Goal: Feedback & Contribution: Contribute content

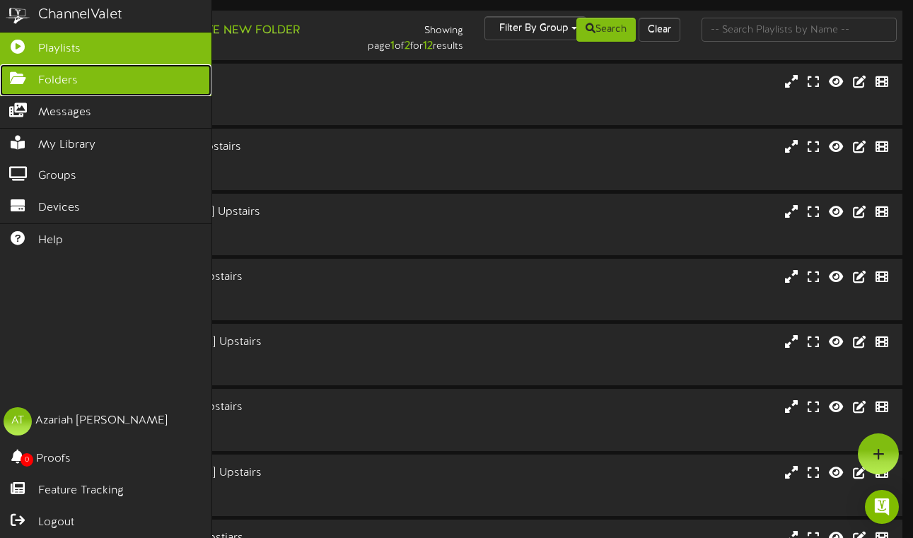
click at [16, 81] on icon at bounding box center [17, 76] width 35 height 11
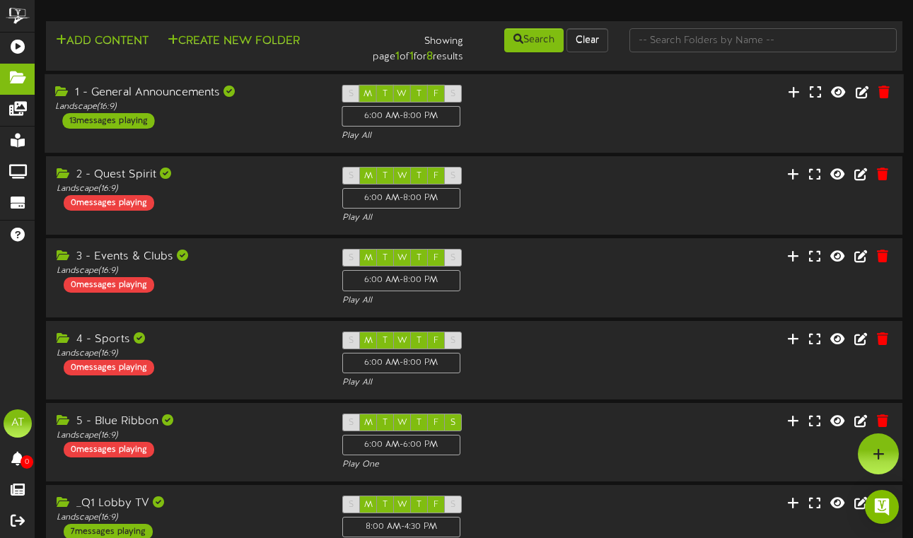
click at [245, 133] on div "1 - General Announcements Landscape ( 16:9 ) 13 messages playing S M T W T F S …" at bounding box center [474, 114] width 859 height 58
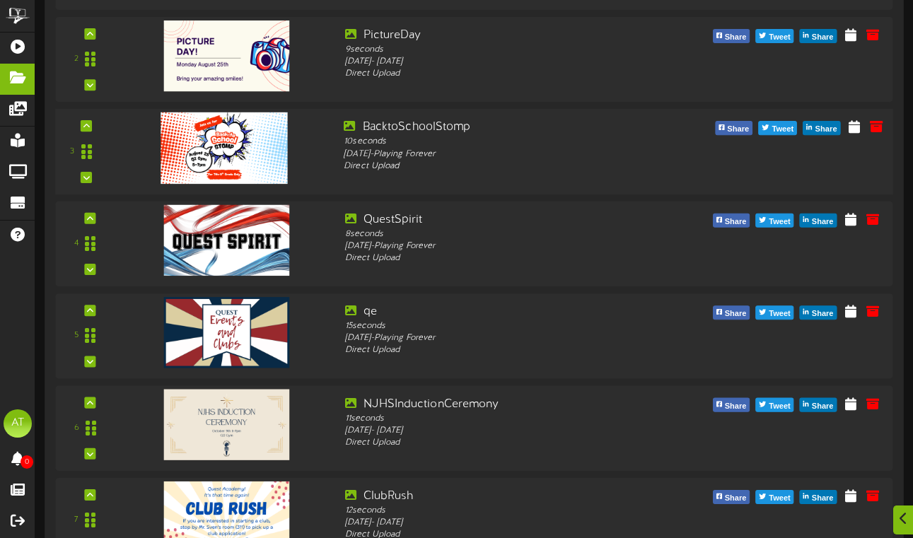
scroll to position [319, 0]
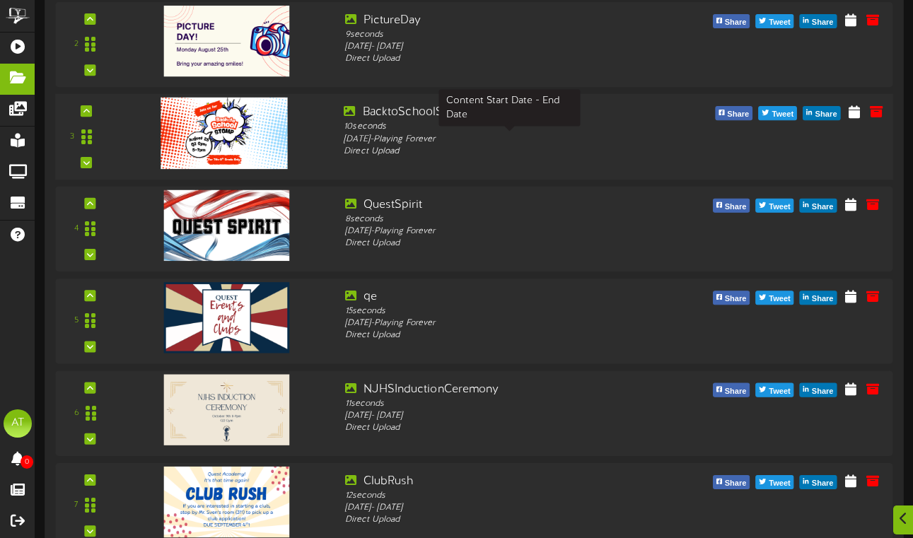
click at [475, 136] on div "Thursday, 8/21/2025 - Playing Forever" at bounding box center [509, 139] width 331 height 12
click at [855, 109] on icon at bounding box center [853, 111] width 13 height 16
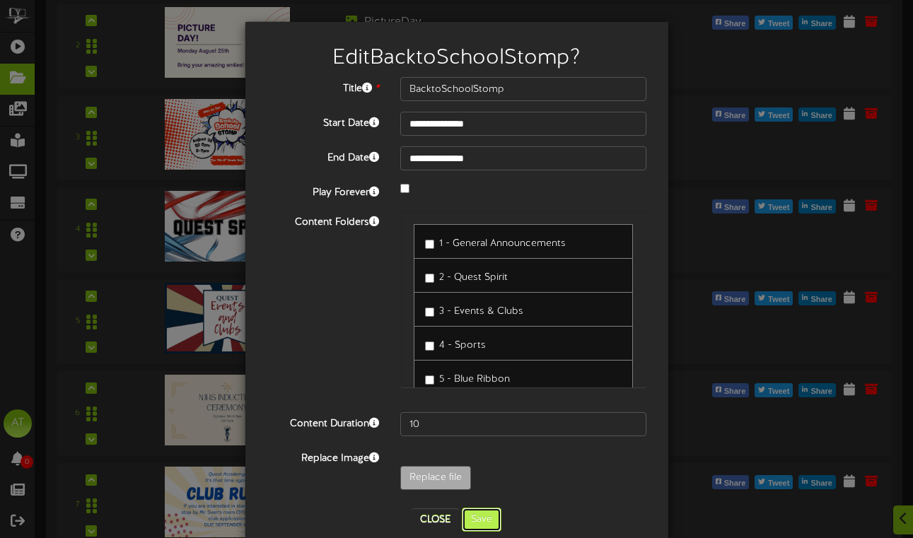
click at [490, 510] on button "Save" at bounding box center [482, 520] width 40 height 24
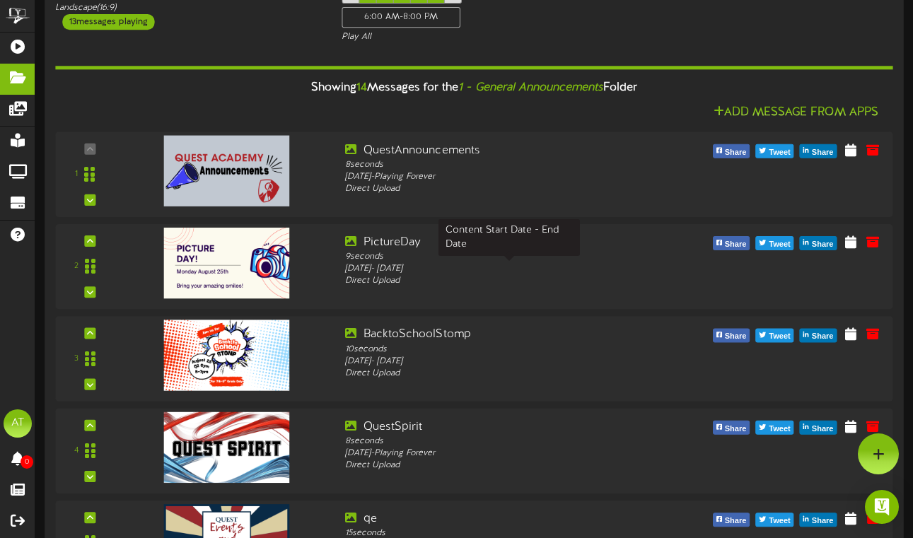
scroll to position [0, 0]
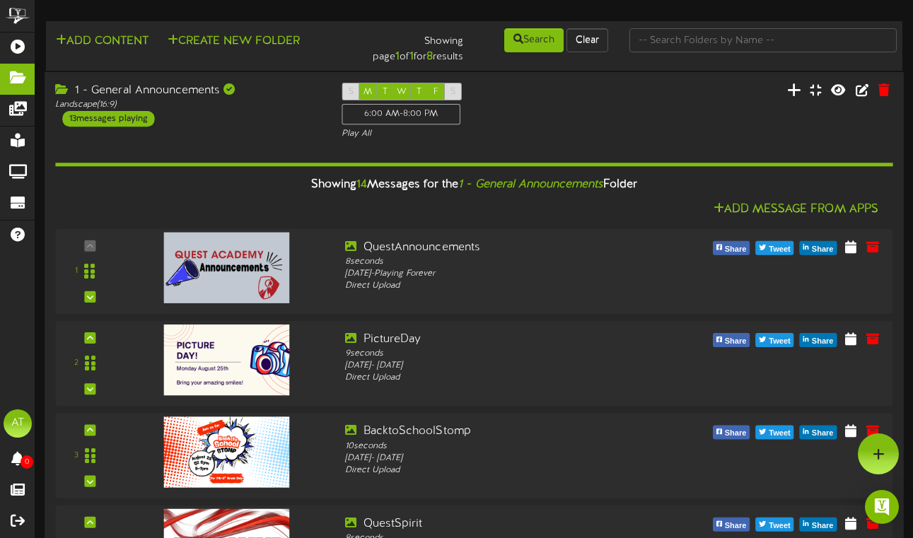
click at [796, 100] on button at bounding box center [794, 92] width 23 height 22
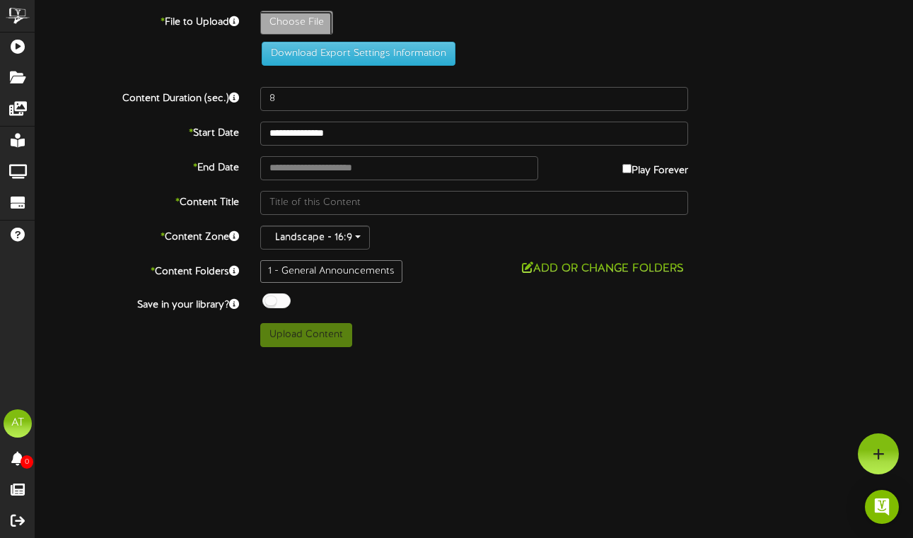
type input "**********"
type input "6thGradeIceCreamSocial"
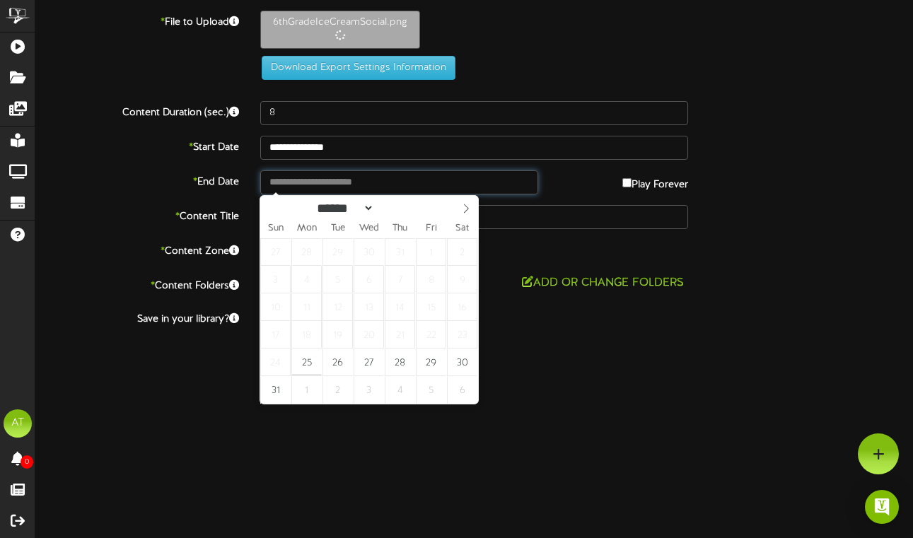
click at [368, 180] on input "text" at bounding box center [399, 182] width 279 height 24
click at [499, 252] on div "Landscape - 16:9" at bounding box center [474, 252] width 428 height 24
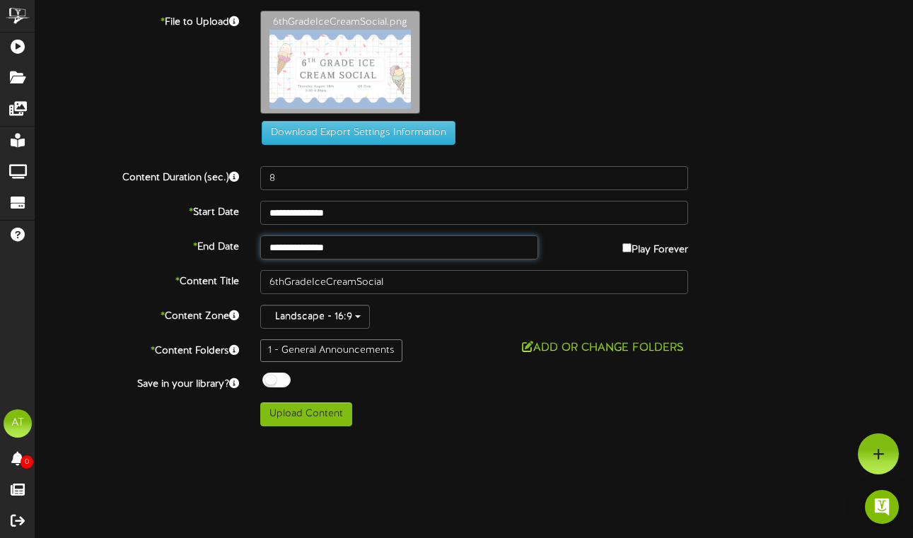
click at [370, 242] on input "**********" at bounding box center [399, 247] width 279 height 24
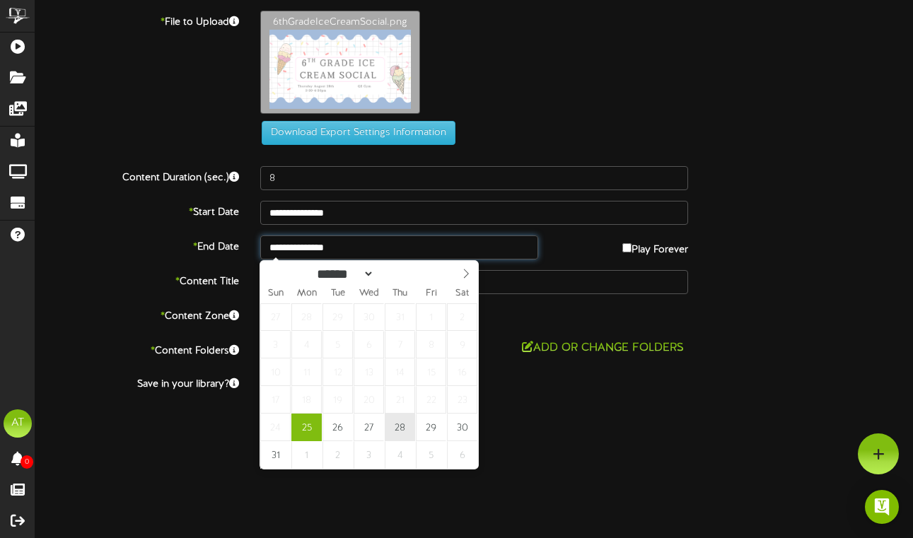
type input "**********"
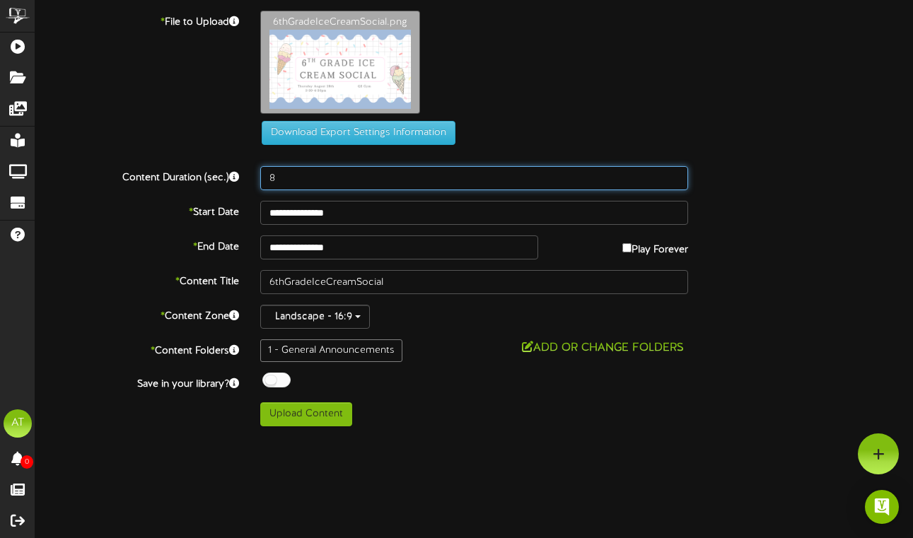
click at [315, 171] on input "8" at bounding box center [474, 178] width 428 height 24
click at [320, 181] on input "8" at bounding box center [474, 178] width 428 height 24
type input "11"
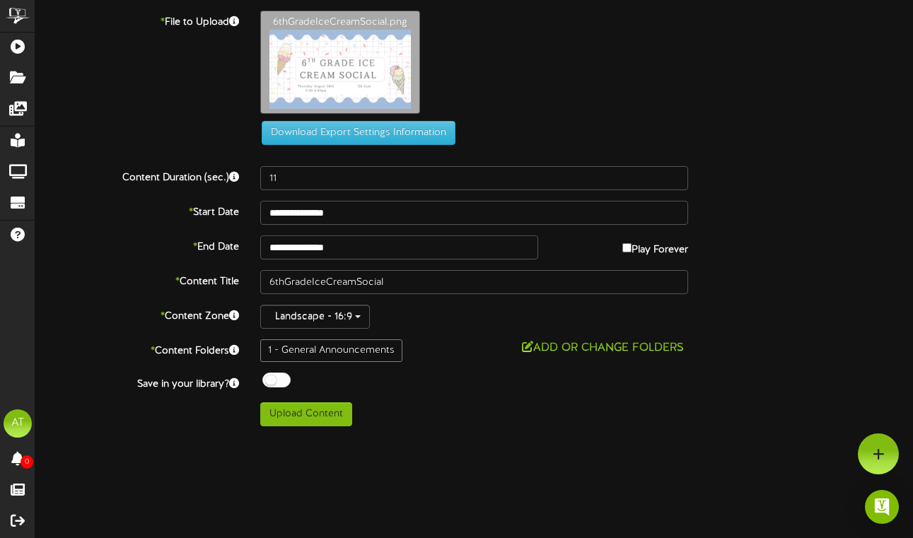
click at [433, 437] on html "Got it ChannelValet Playlists Folders Messages My Library Groups Devices Help A…" at bounding box center [456, 218] width 913 height 437
click at [325, 417] on button "Upload Content" at bounding box center [306, 414] width 92 height 24
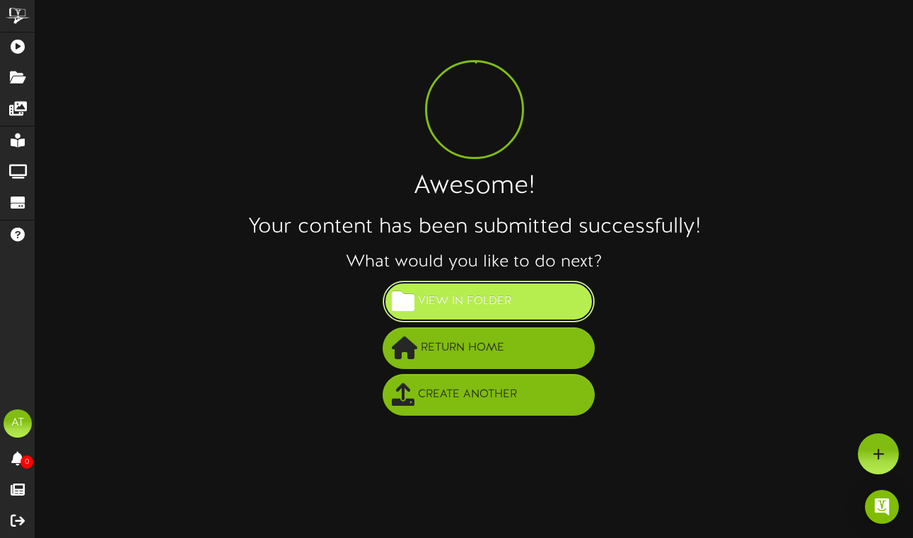
click at [482, 309] on span "View in Folder" at bounding box center [464, 301] width 100 height 23
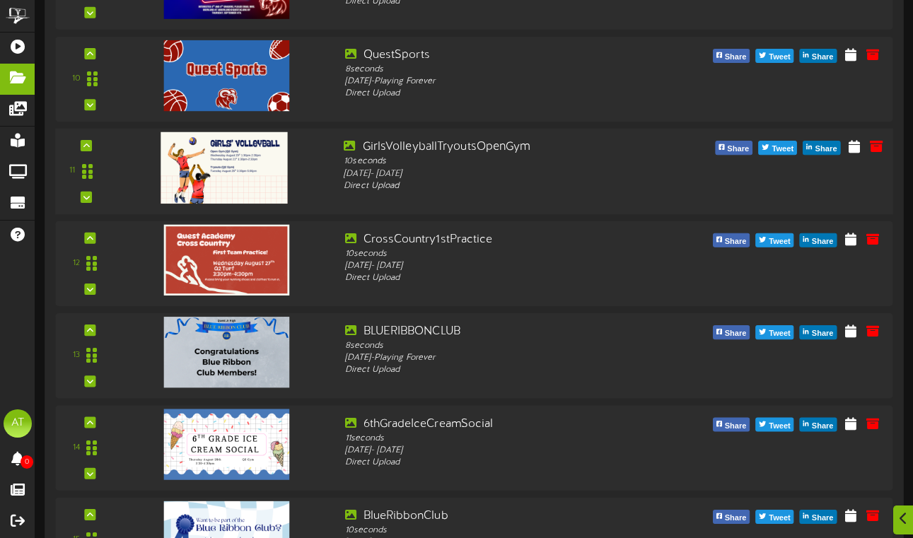
scroll to position [1085, 0]
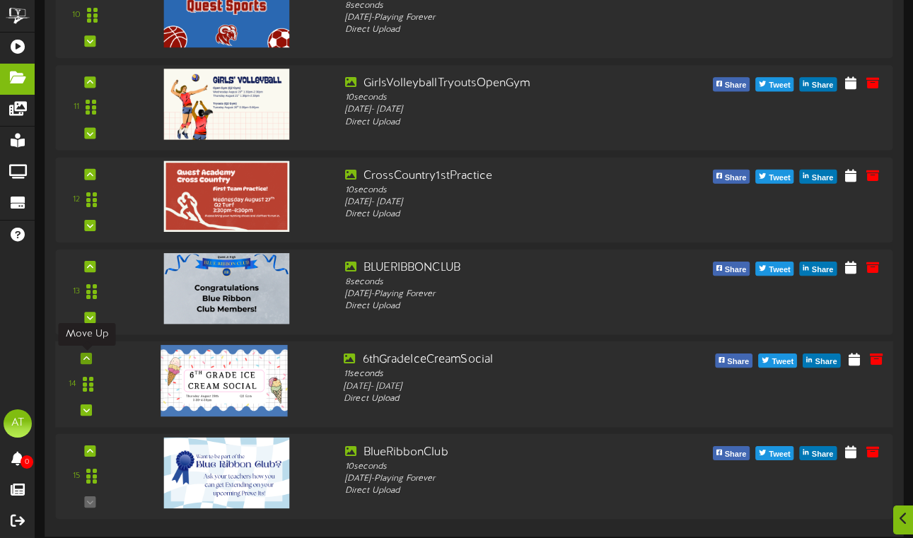
click at [83, 355] on icon at bounding box center [86, 358] width 6 height 7
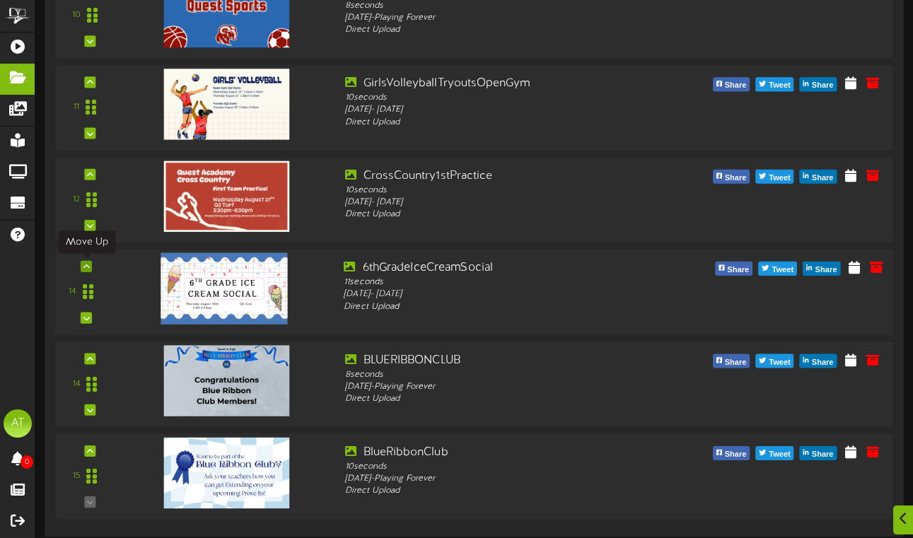
click at [86, 267] on icon at bounding box center [86, 266] width 6 height 7
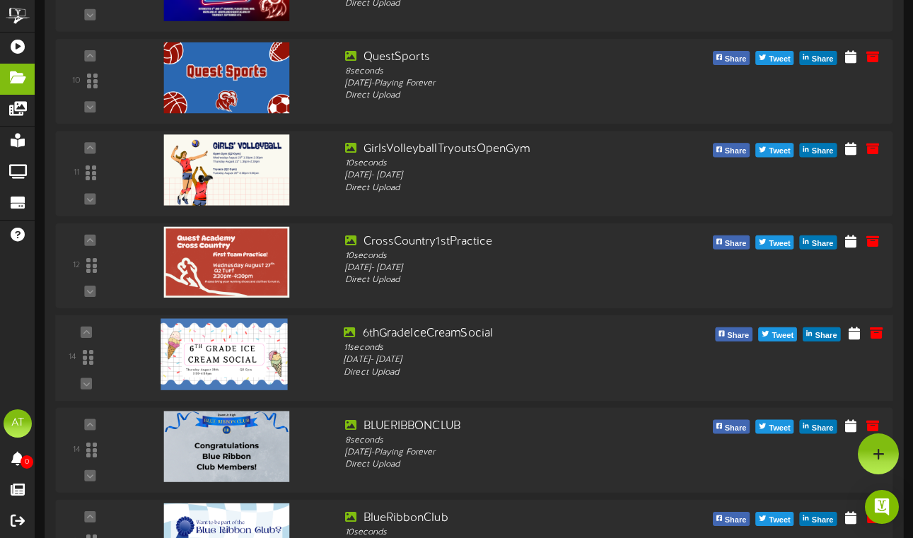
scroll to position [1013, 0]
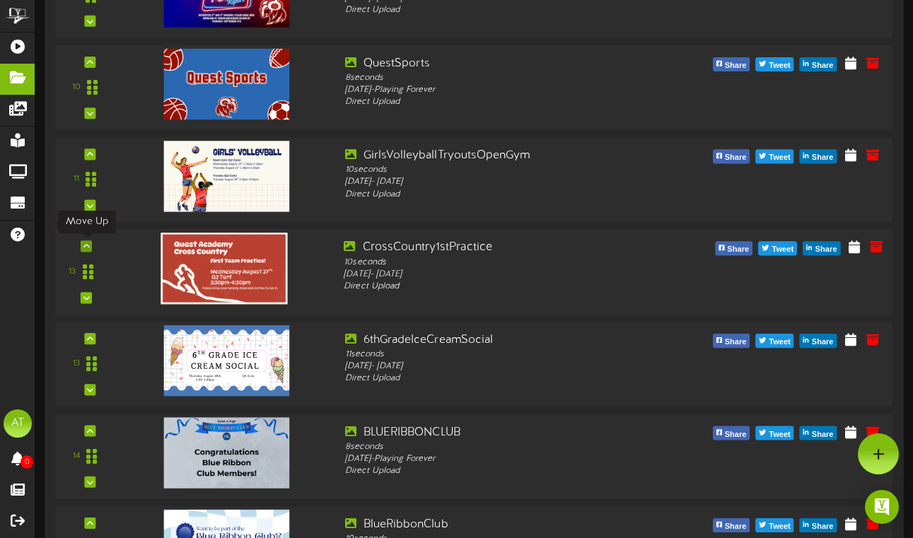
click at [84, 246] on icon at bounding box center [86, 246] width 6 height 7
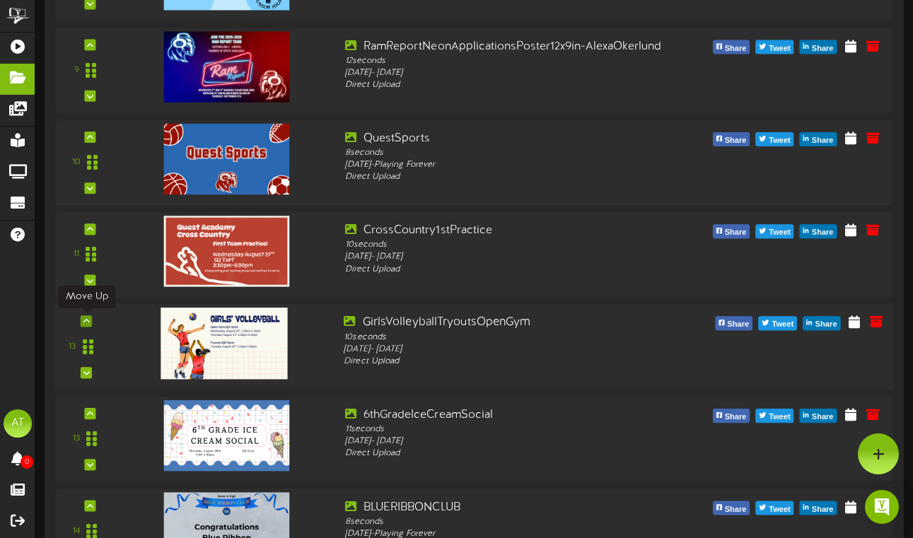
scroll to position [938, 0]
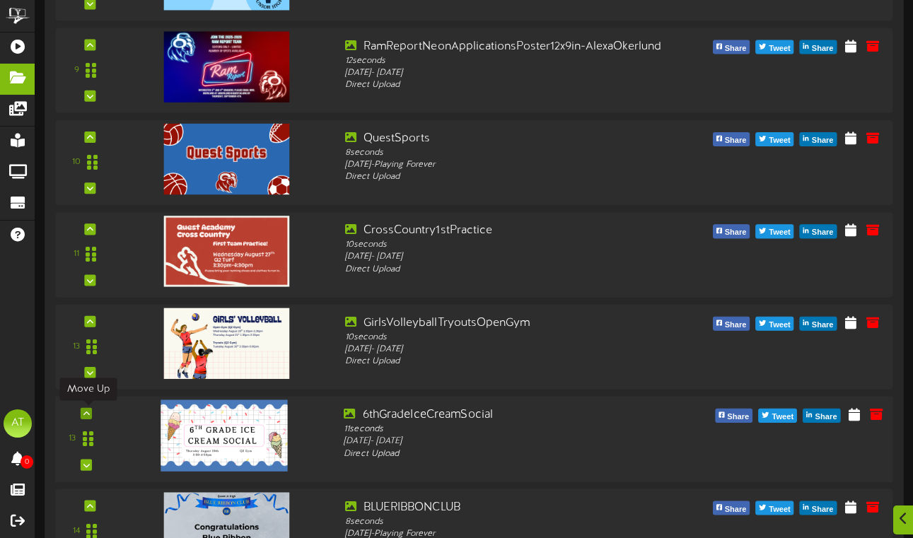
click at [87, 414] on icon at bounding box center [86, 413] width 6 height 7
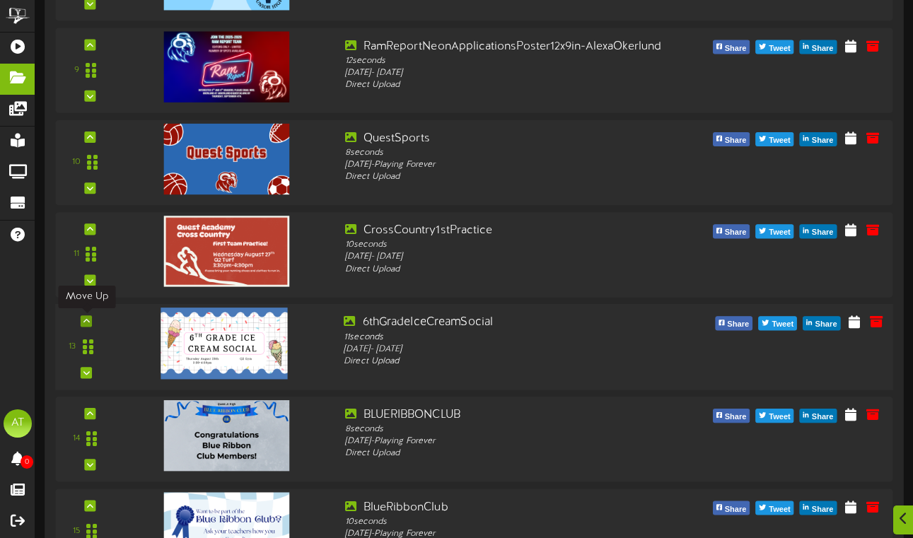
click at [87, 322] on icon at bounding box center [86, 320] width 6 height 7
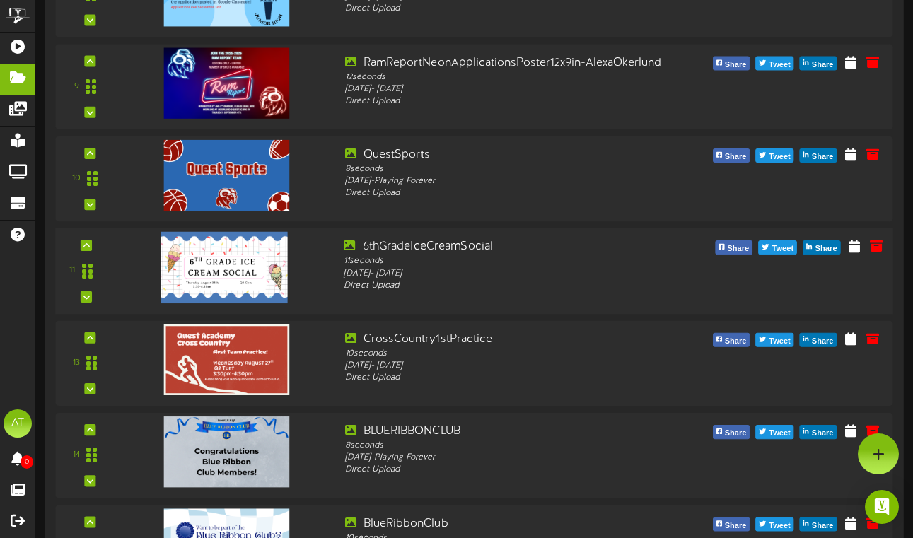
scroll to position [919, 0]
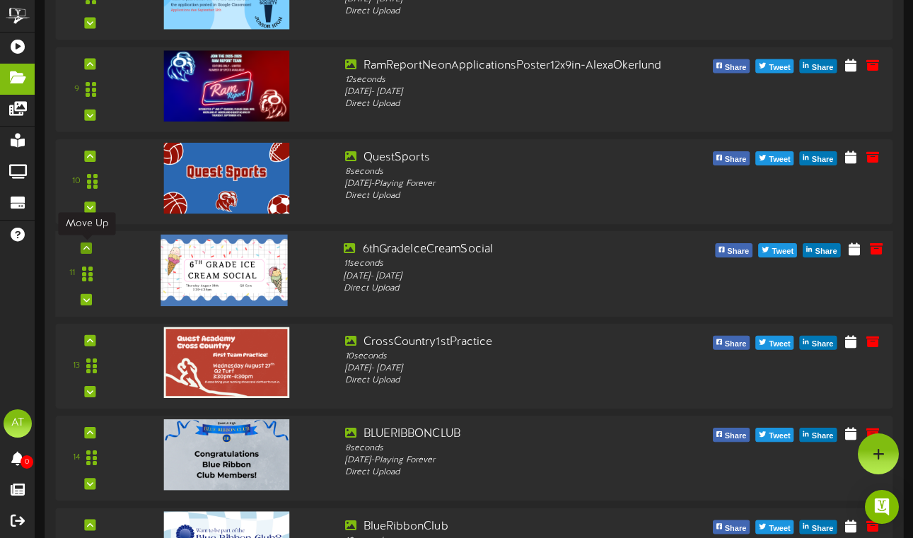
click at [88, 247] on icon at bounding box center [86, 248] width 6 height 7
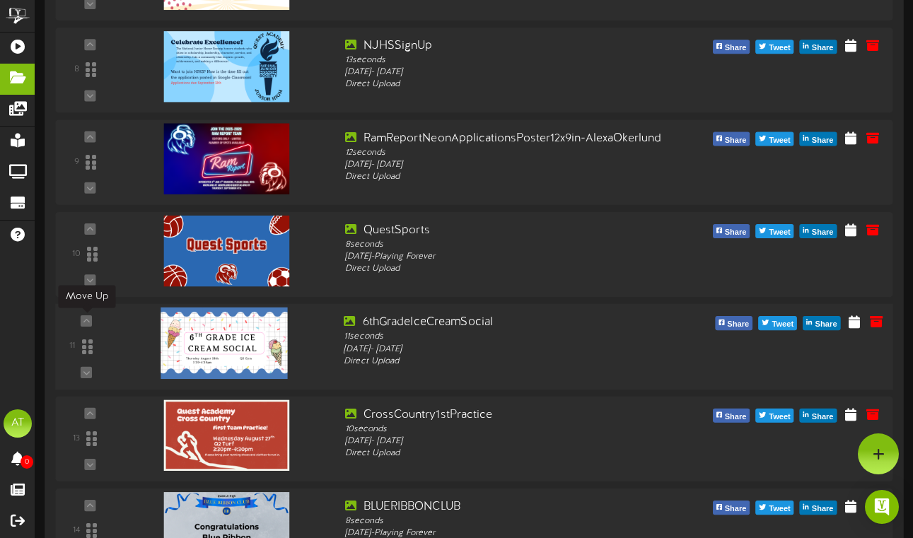
scroll to position [841, 0]
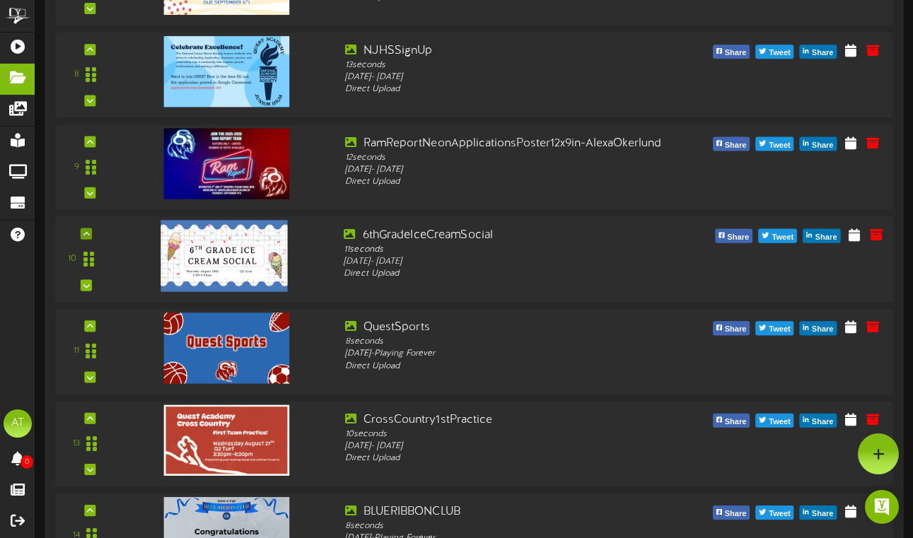
click at [82, 236] on div at bounding box center [86, 233] width 11 height 11
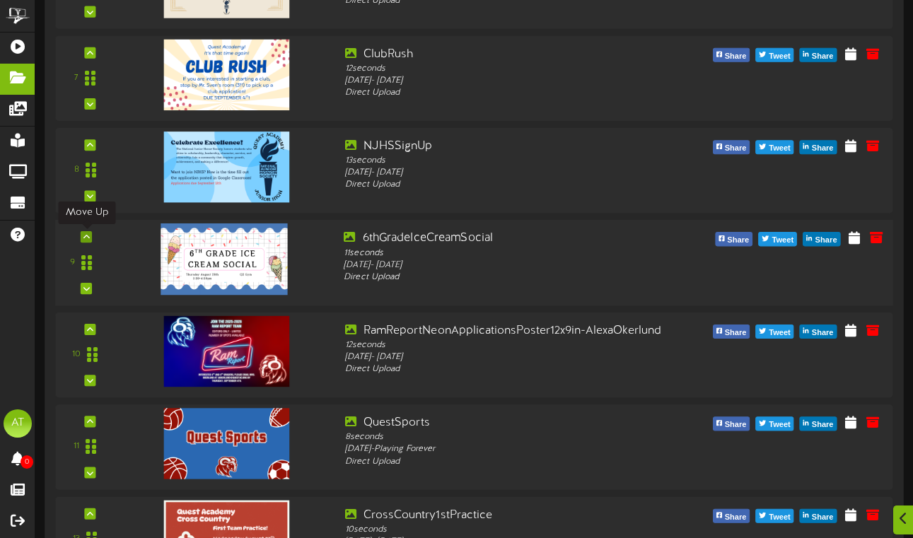
click at [86, 235] on icon at bounding box center [86, 236] width 6 height 7
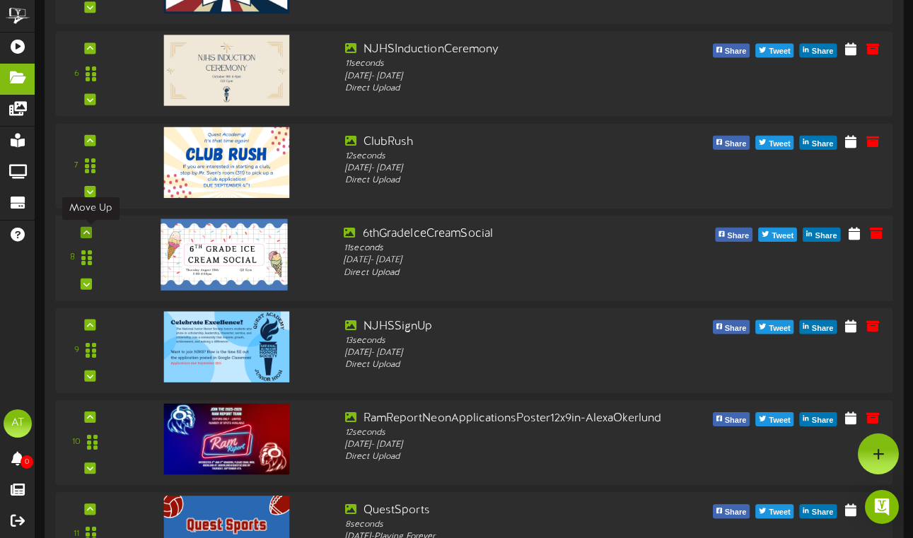
click at [86, 234] on icon at bounding box center [86, 232] width 6 height 7
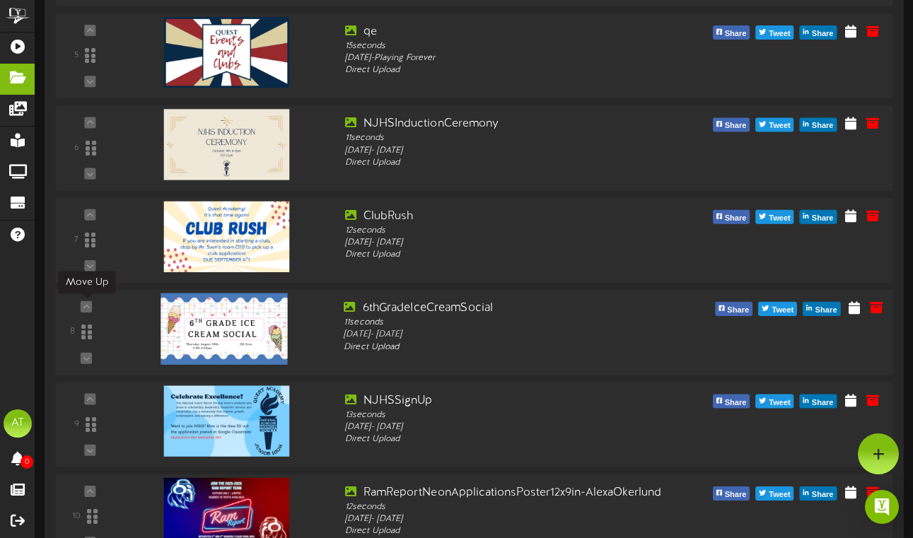
scroll to position [582, 0]
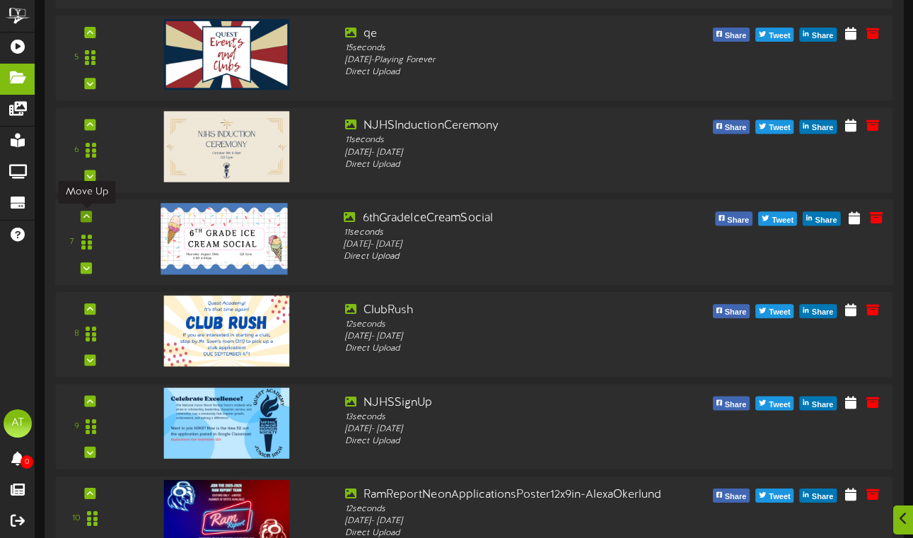
click at [86, 214] on icon at bounding box center [86, 216] width 6 height 7
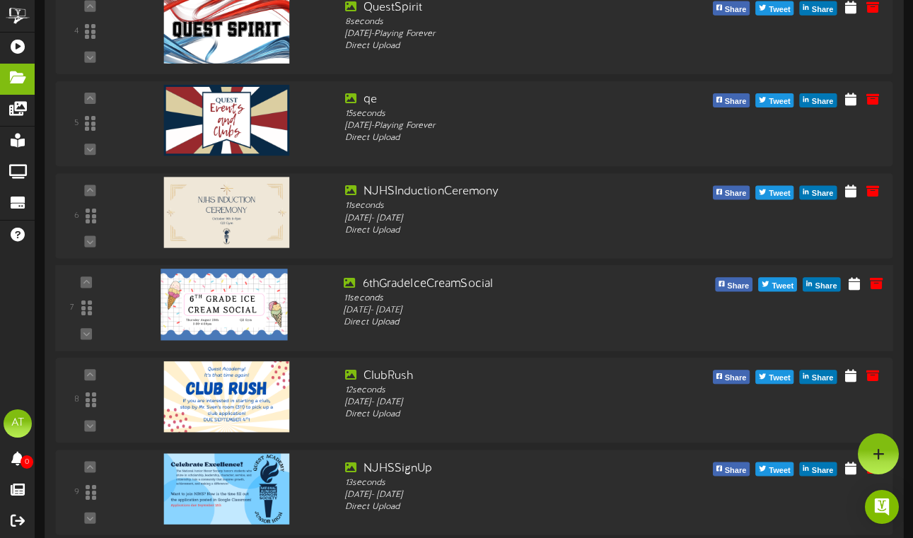
scroll to position [514, 0]
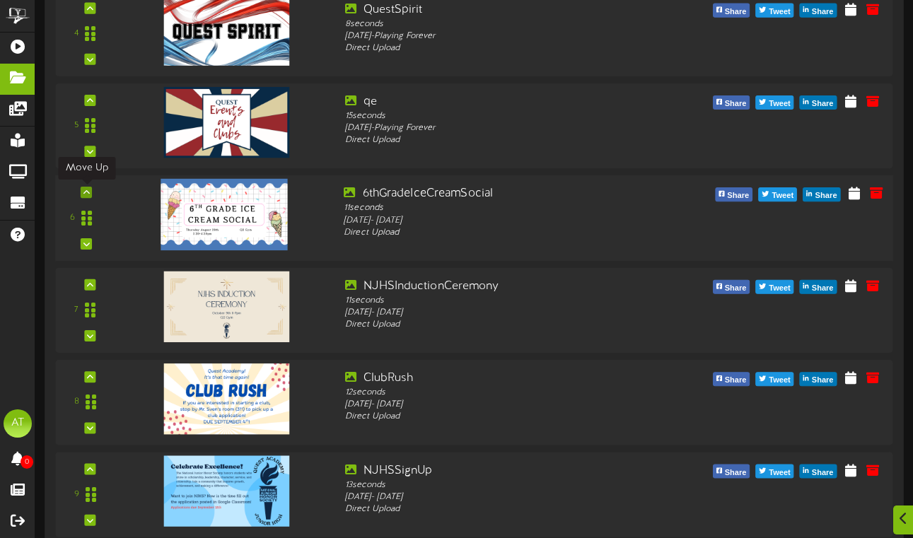
click at [88, 196] on div at bounding box center [86, 192] width 11 height 11
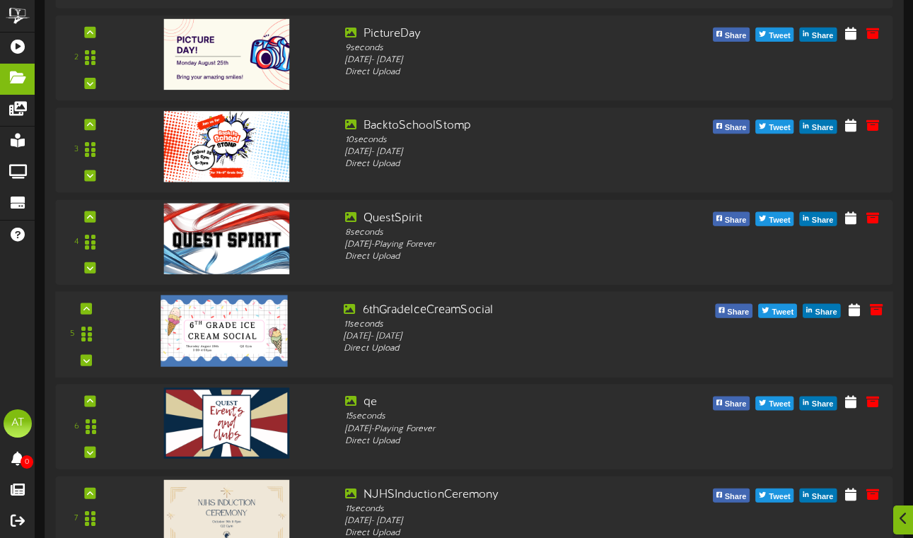
scroll to position [306, 0]
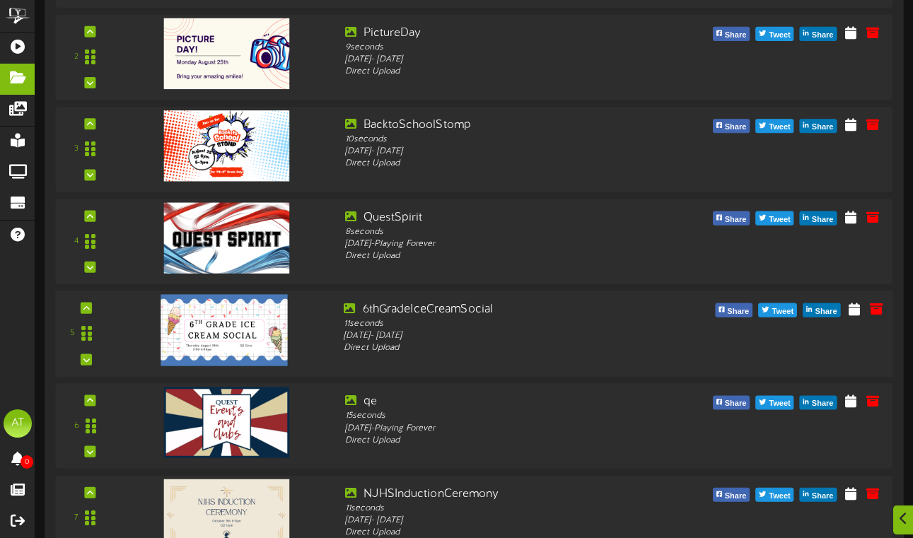
click at [83, 296] on div "5 6thGradeIceCreamSocial" at bounding box center [474, 334] width 846 height 86
click at [88, 310] on icon at bounding box center [86, 307] width 6 height 7
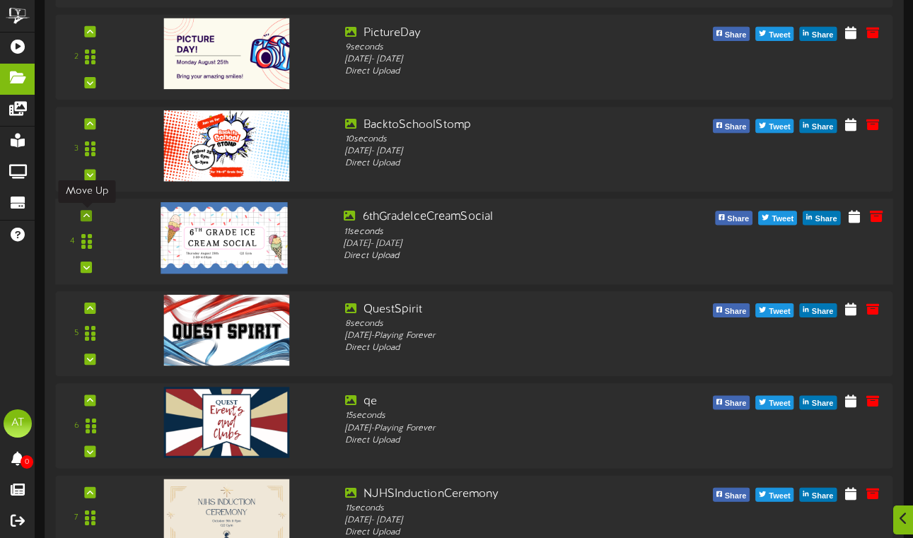
click at [86, 218] on icon at bounding box center [86, 215] width 6 height 7
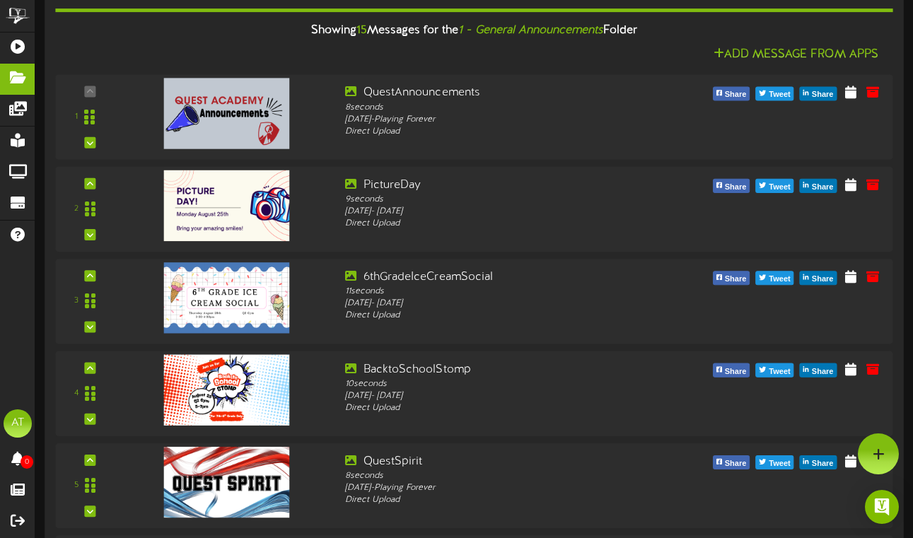
scroll to position [138, 0]
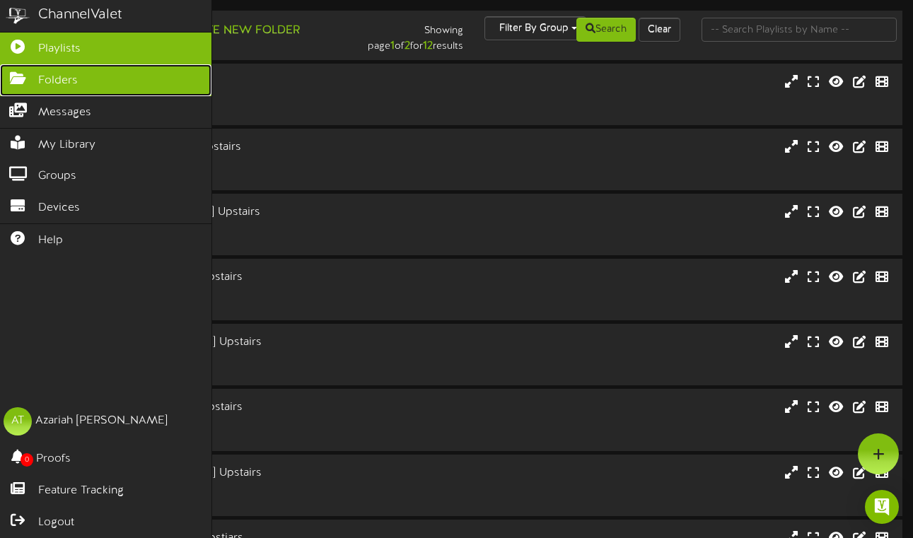
click at [27, 85] on link "Folders" at bounding box center [105, 80] width 211 height 32
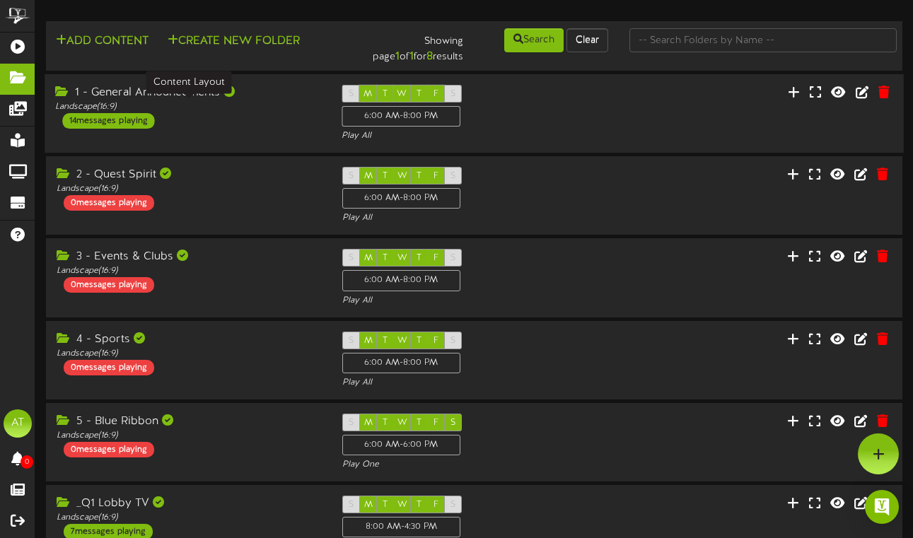
click at [263, 110] on div "Landscape ( 16:9 )" at bounding box center [187, 107] width 265 height 12
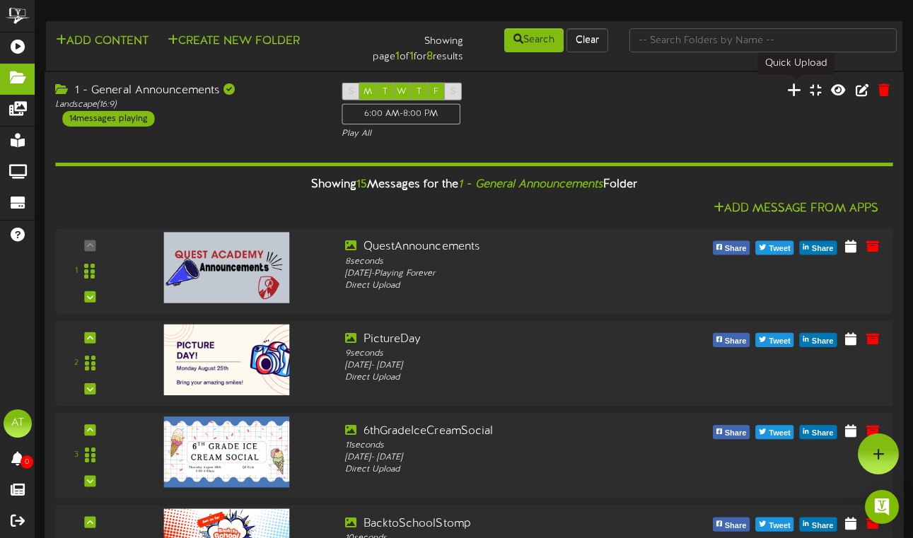
click at [792, 91] on icon at bounding box center [794, 89] width 14 height 16
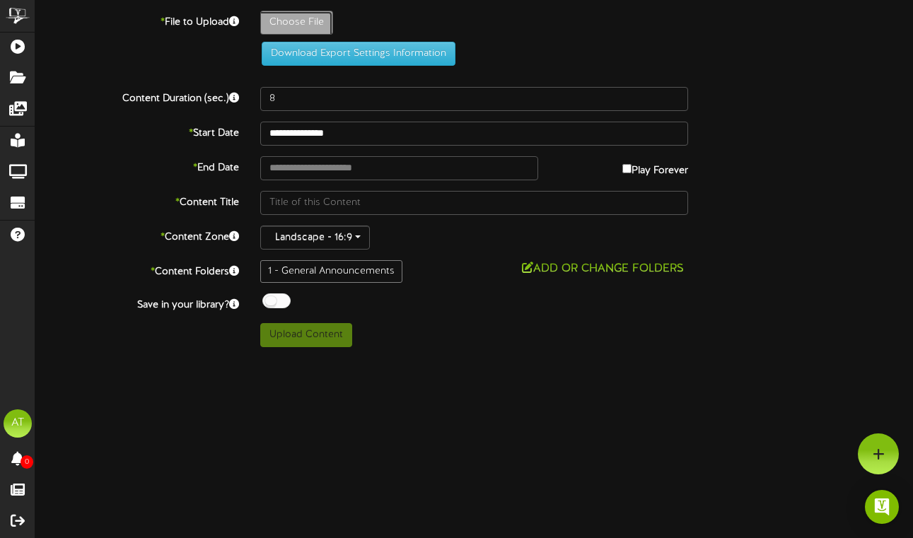
type input "**********"
type input "LaborDay"
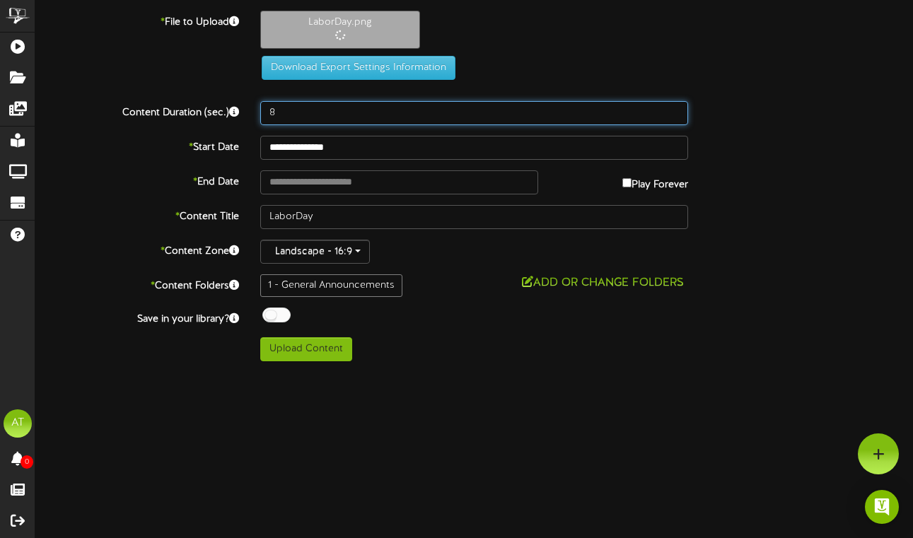
click at [302, 115] on input "8" at bounding box center [474, 113] width 428 height 24
type input "1"
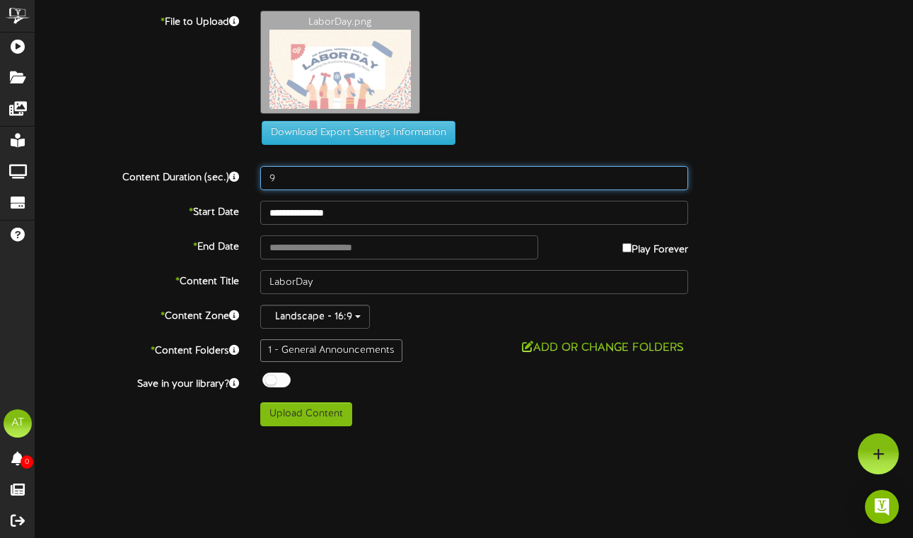
type input "9"
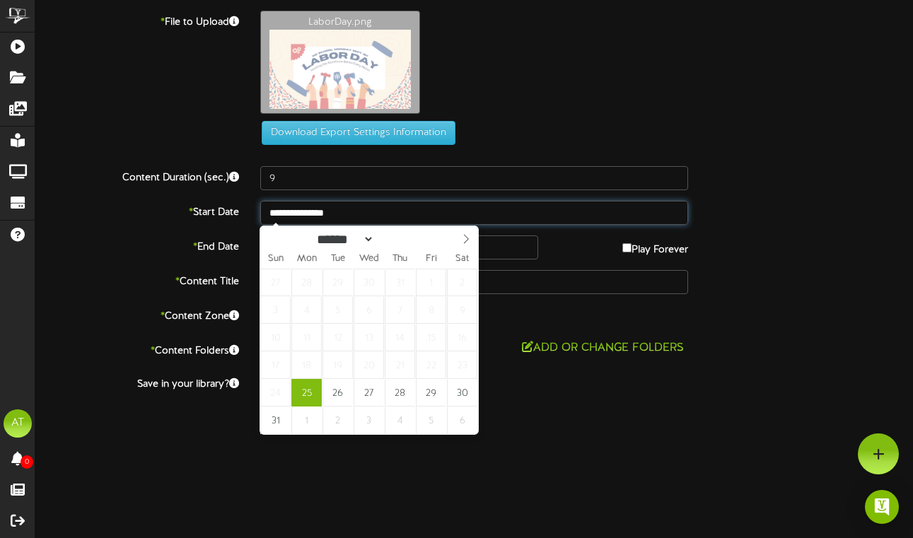
click at [322, 218] on input "**********" at bounding box center [474, 213] width 428 height 24
type input "**********"
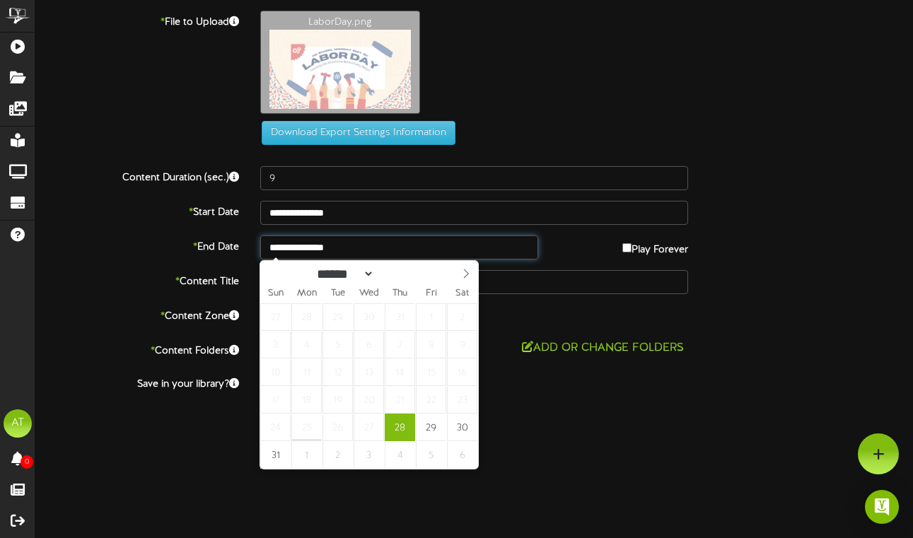
click at [328, 250] on input "**********" at bounding box center [399, 247] width 279 height 24
select select "*"
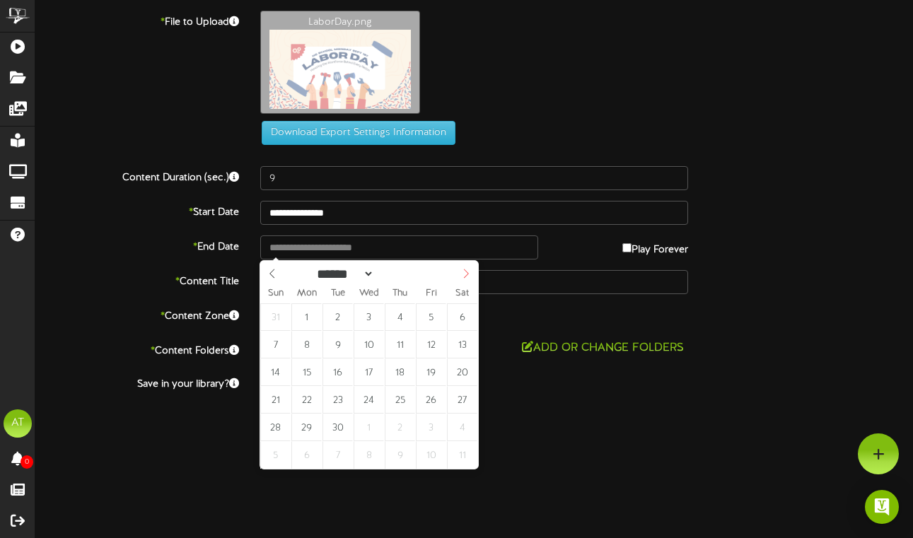
click at [460, 276] on span at bounding box center [466, 273] width 24 height 24
type input "**********"
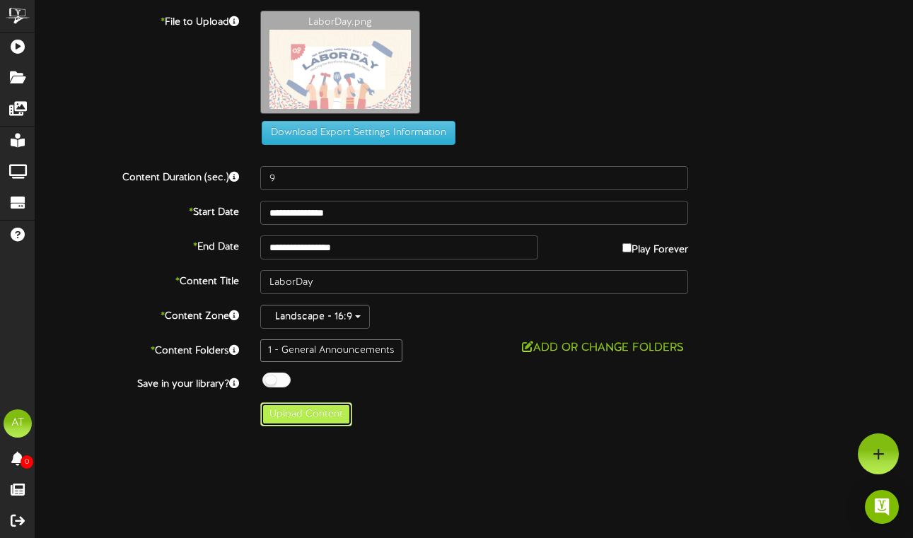
click at [322, 412] on button "Upload Content" at bounding box center [306, 414] width 92 height 24
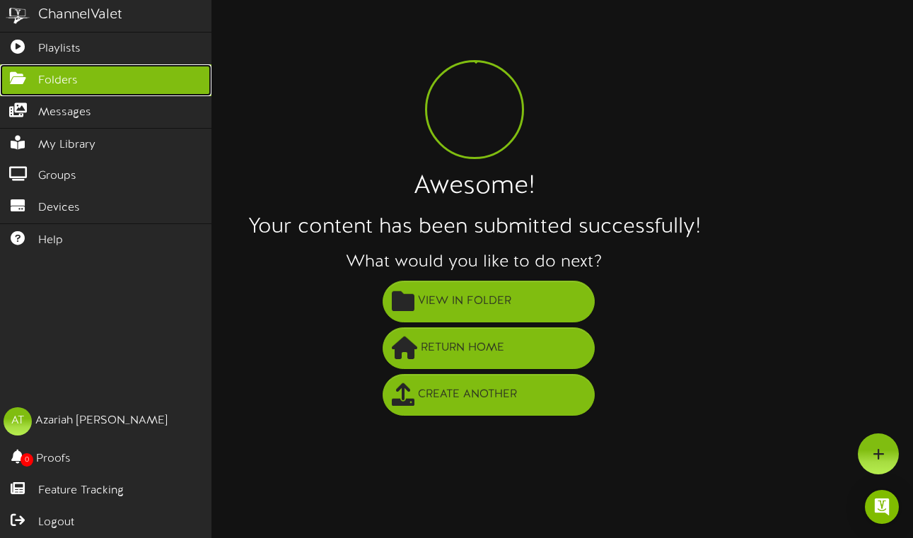
click at [15, 75] on icon at bounding box center [17, 76] width 35 height 11
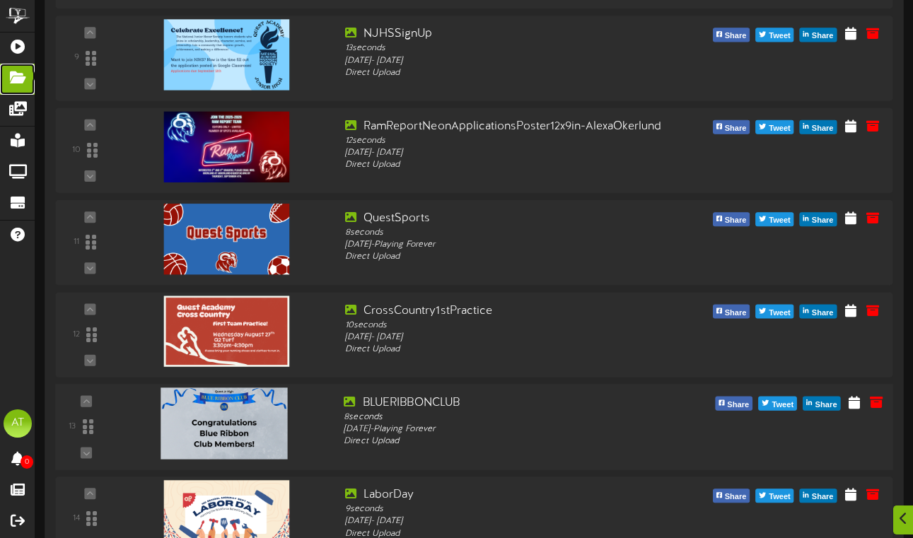
scroll to position [958, 0]
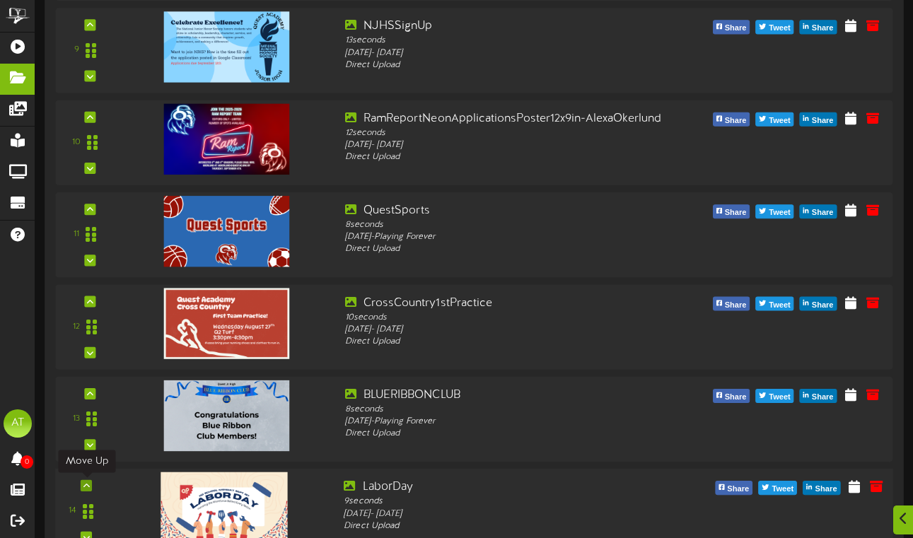
click at [88, 480] on div at bounding box center [86, 485] width 11 height 11
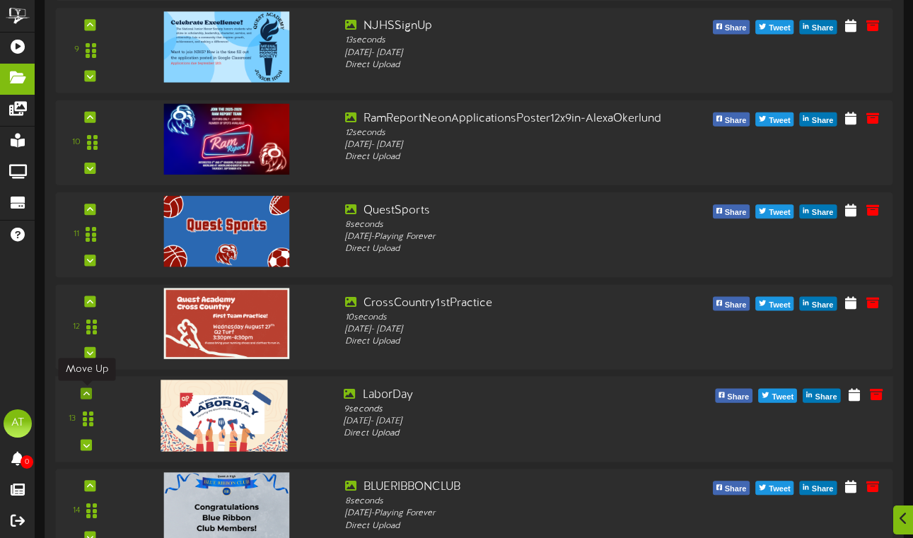
click at [88, 393] on icon at bounding box center [86, 393] width 6 height 7
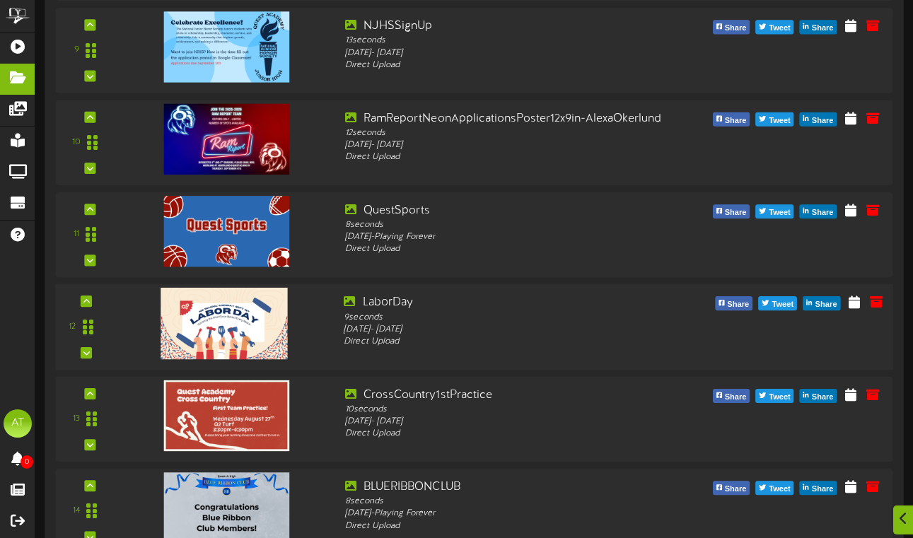
click at [93, 303] on div "12" at bounding box center [86, 327] width 49 height 64
click at [88, 295] on div "12" at bounding box center [86, 327] width 49 height 64
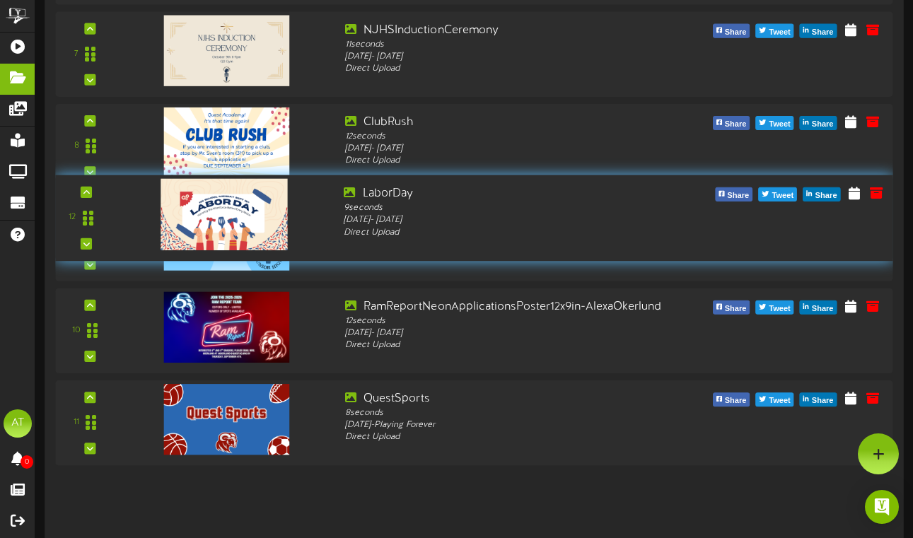
scroll to position [766, 0]
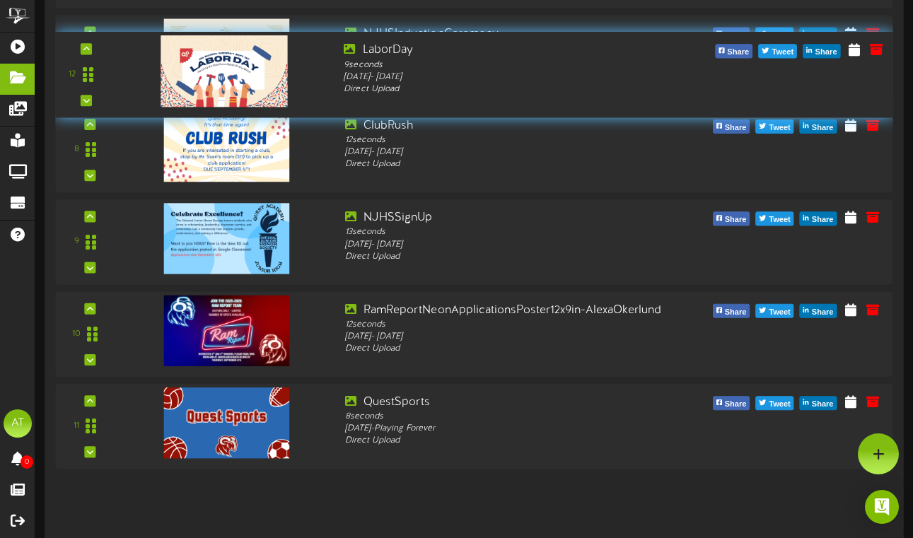
drag, startPoint x: 88, startPoint y: 328, endPoint x: 177, endPoint y: 77, distance: 266.3
click at [177, 77] on div "12" at bounding box center [474, 74] width 846 height 64
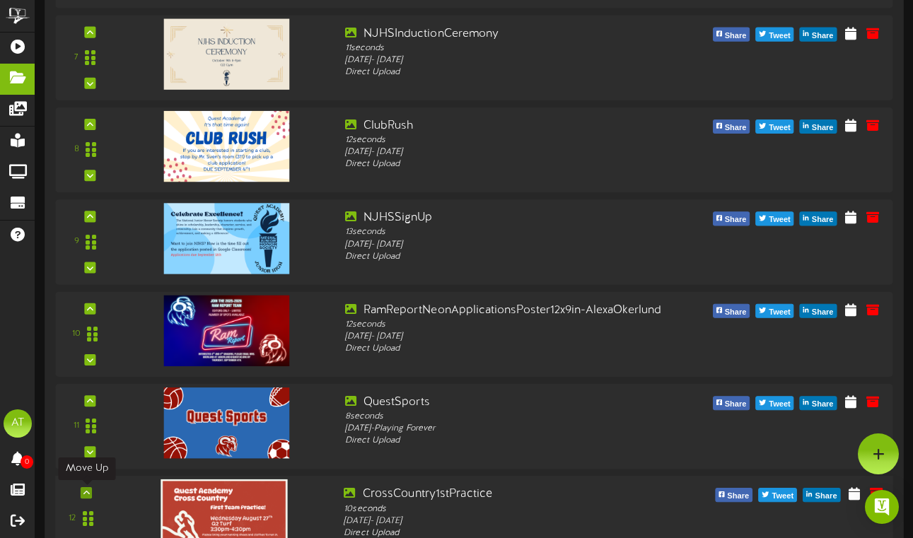
click at [91, 493] on div at bounding box center [86, 492] width 11 height 11
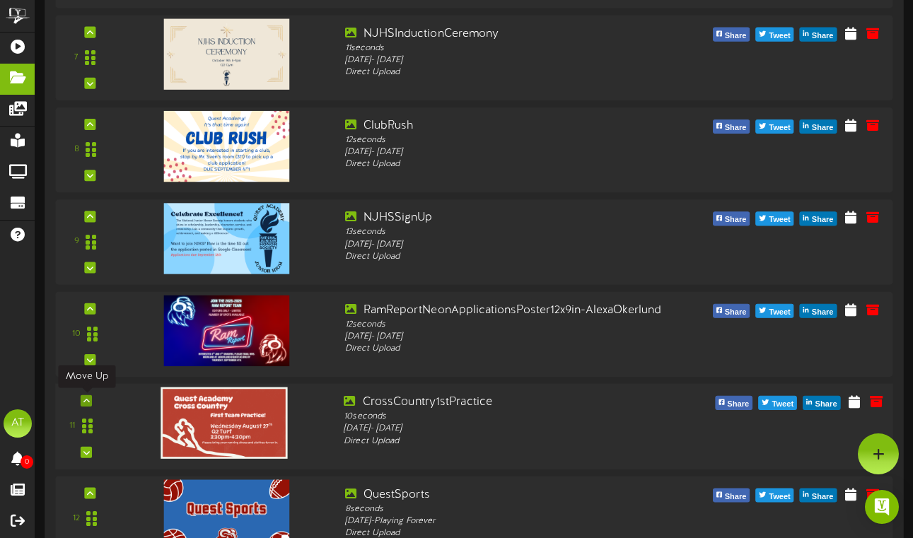
click at [87, 402] on icon at bounding box center [86, 400] width 6 height 7
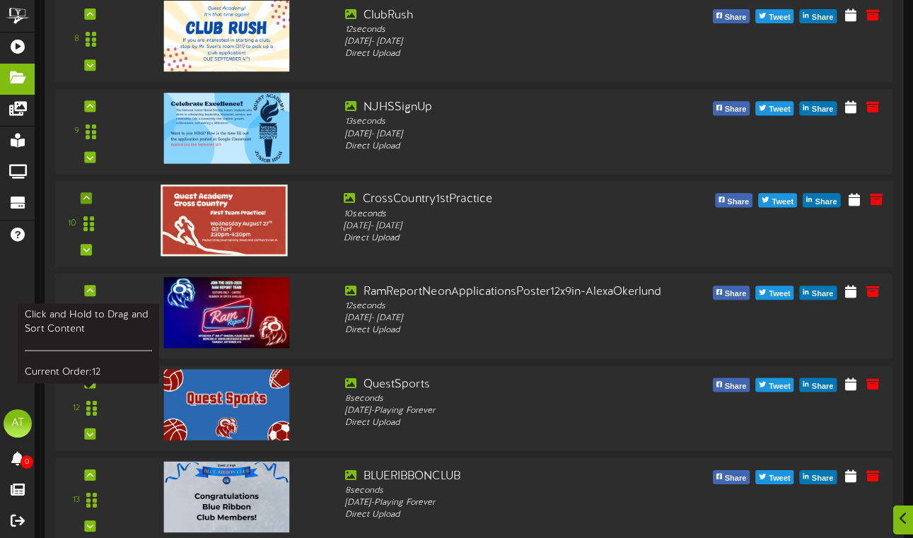
scroll to position [876, 0]
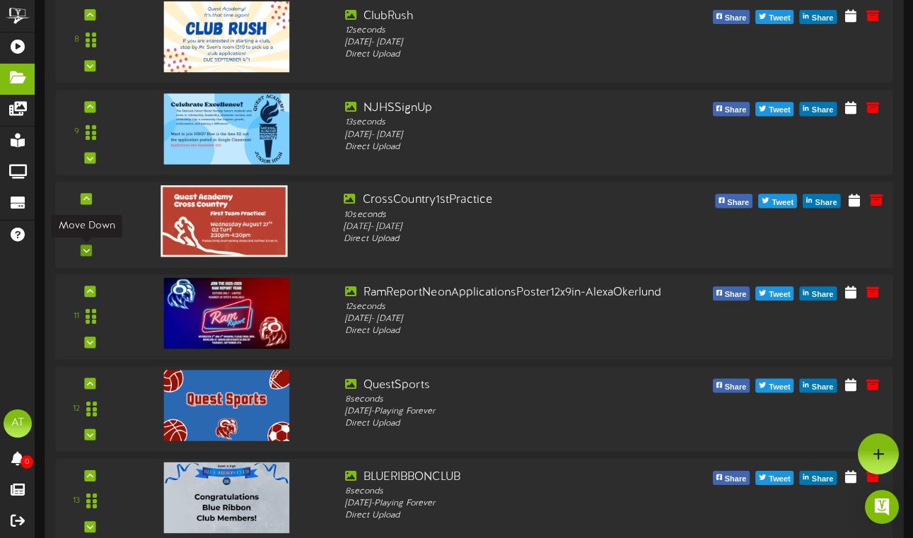
click at [90, 251] on div at bounding box center [86, 250] width 11 height 11
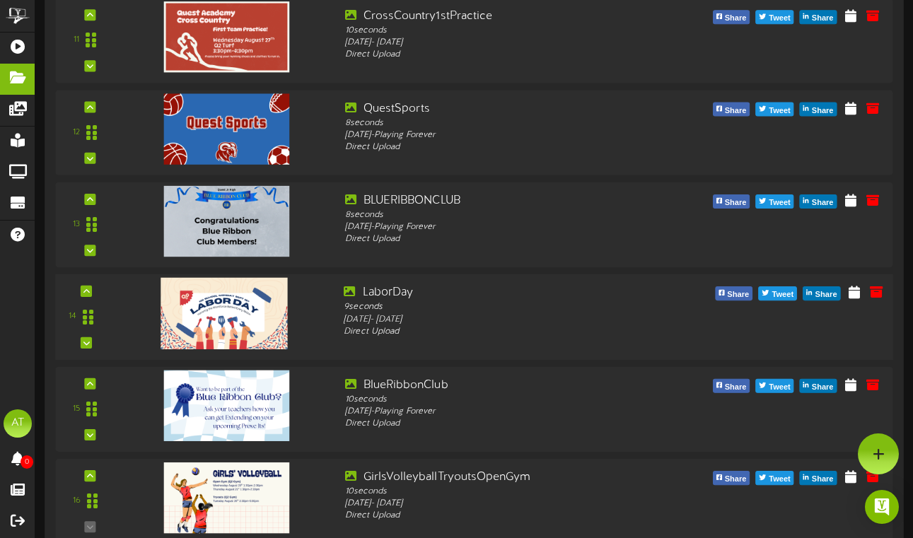
scroll to position [1111, 0]
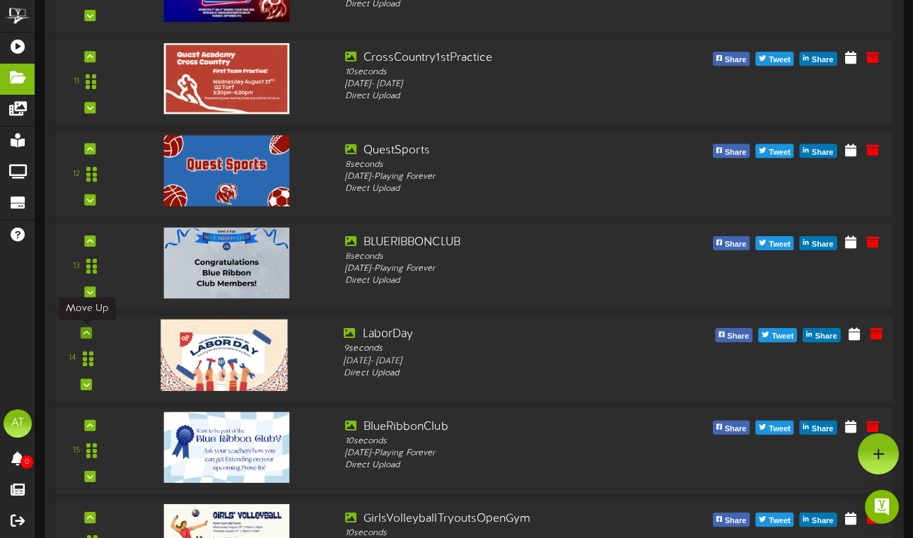
click at [85, 337] on div at bounding box center [86, 332] width 11 height 11
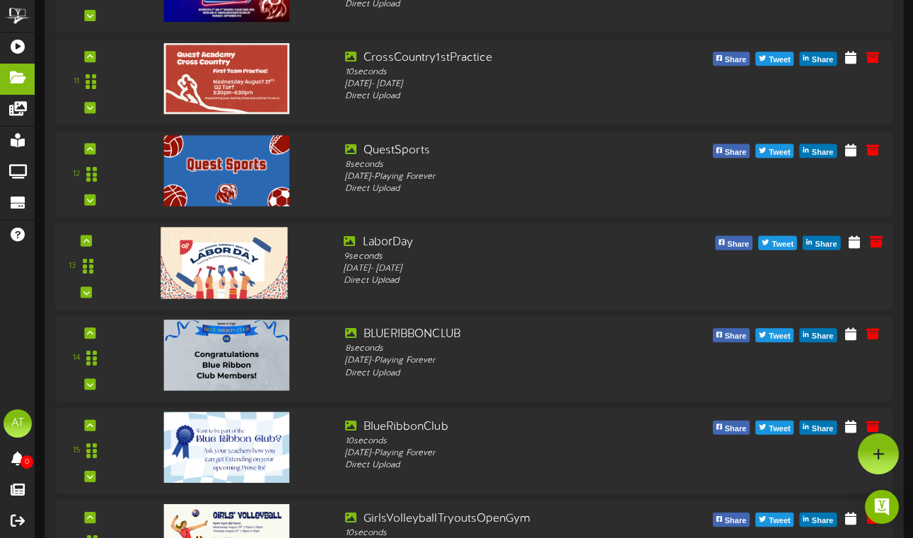
click at [94, 239] on div "13" at bounding box center [86, 266] width 49 height 64
click at [84, 241] on icon at bounding box center [86, 240] width 6 height 7
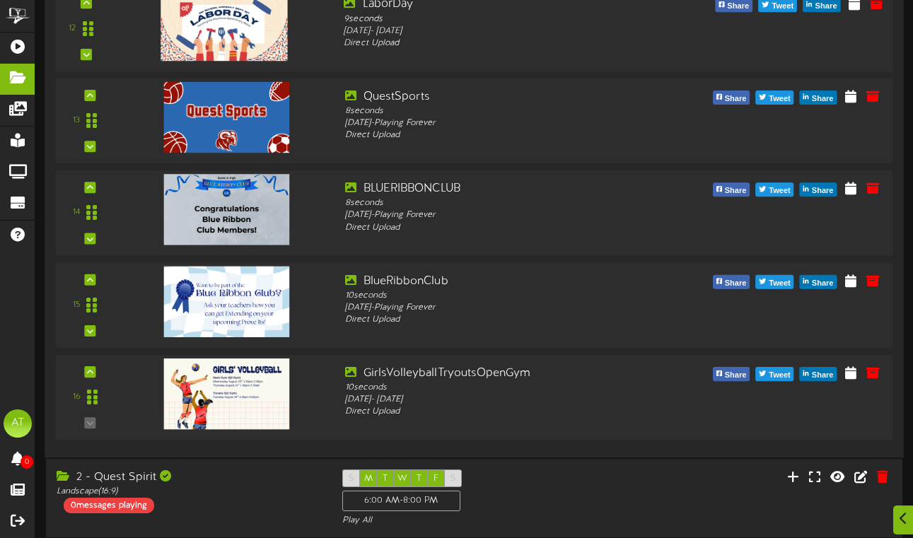
scroll to position [1261, 0]
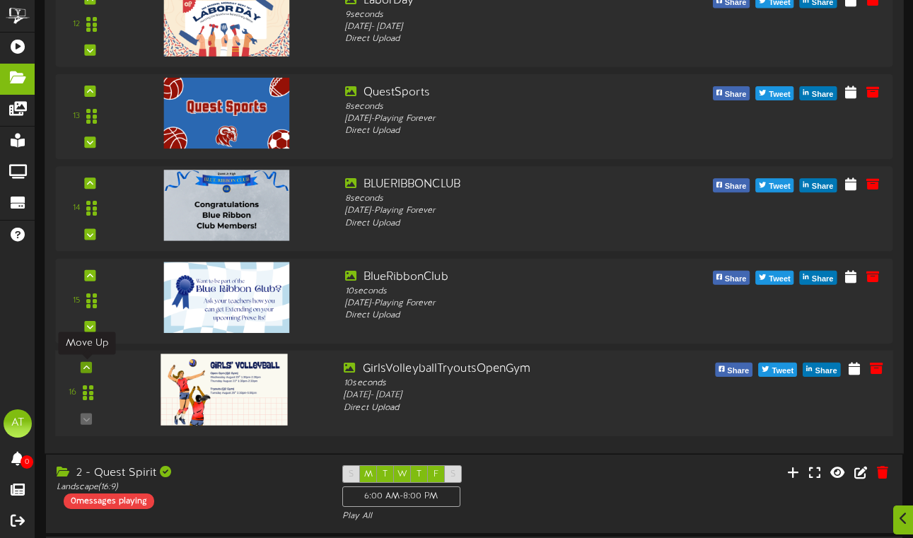
click at [86, 361] on div at bounding box center [86, 366] width 11 height 11
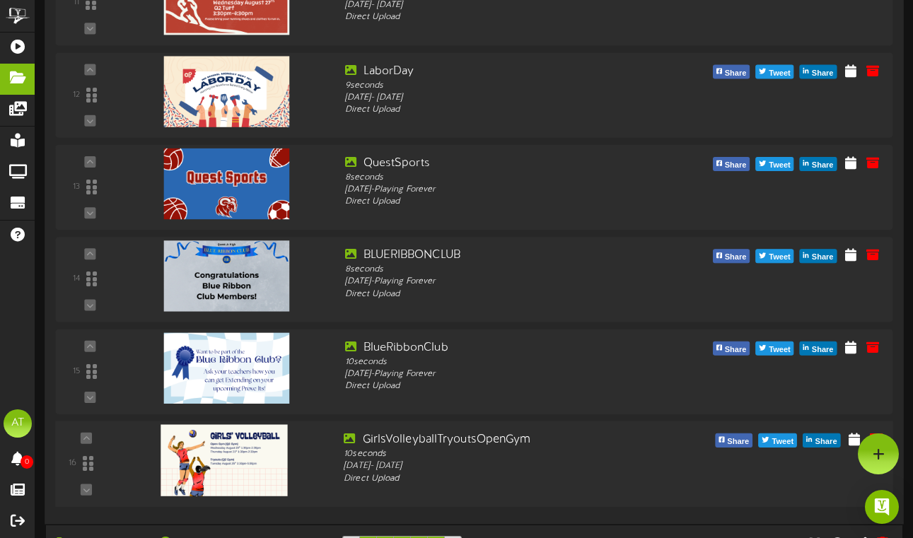
scroll to position [1189, 0]
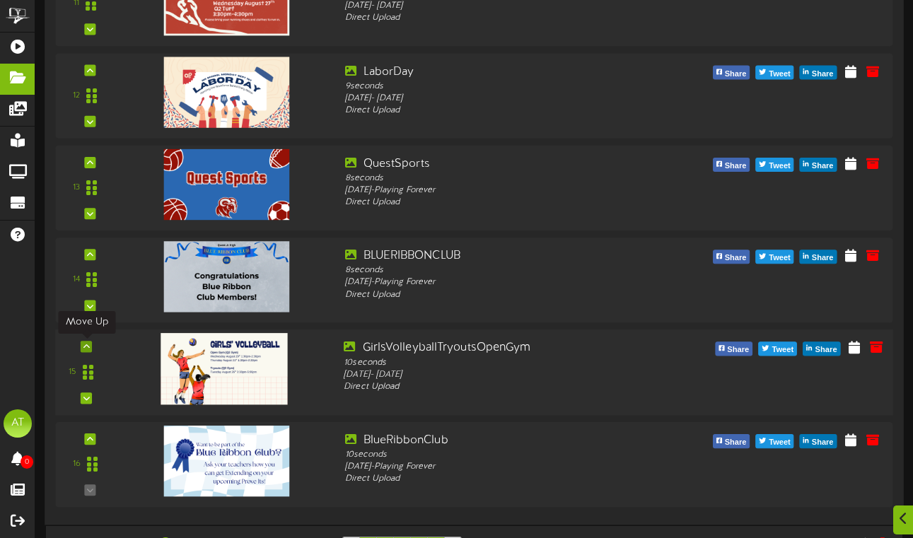
click at [86, 341] on div at bounding box center [86, 346] width 11 height 11
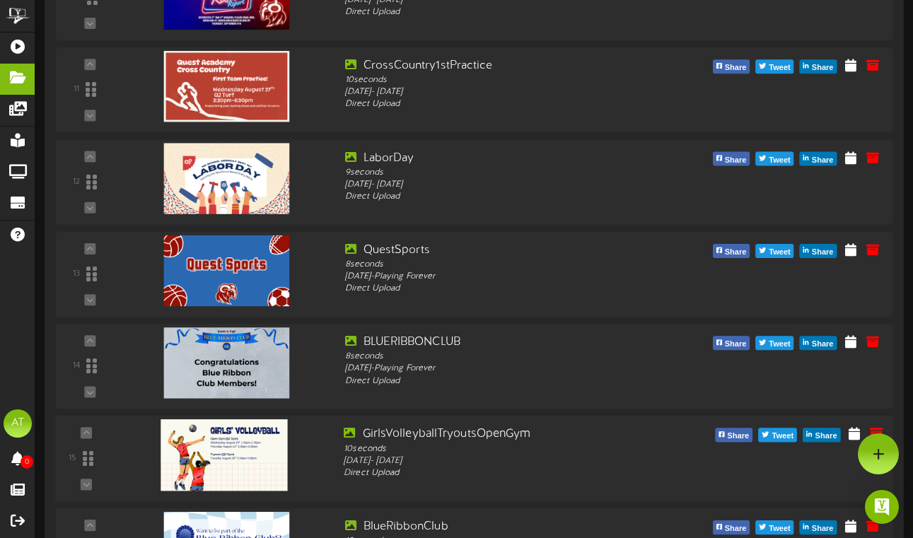
scroll to position [1100, 0]
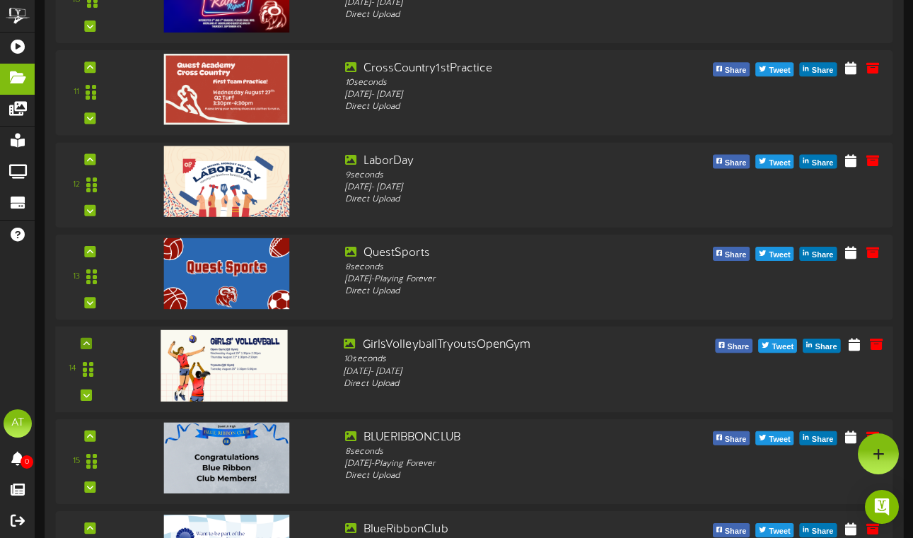
click at [83, 346] on div at bounding box center [86, 343] width 11 height 11
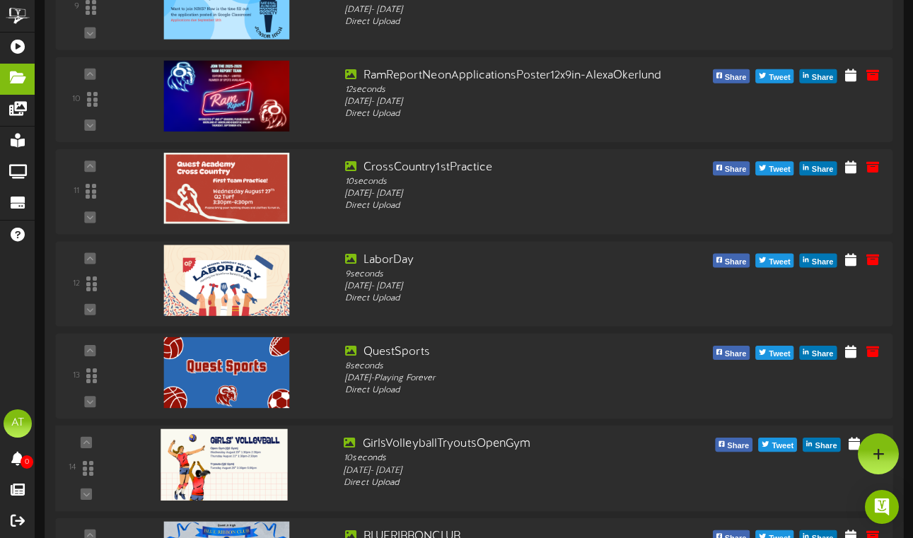
scroll to position [996, 0]
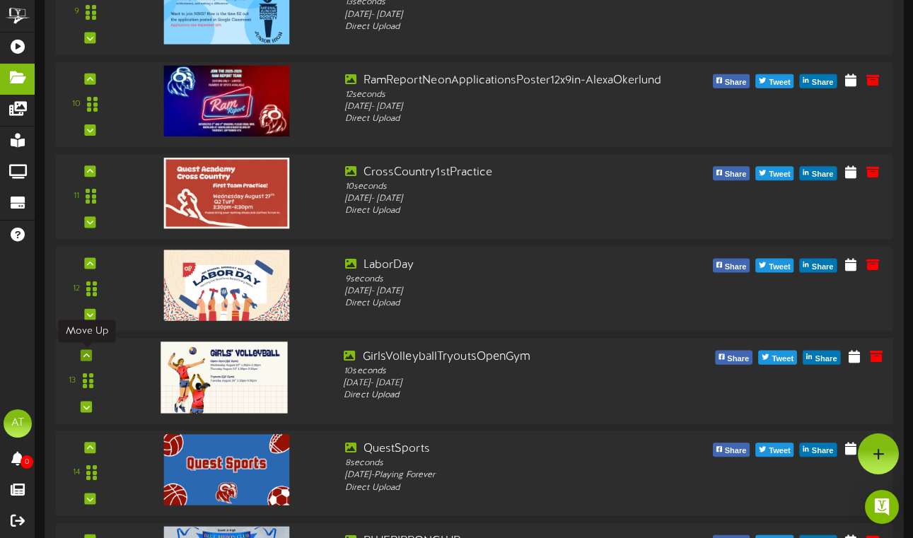
click at [86, 357] on icon at bounding box center [86, 354] width 6 height 7
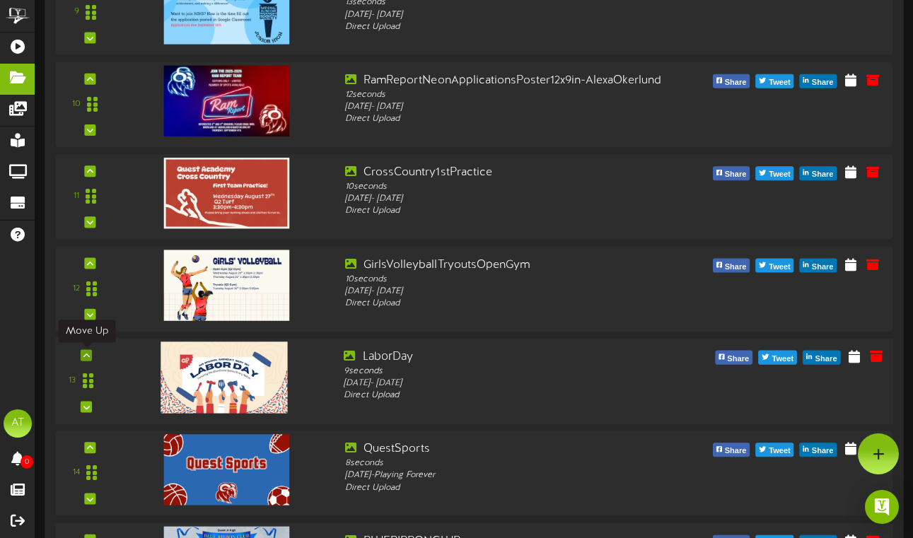
click at [89, 354] on icon at bounding box center [86, 354] width 6 height 7
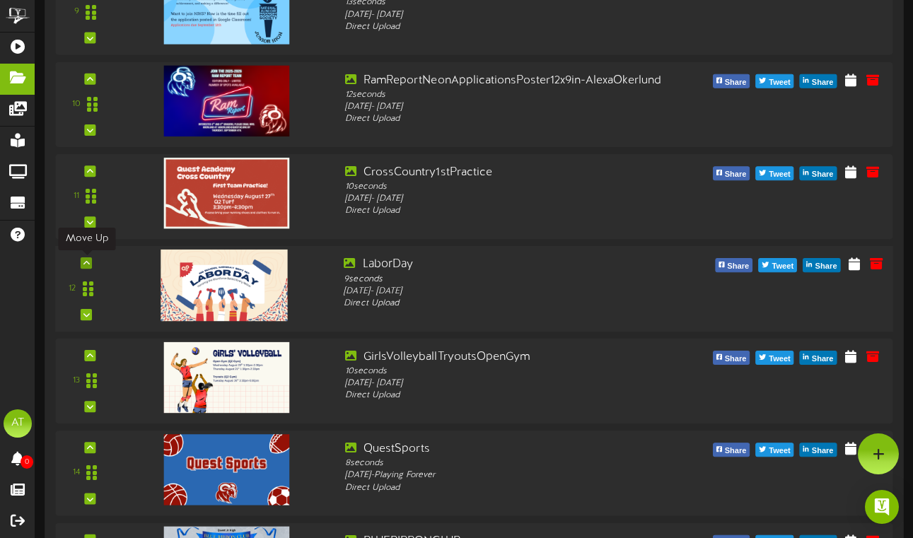
click at [88, 262] on icon at bounding box center [86, 262] width 6 height 7
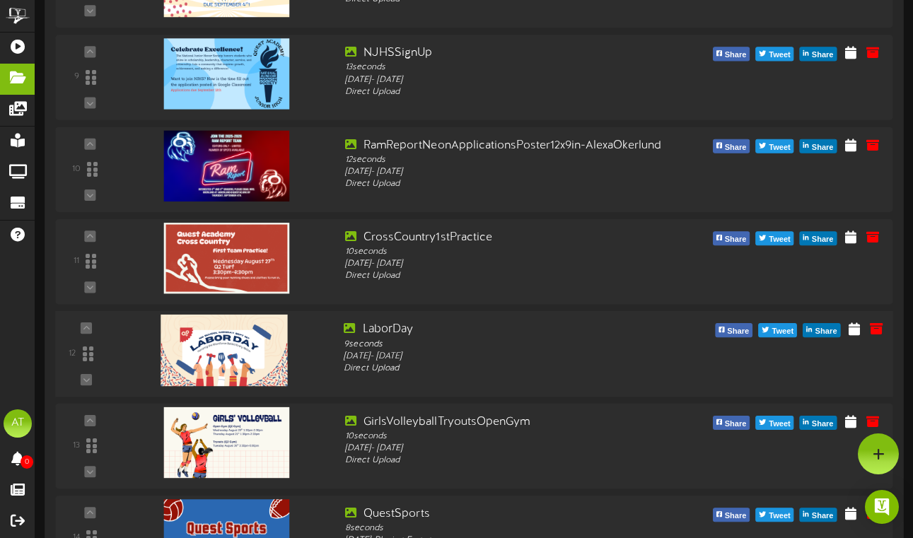
scroll to position [930, 0]
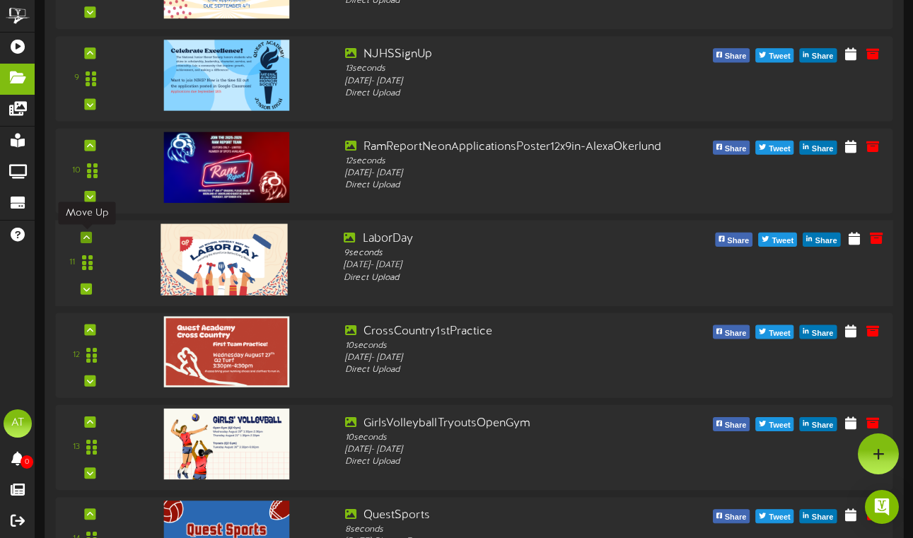
click at [83, 238] on icon at bounding box center [86, 237] width 6 height 7
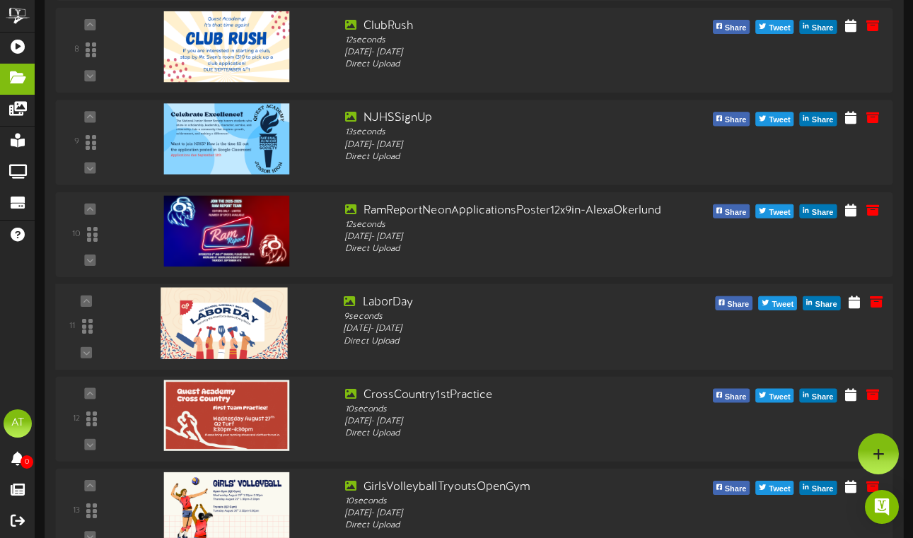
scroll to position [865, 0]
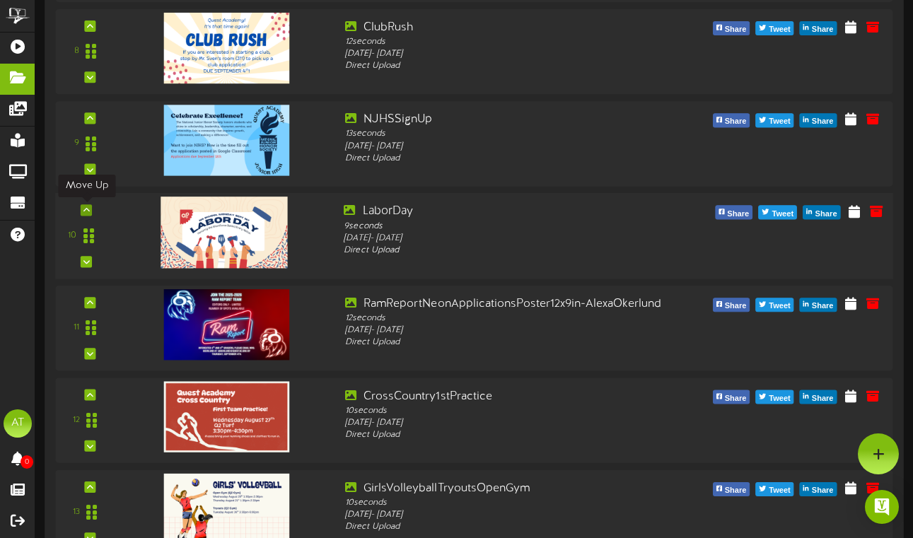
click at [87, 212] on icon at bounding box center [86, 209] width 6 height 7
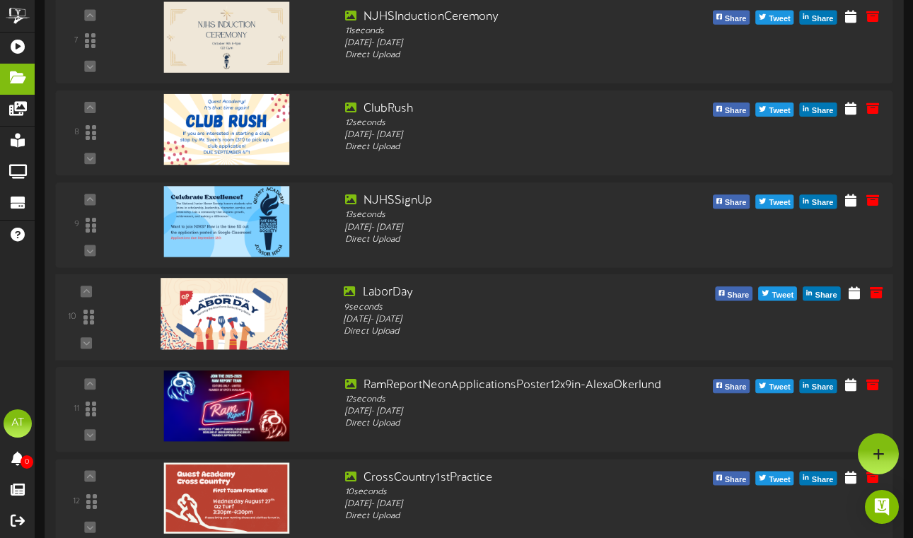
scroll to position [779, 0]
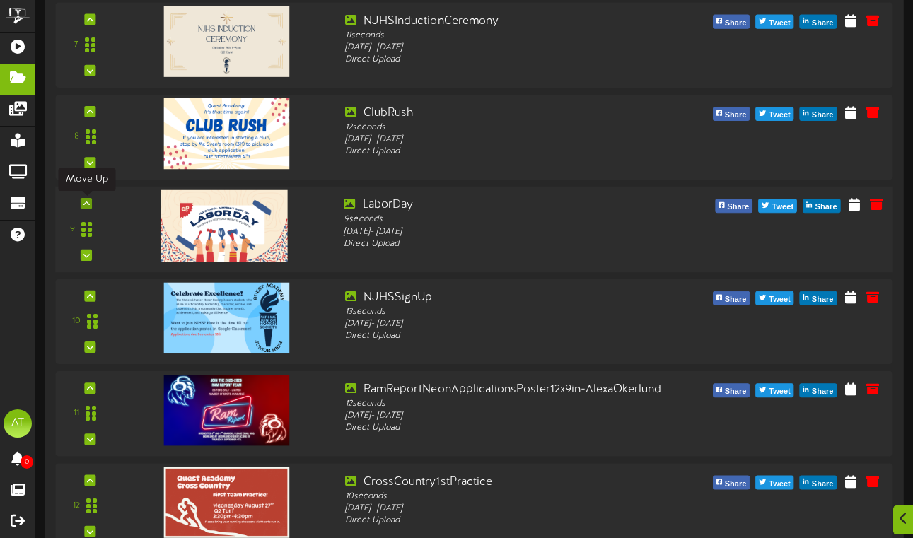
click at [87, 206] on icon at bounding box center [86, 203] width 6 height 7
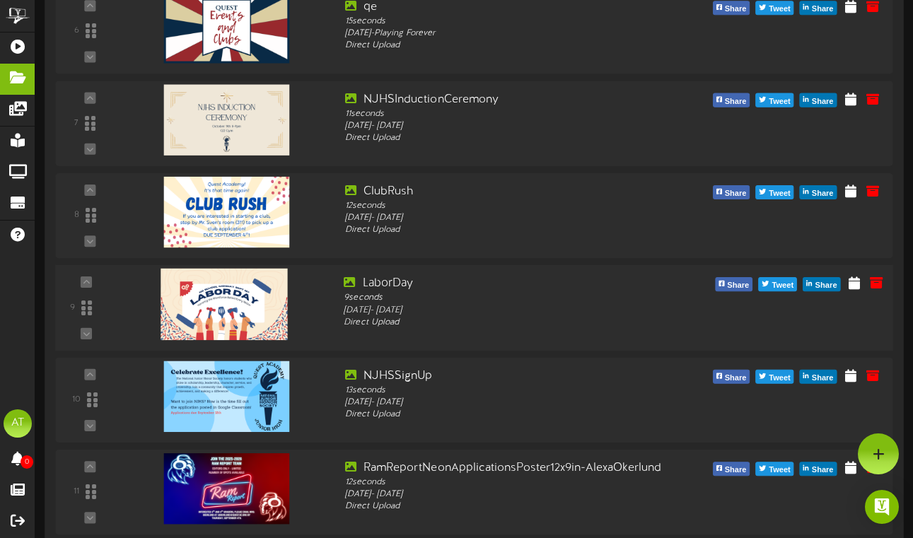
scroll to position [690, 0]
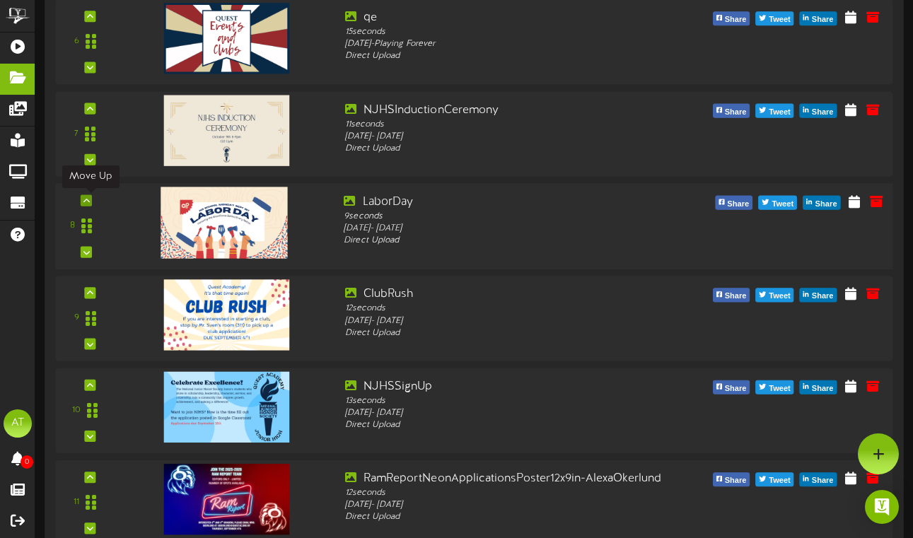
click at [87, 204] on div at bounding box center [86, 199] width 11 height 11
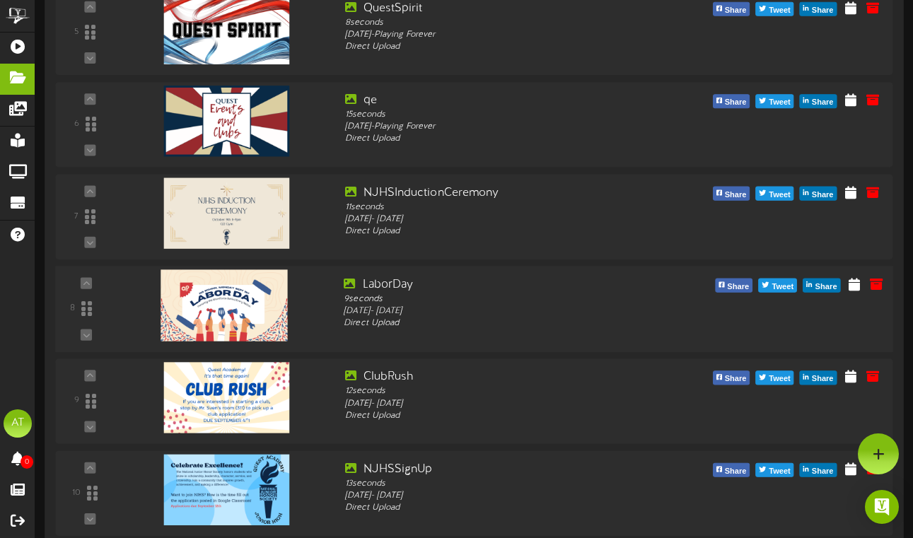
scroll to position [606, 0]
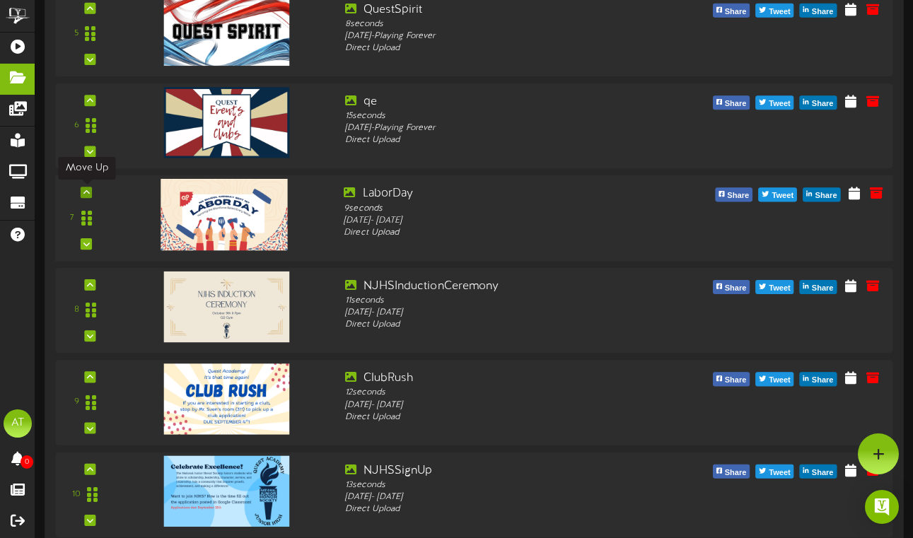
click at [86, 197] on div at bounding box center [86, 192] width 11 height 11
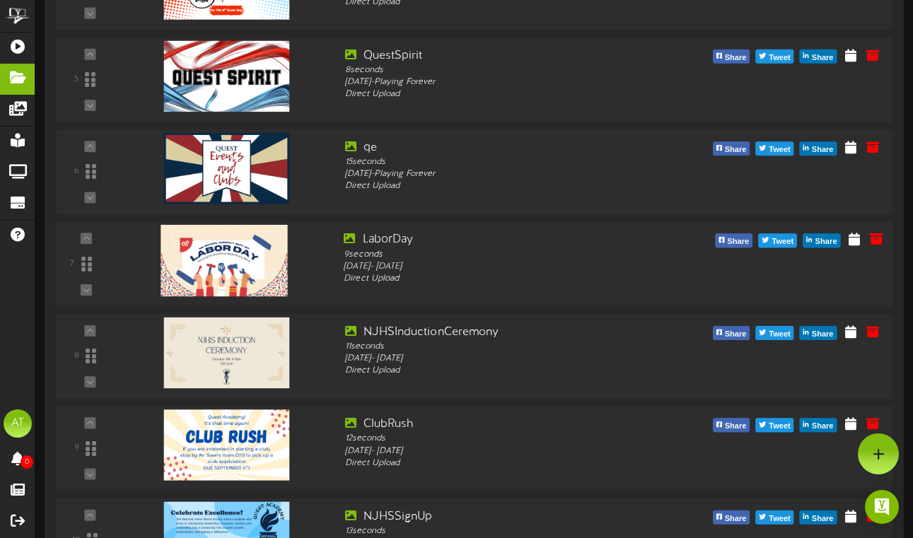
scroll to position [527, 0]
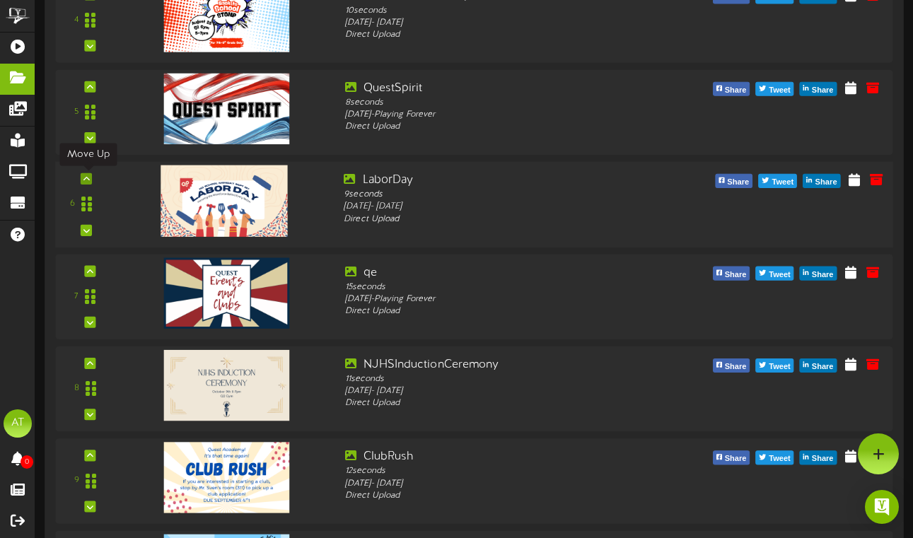
click at [89, 177] on icon at bounding box center [86, 178] width 6 height 7
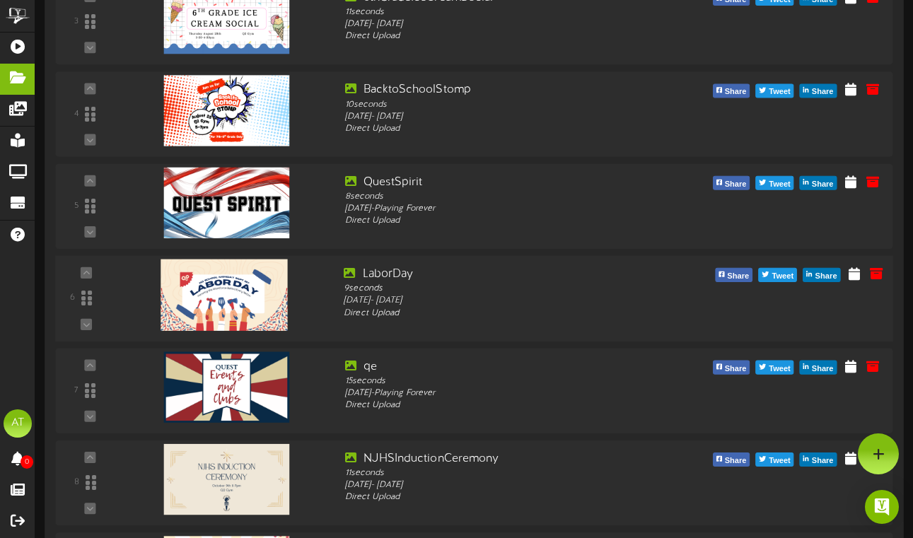
scroll to position [432, 0]
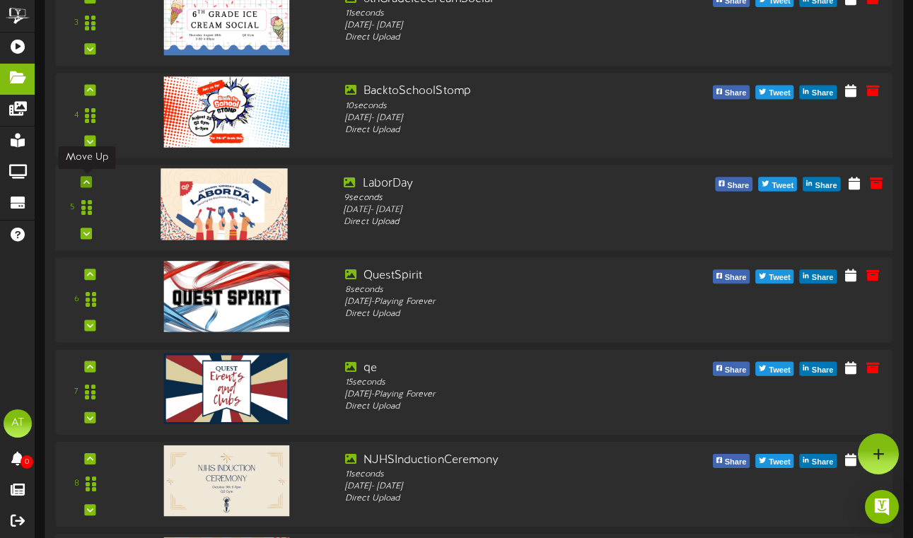
click at [83, 183] on icon at bounding box center [86, 181] width 6 height 7
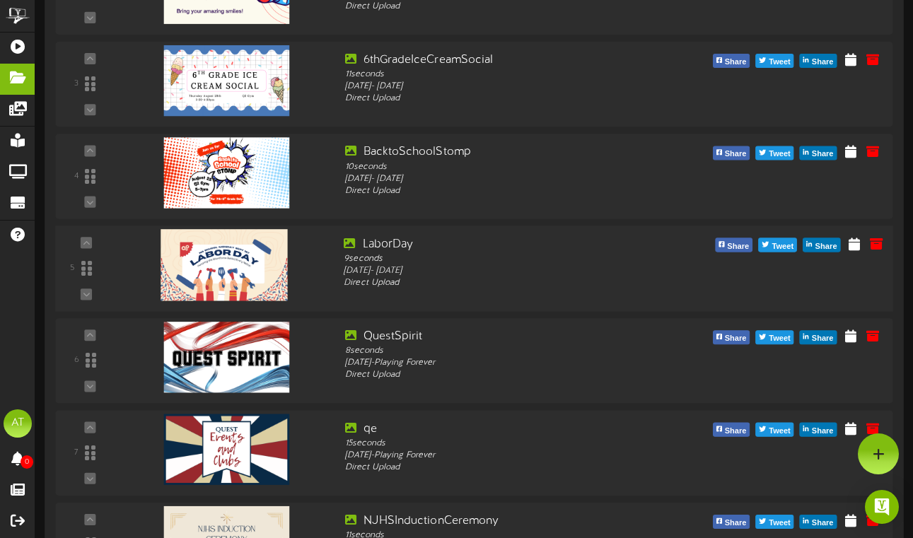
scroll to position [370, 0]
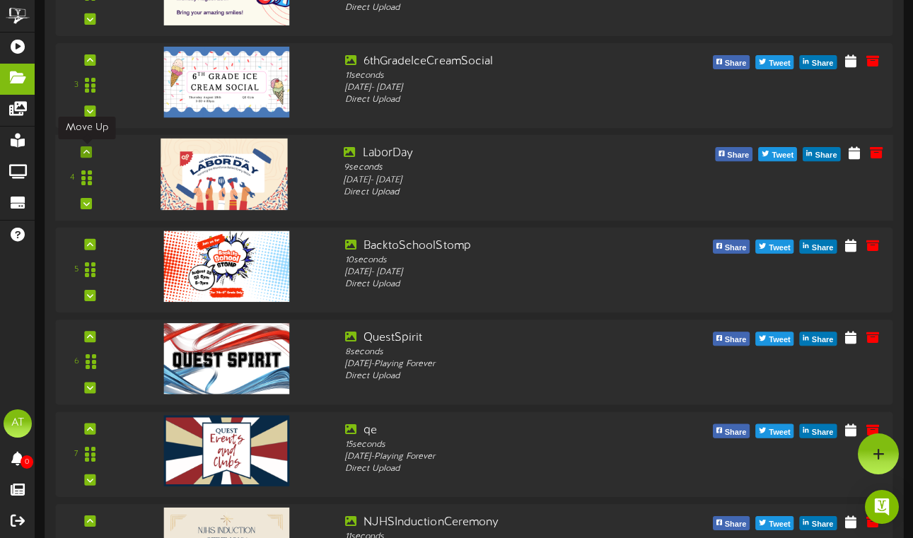
click at [85, 153] on icon at bounding box center [86, 151] width 6 height 7
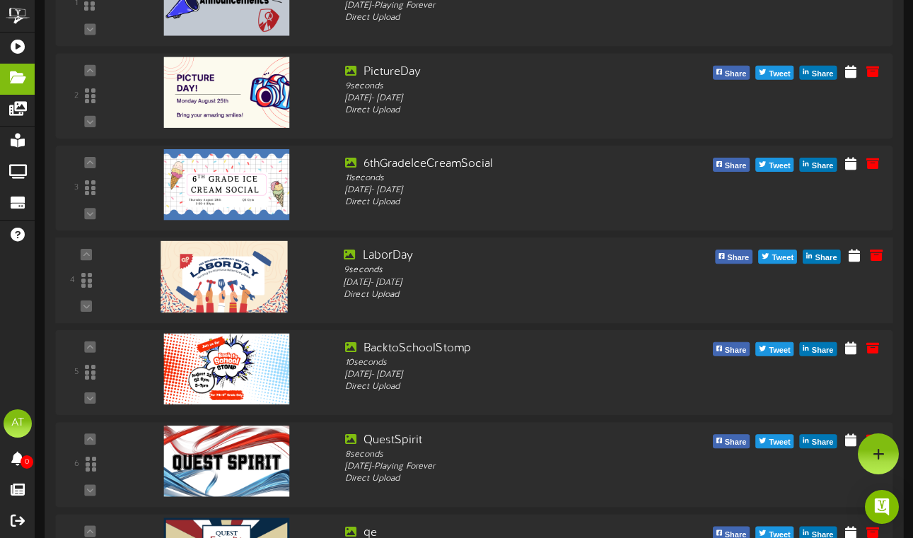
scroll to position [242, 0]
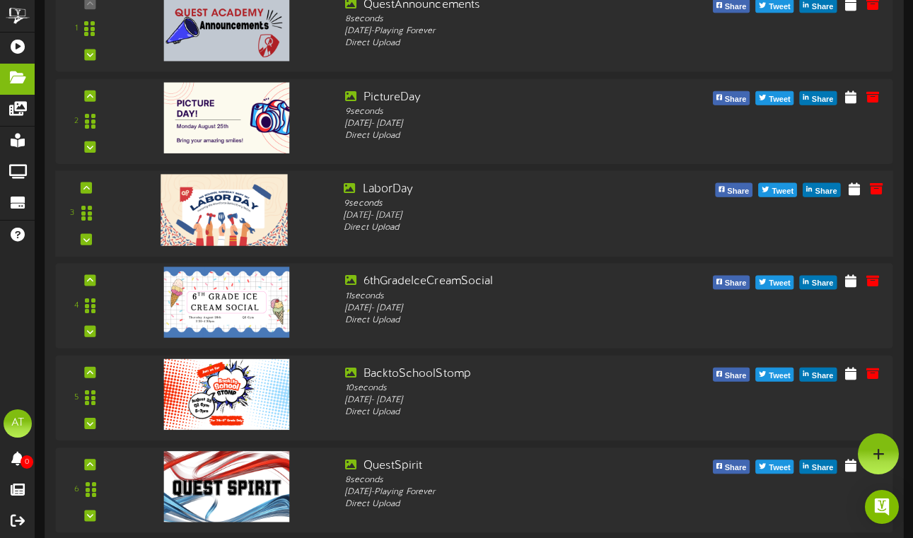
click at [88, 178] on div "3 LaborDay 9" at bounding box center [474, 213] width 846 height 86
click at [86, 189] on icon at bounding box center [86, 187] width 6 height 7
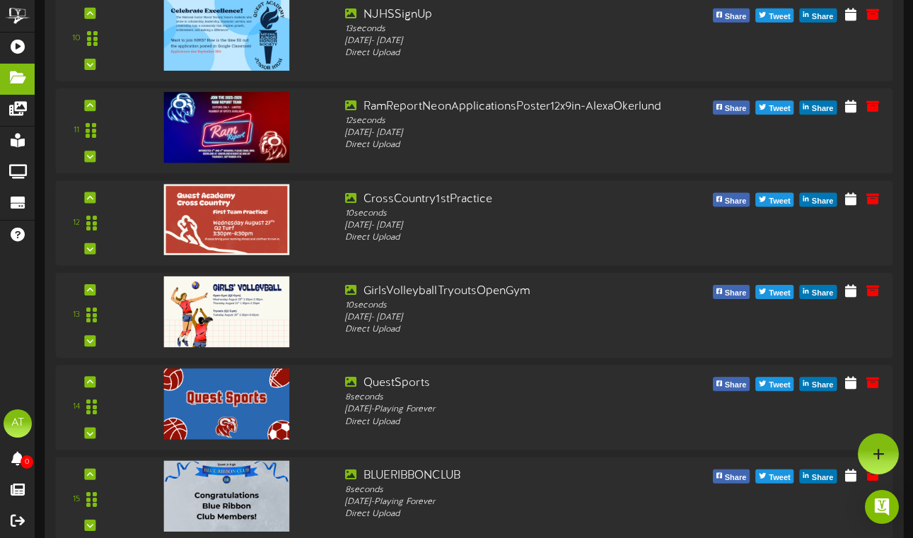
scroll to position [0, 0]
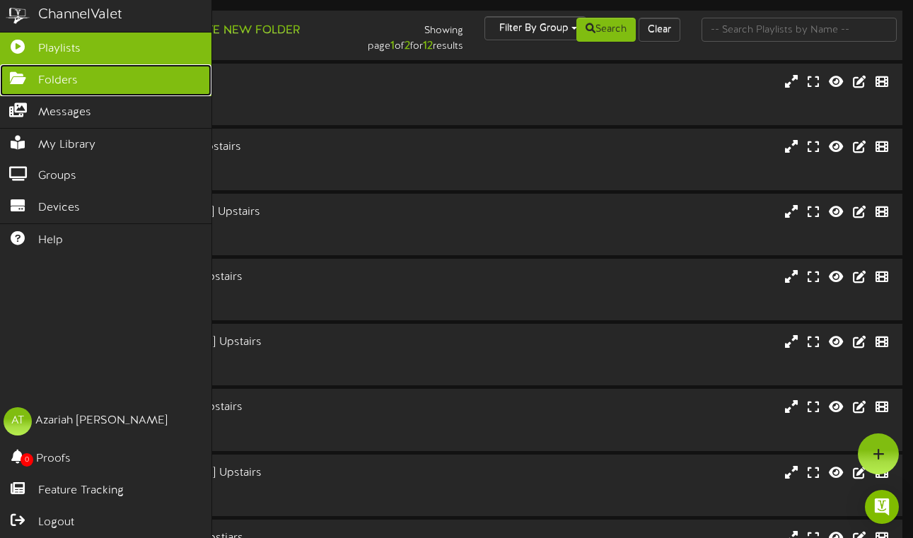
click at [23, 82] on icon at bounding box center [17, 76] width 35 height 11
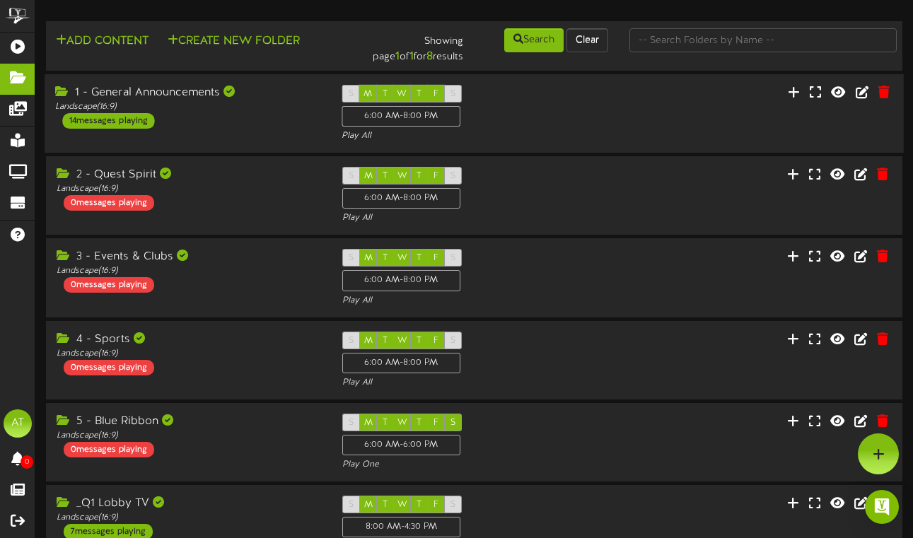
click at [256, 143] on div "1 - General Announcements Landscape ( 16:9 ) 14 messages playing S M T W T F S …" at bounding box center [474, 113] width 859 height 79
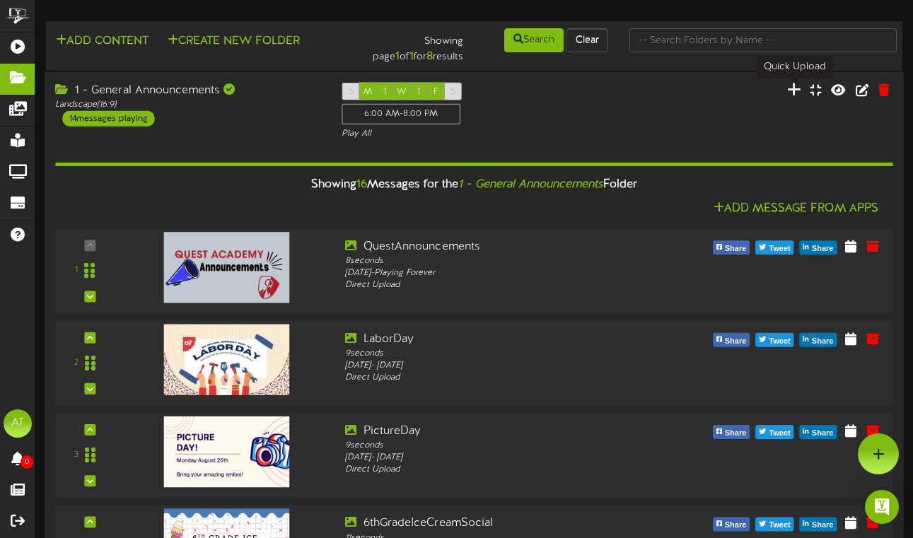
click at [793, 92] on icon at bounding box center [794, 89] width 14 height 16
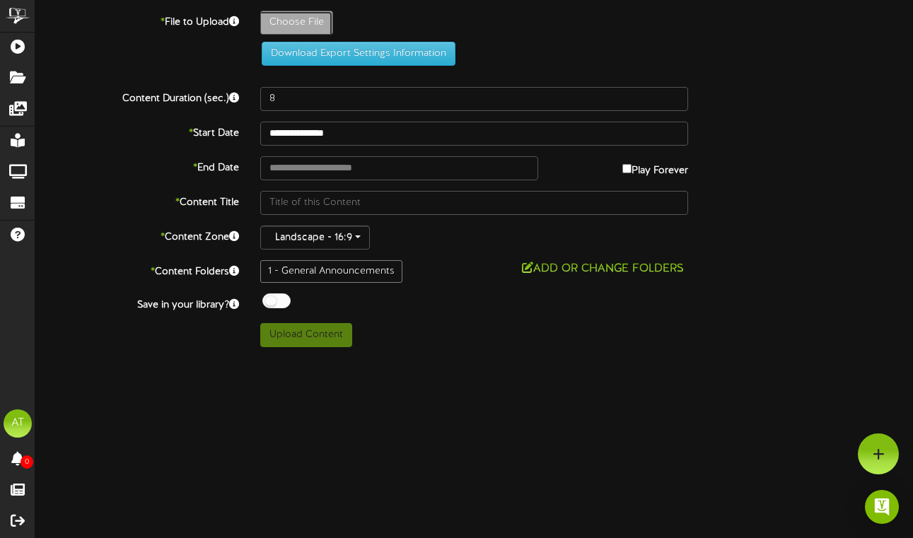
type input "**********"
type input "NoSchoolSept5th"
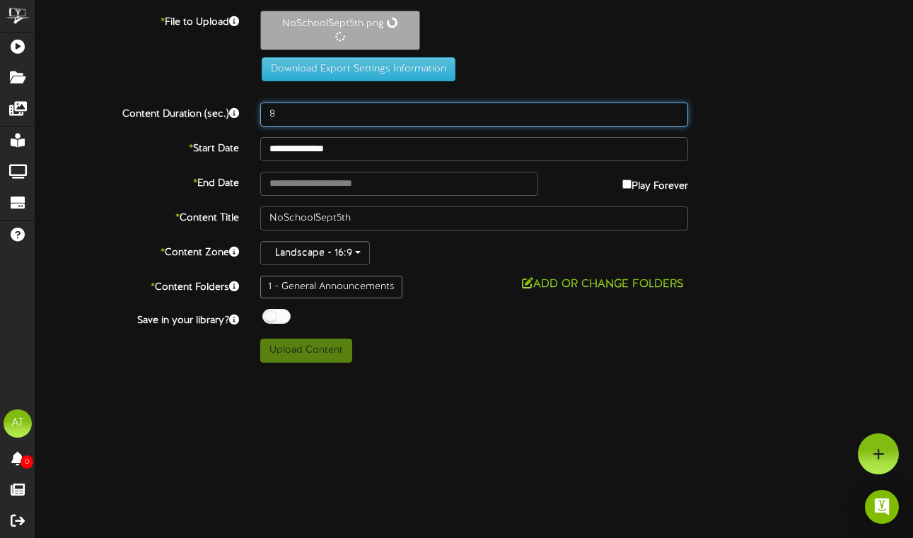
click at [337, 103] on input "8" at bounding box center [474, 115] width 428 height 24
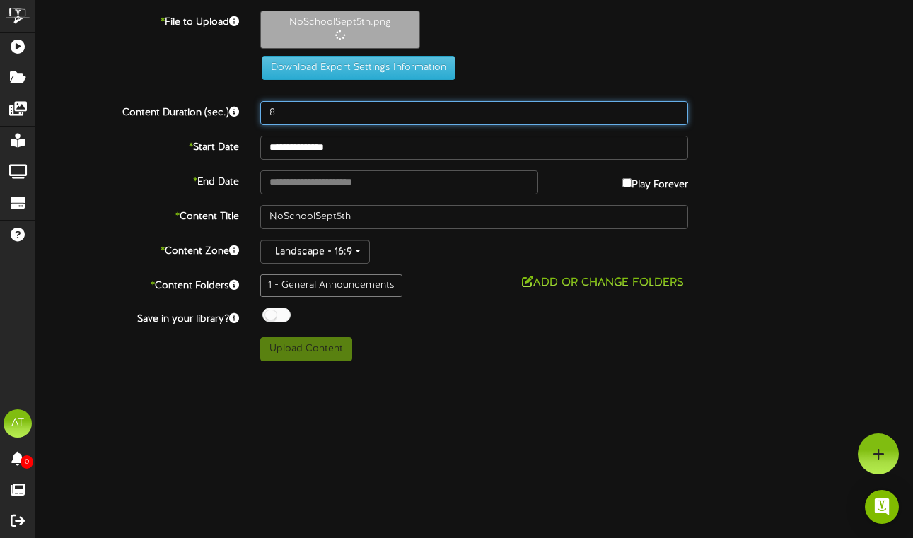
click at [329, 110] on input "8" at bounding box center [474, 113] width 428 height 24
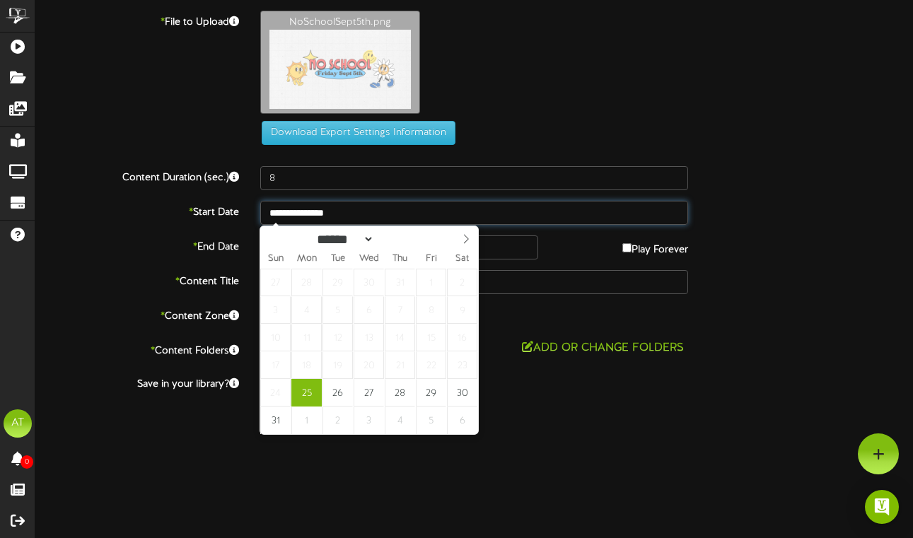
click at [318, 215] on input "**********" at bounding box center [474, 213] width 428 height 24
click at [375, 243] on select "****** ********* ******* ******** ********" at bounding box center [343, 239] width 62 height 15
select select "*"
click at [312, 233] on select "****** ********* ******* ******** ********" at bounding box center [343, 239] width 62 height 15
type input "**********"
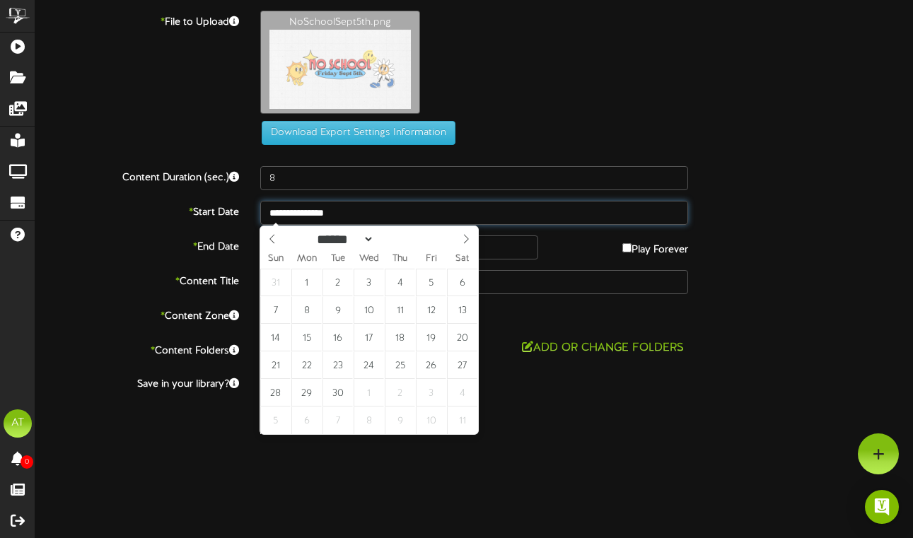
type input "**********"
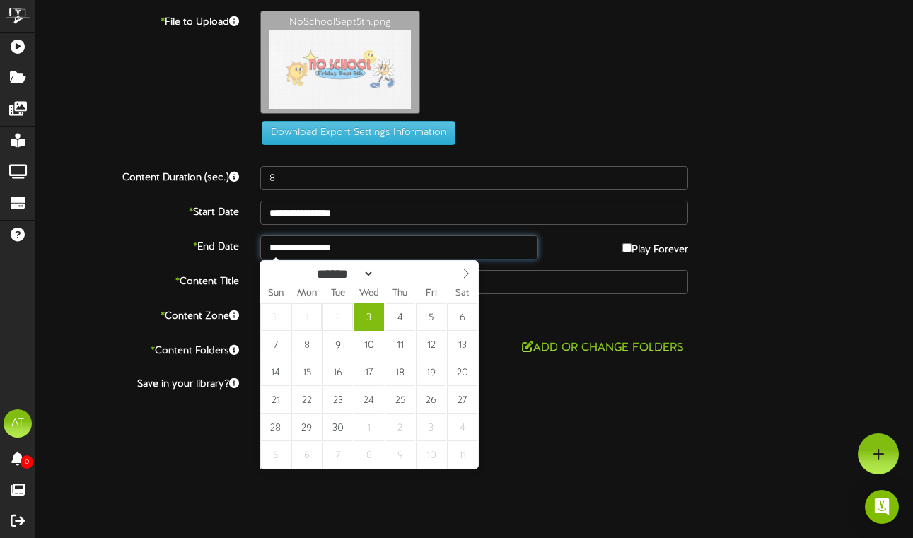
click at [370, 255] on input "**********" at bounding box center [399, 247] width 279 height 24
select select "*"
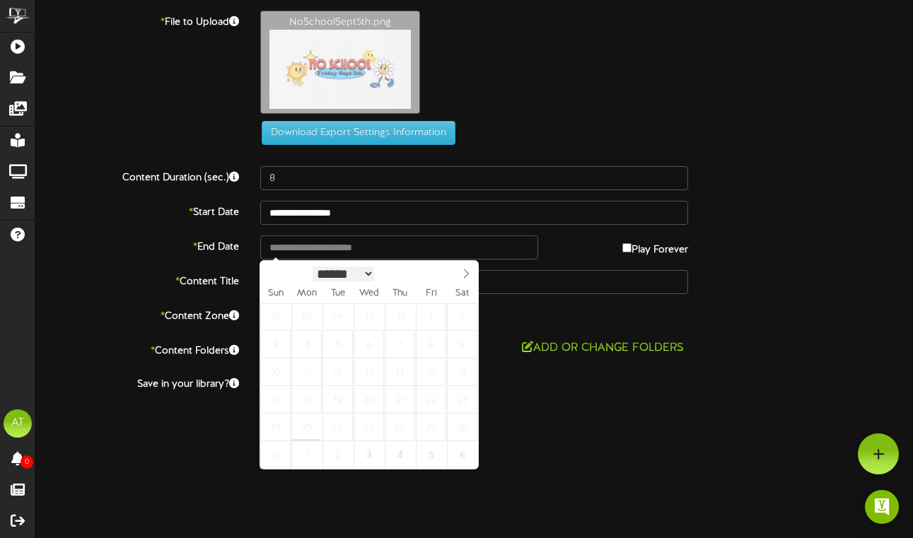
click at [375, 276] on select "****** ********* ******* ******** ********" at bounding box center [343, 274] width 62 height 15
select select "*"
click at [312, 267] on select "****** ********* ******* ******** ********" at bounding box center [343, 274] width 62 height 15
type input "**********"
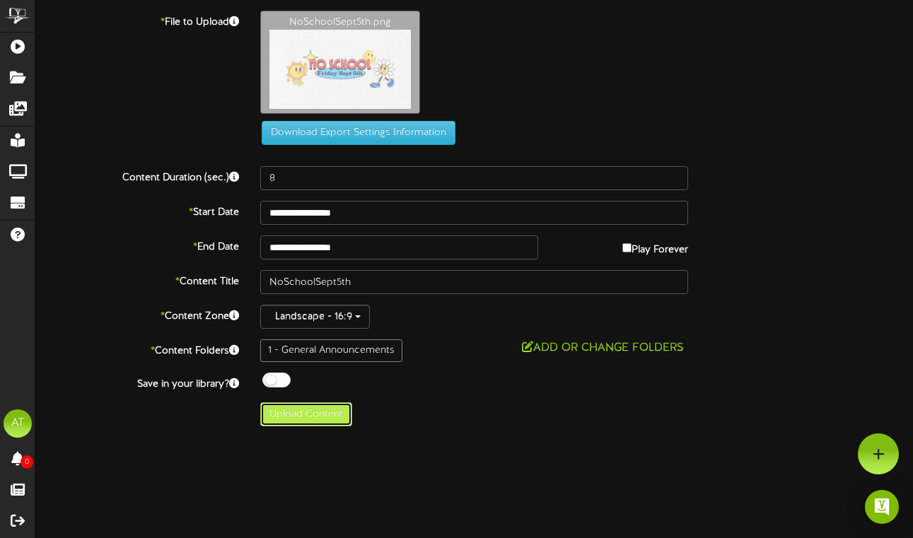
click at [303, 409] on button "Upload Content" at bounding box center [306, 414] width 92 height 24
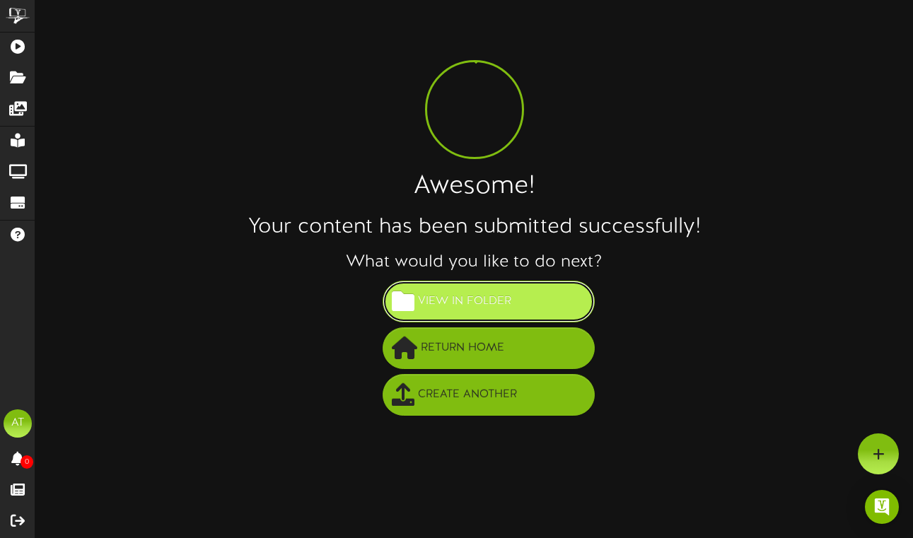
click at [450, 299] on span "View in Folder" at bounding box center [464, 301] width 100 height 23
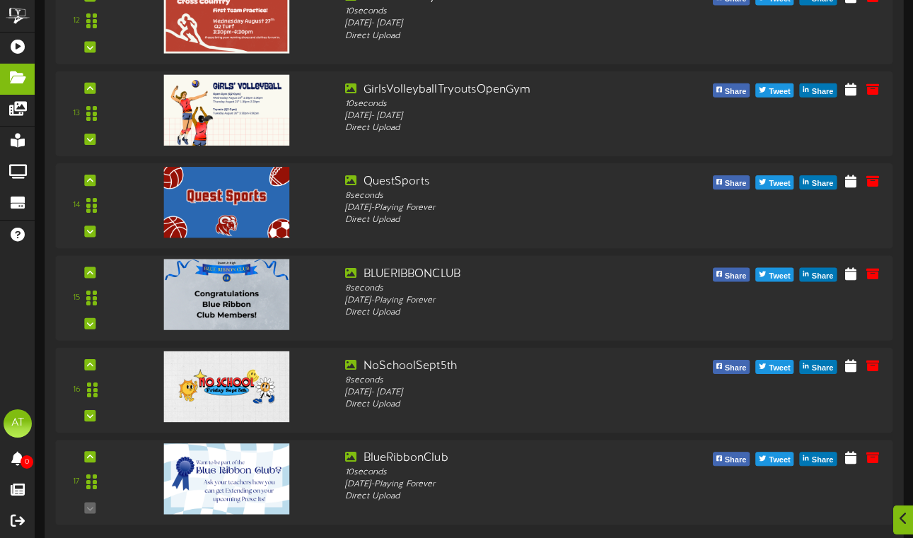
scroll to position [1269, 0]
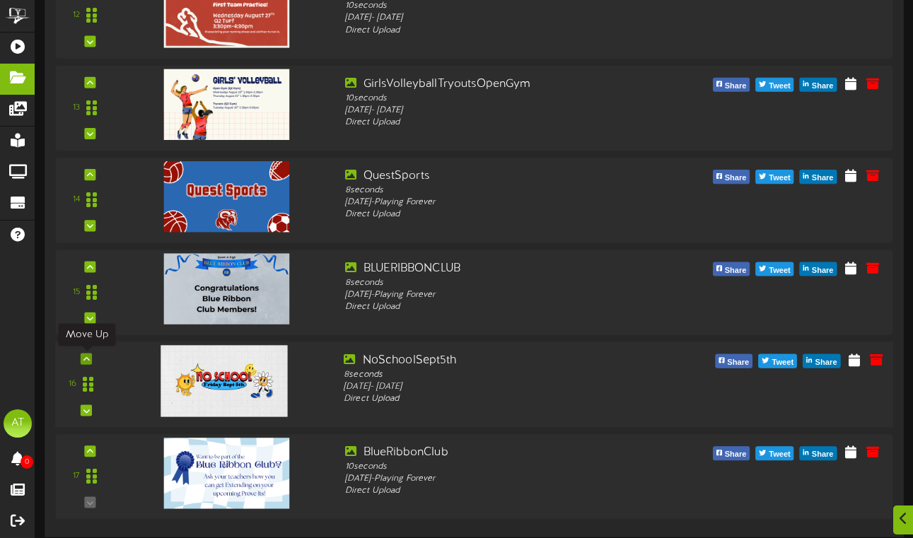
click at [89, 356] on icon at bounding box center [86, 358] width 6 height 7
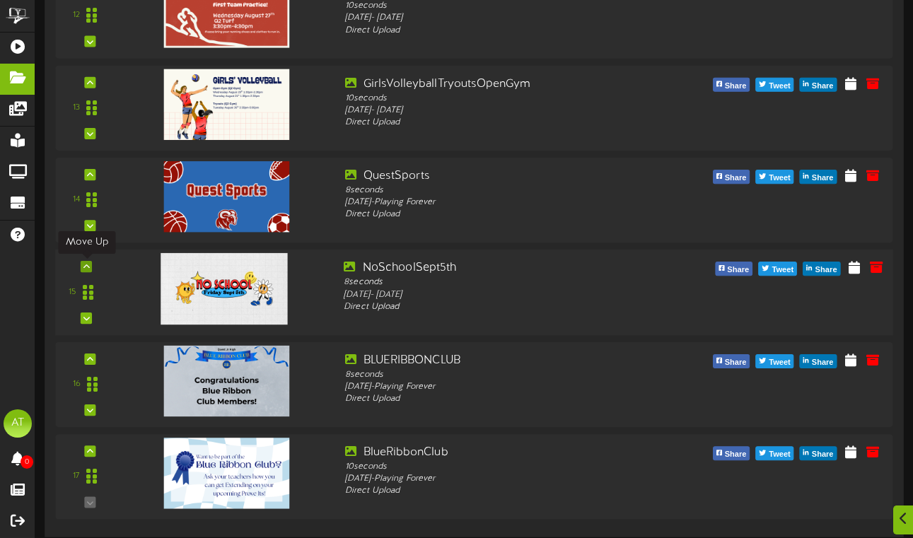
click at [87, 269] on icon at bounding box center [86, 266] width 6 height 7
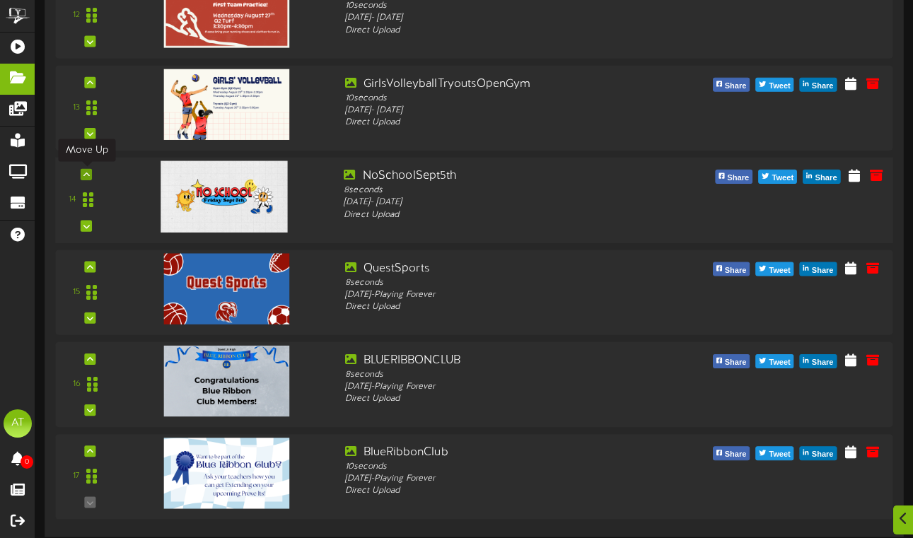
click at [85, 175] on icon at bounding box center [86, 174] width 6 height 7
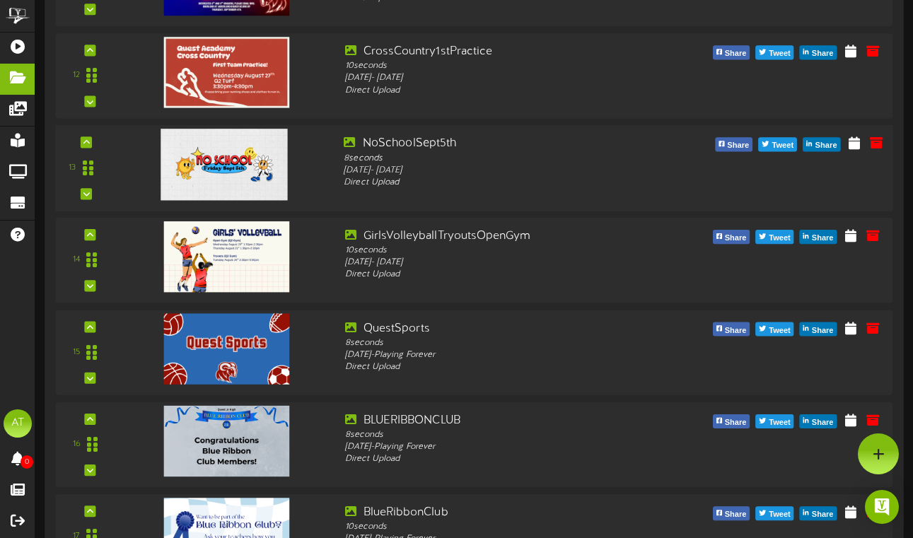
scroll to position [1207, 0]
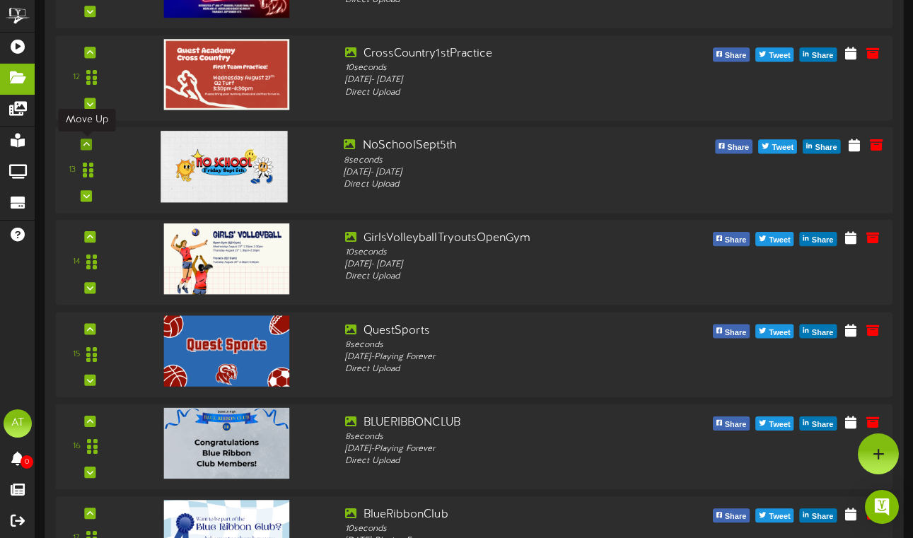
click at [85, 146] on icon at bounding box center [86, 144] width 6 height 7
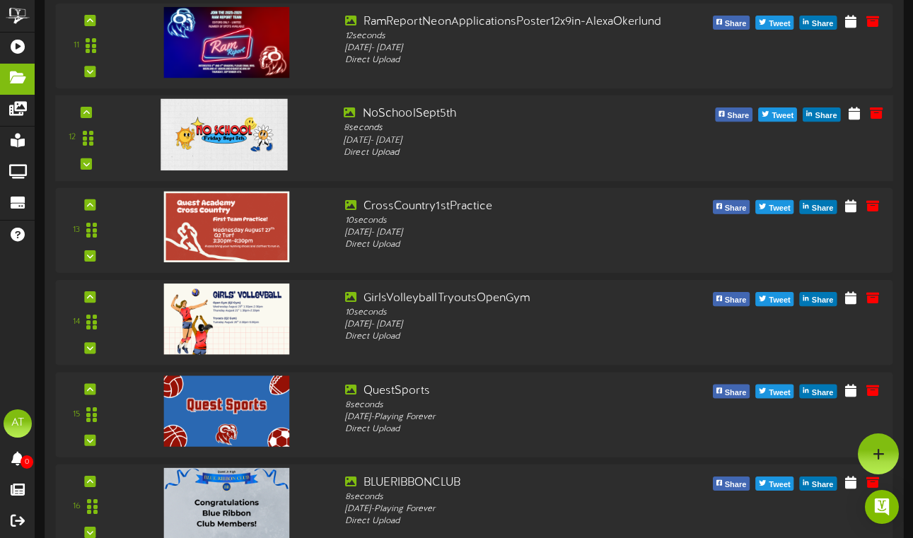
scroll to position [1135, 0]
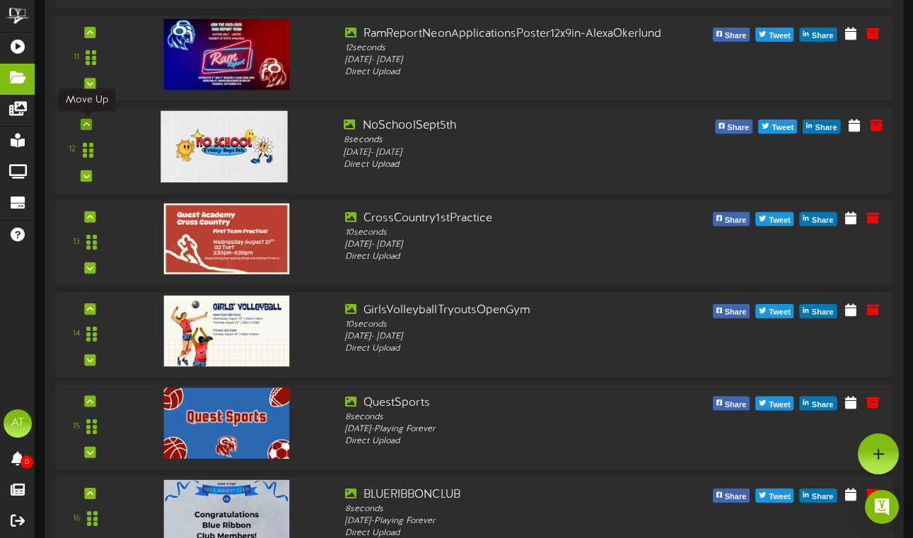
click at [90, 129] on div at bounding box center [86, 124] width 11 height 11
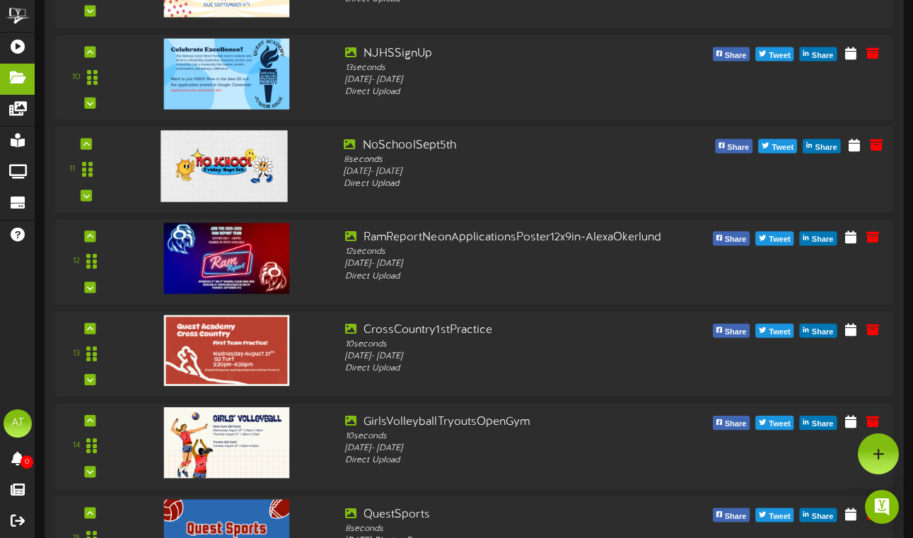
scroll to position [1015, 0]
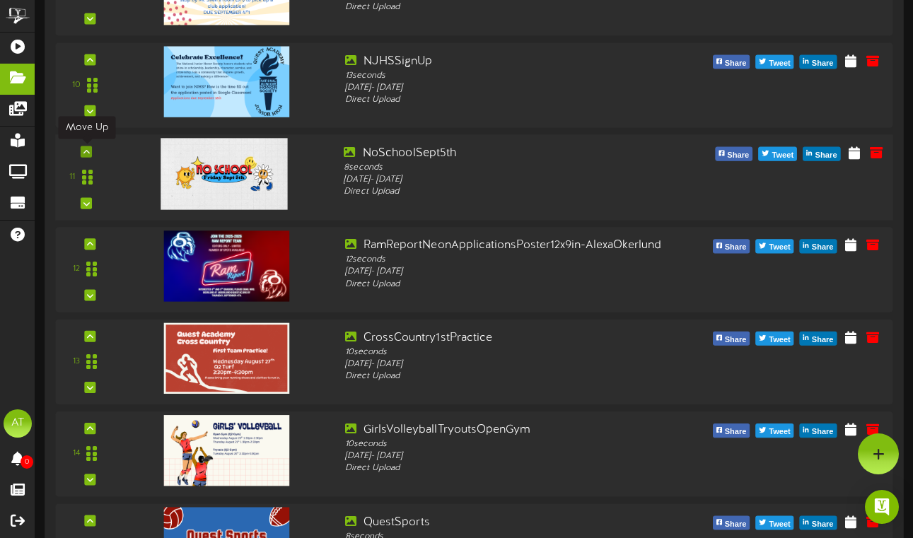
click at [85, 153] on icon at bounding box center [86, 151] width 6 height 7
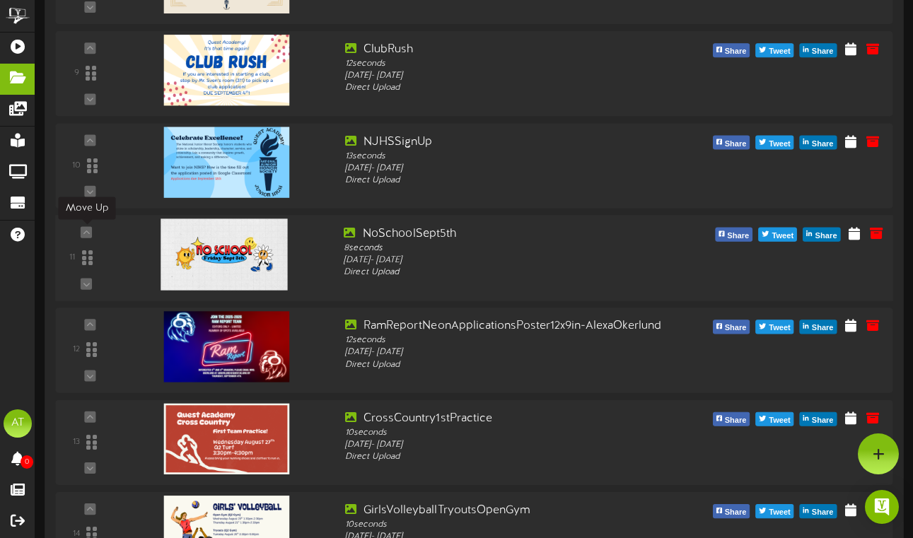
scroll to position [930, 0]
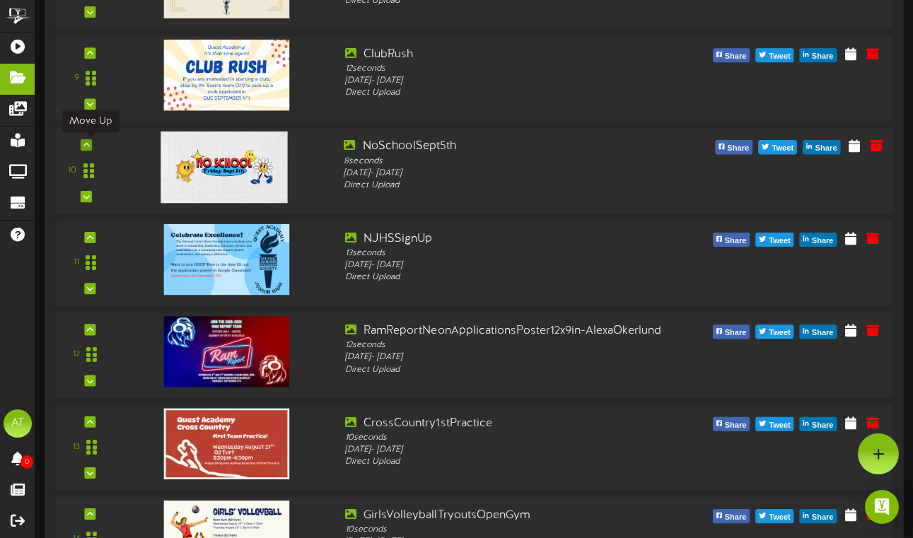
click at [88, 143] on icon at bounding box center [86, 144] width 6 height 7
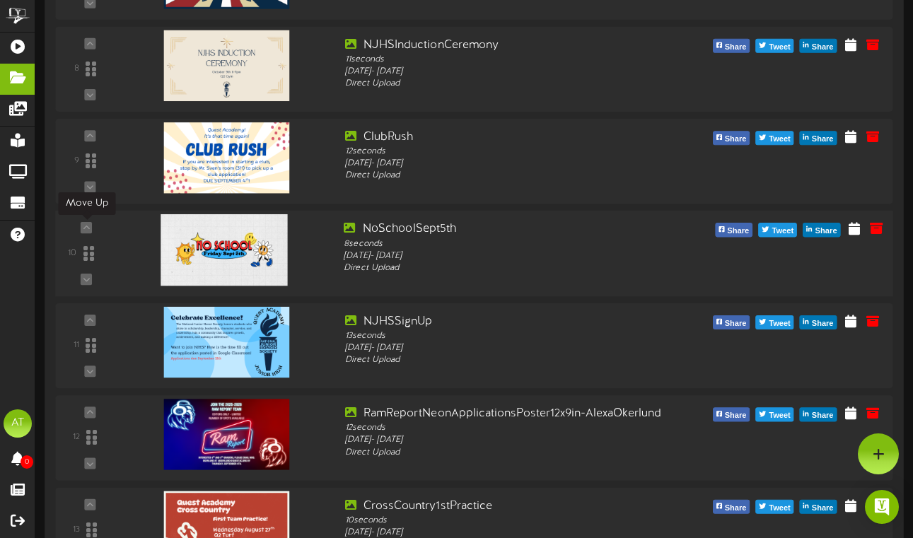
scroll to position [839, 0]
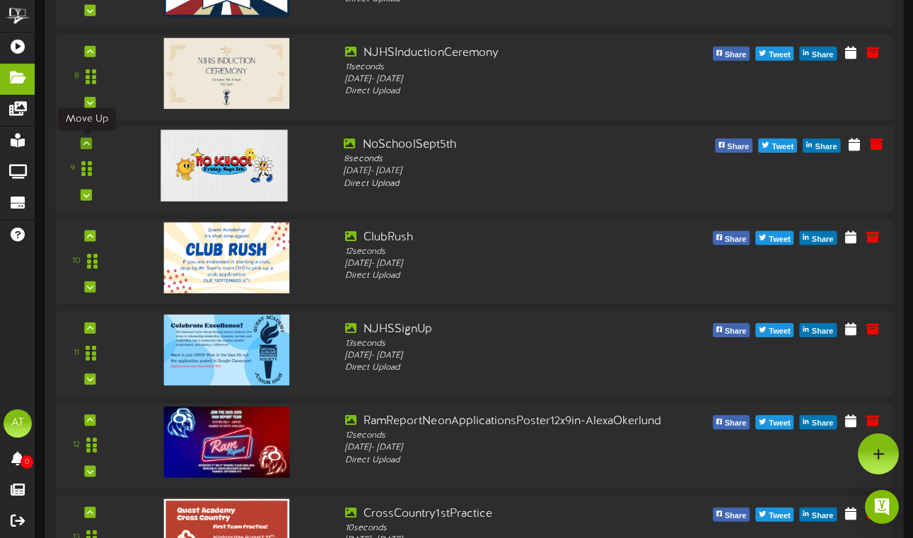
click at [85, 145] on icon at bounding box center [86, 143] width 6 height 7
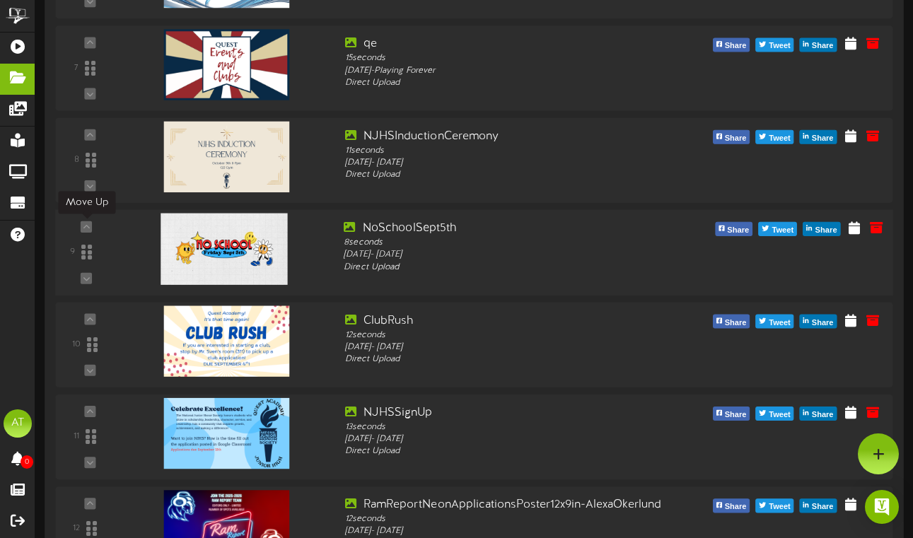
scroll to position [750, 0]
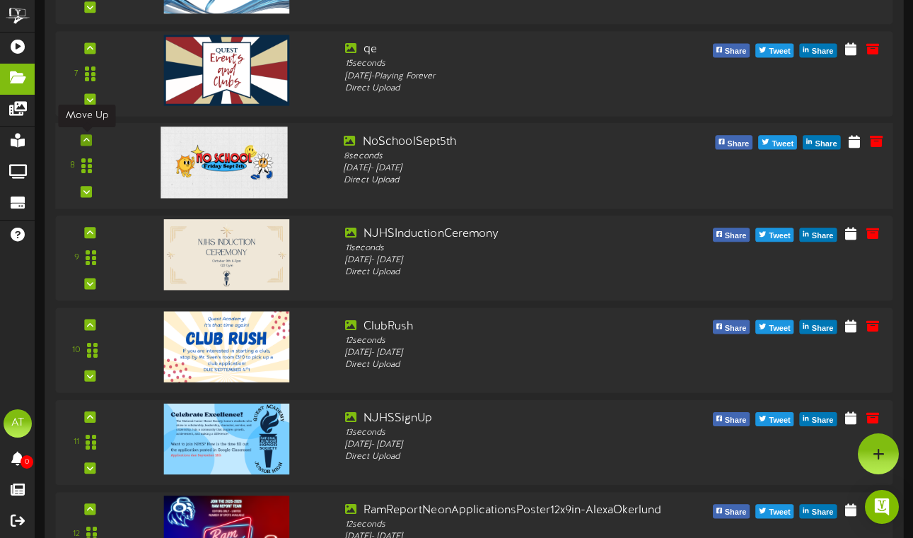
click at [87, 141] on icon at bounding box center [86, 139] width 6 height 7
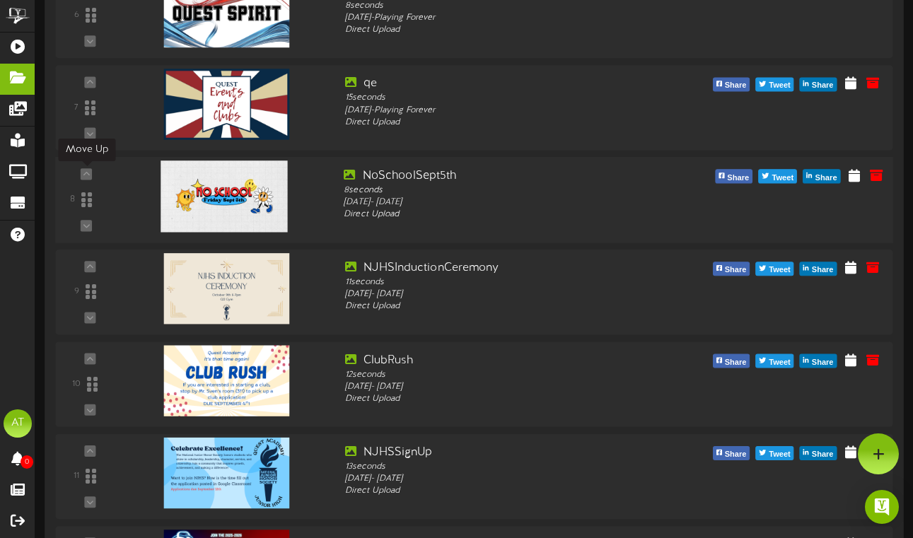
scroll to position [662, 0]
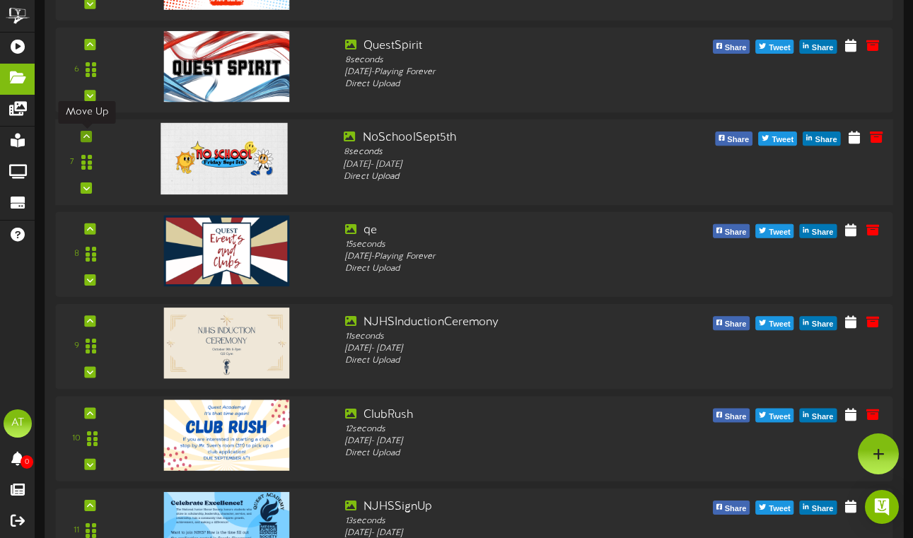
click at [81, 139] on div at bounding box center [86, 136] width 11 height 11
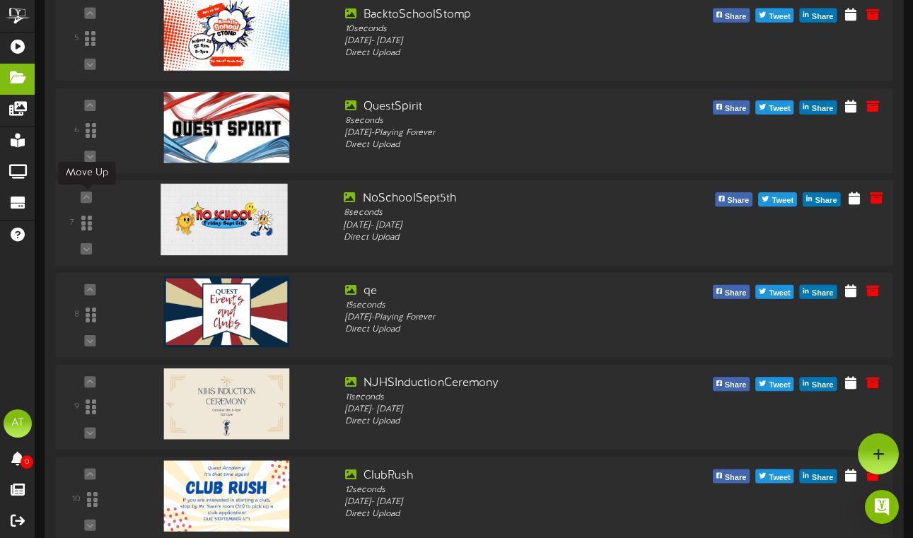
scroll to position [595, 0]
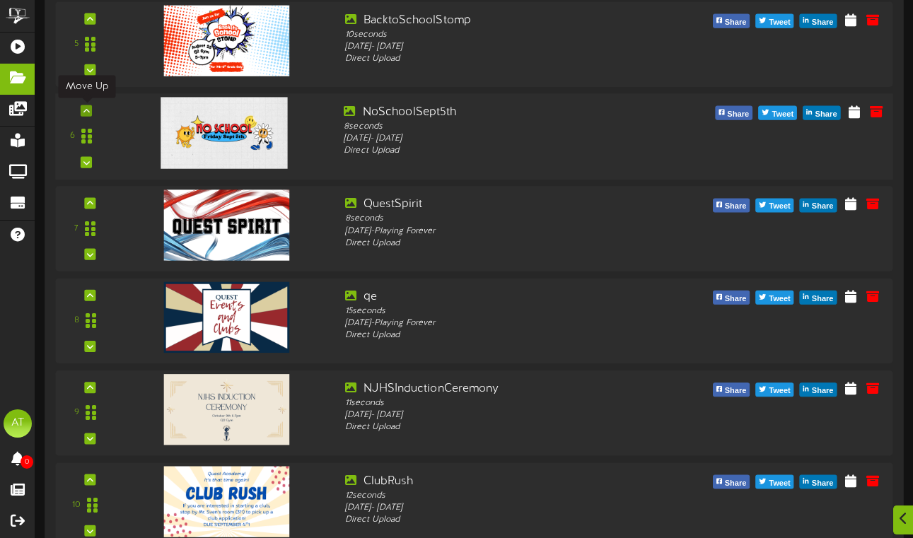
click at [85, 112] on icon at bounding box center [86, 110] width 6 height 7
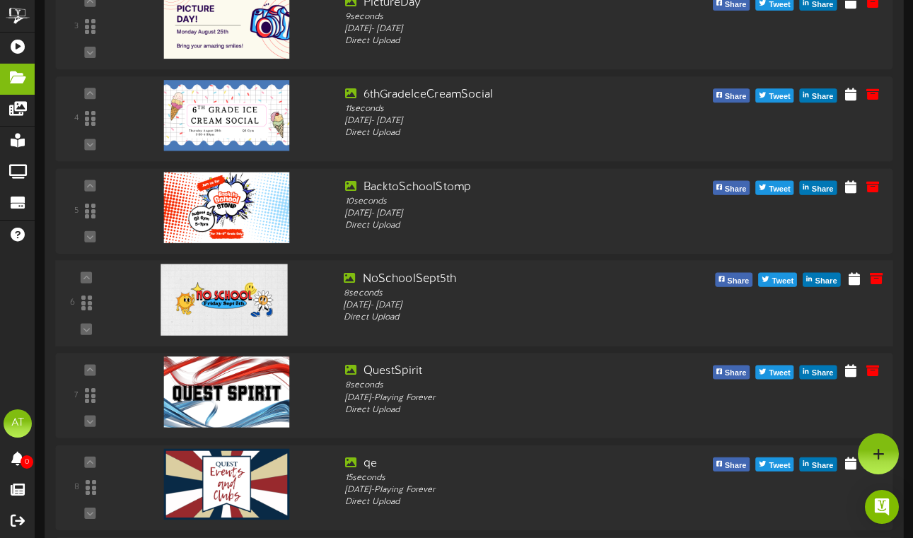
scroll to position [419, 0]
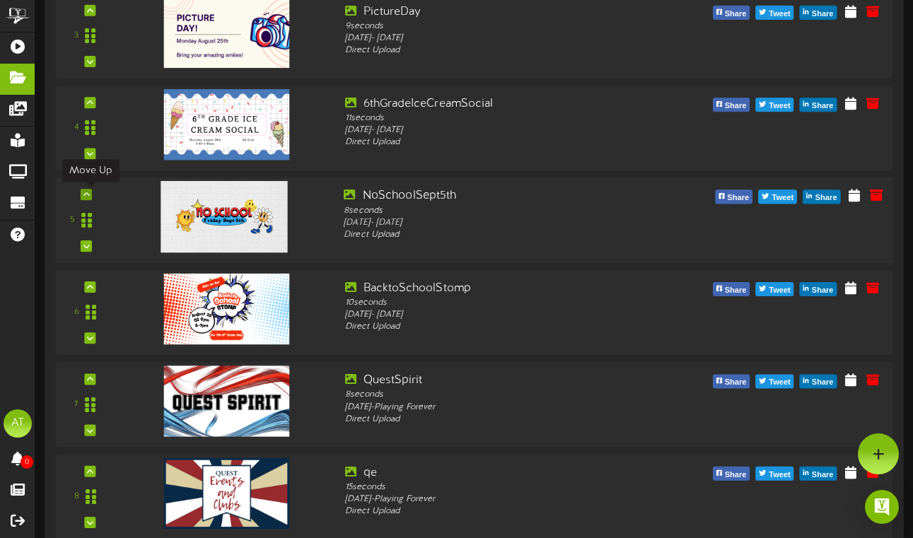
click at [87, 194] on icon at bounding box center [86, 194] width 6 height 7
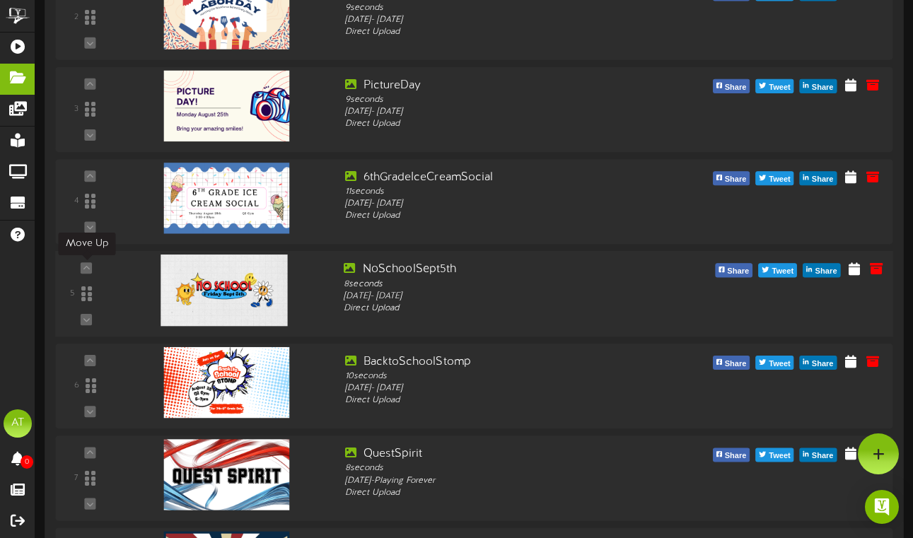
scroll to position [339, 0]
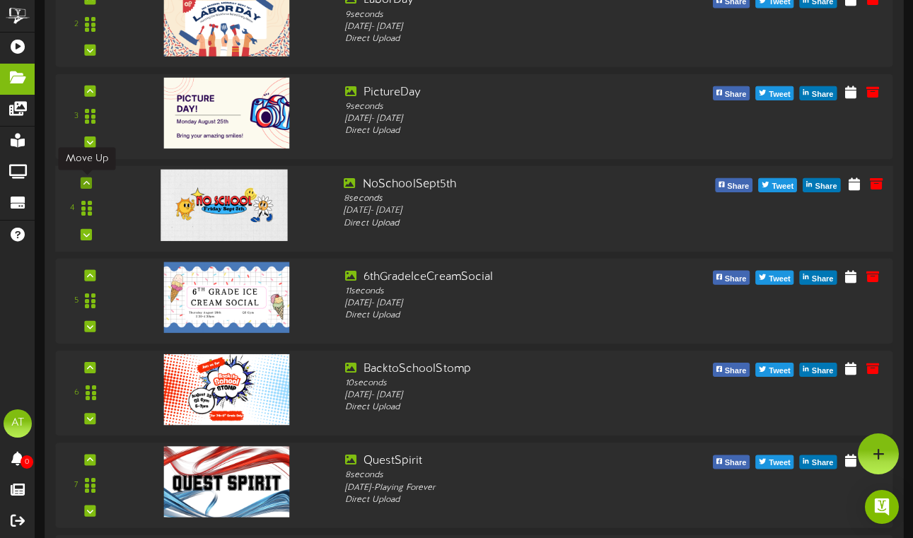
click at [88, 182] on icon at bounding box center [86, 183] width 6 height 7
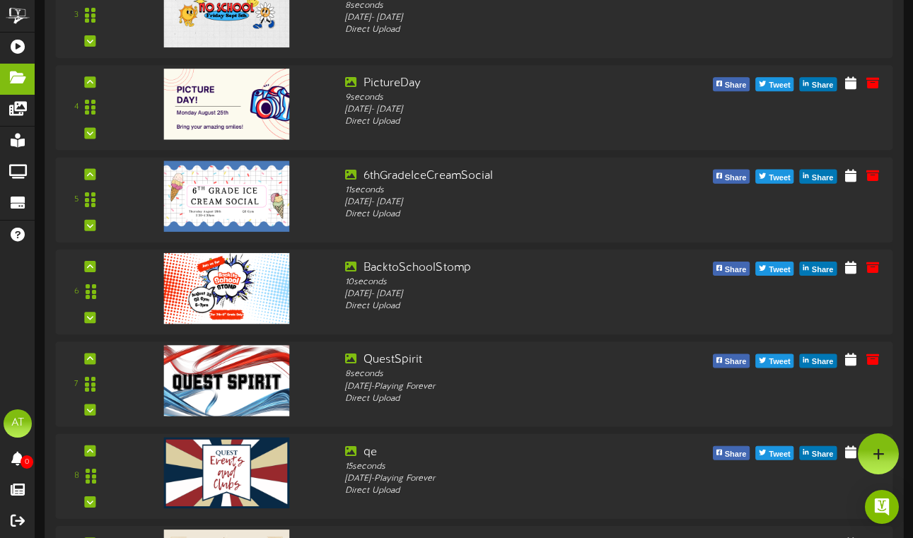
scroll to position [0, 0]
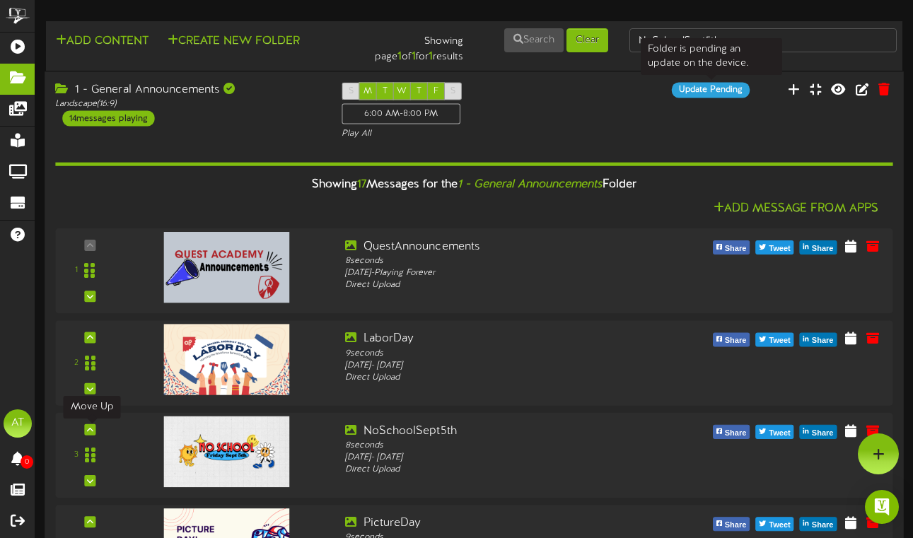
click at [731, 90] on div "Update Pending" at bounding box center [711, 90] width 78 height 16
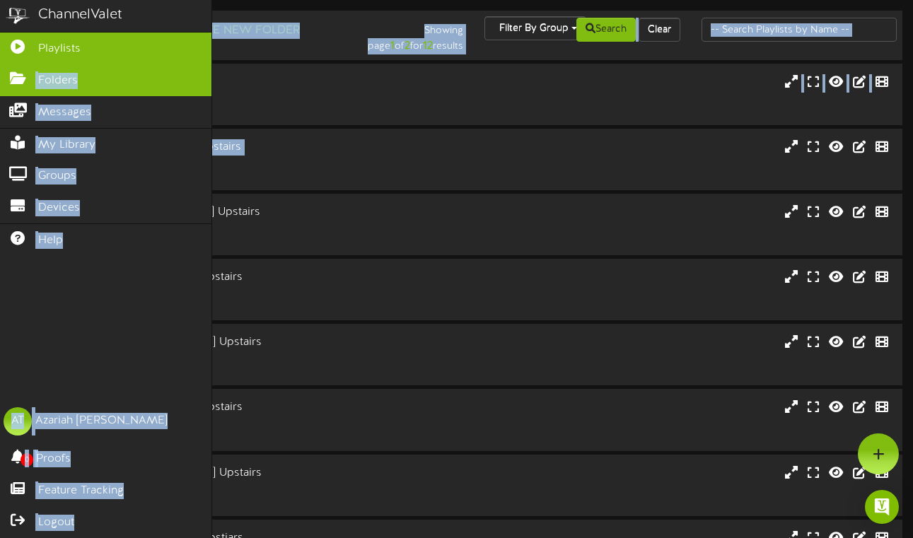
drag, startPoint x: 272, startPoint y: 175, endPoint x: 18, endPoint y: 78, distance: 272.3
click at [18, 78] on div "ChannelValet Playlists Folders Messages My Library Groups Devices Help AT [PERS…" at bounding box center [456, 384] width 913 height 769
click at [8, 76] on icon at bounding box center [17, 76] width 35 height 11
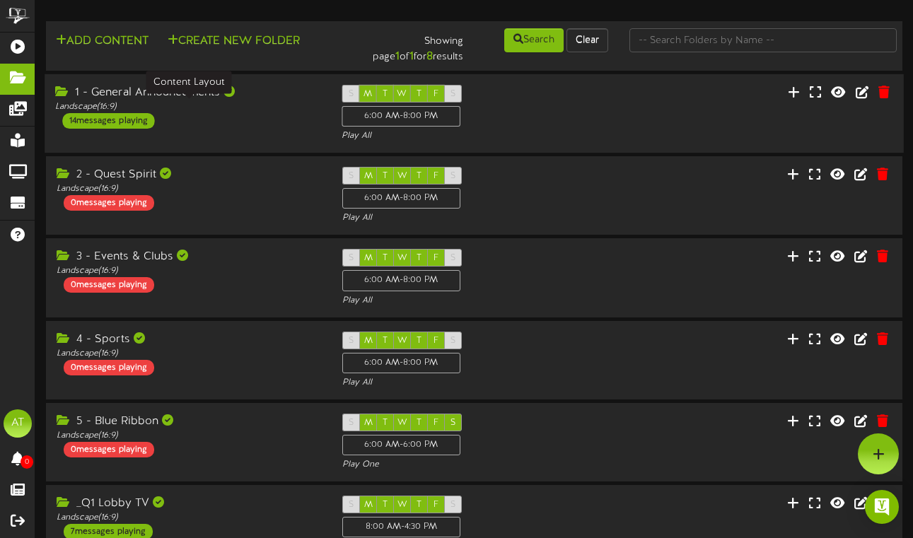
click at [224, 111] on div "Landscape ( 16:9 )" at bounding box center [187, 107] width 265 height 12
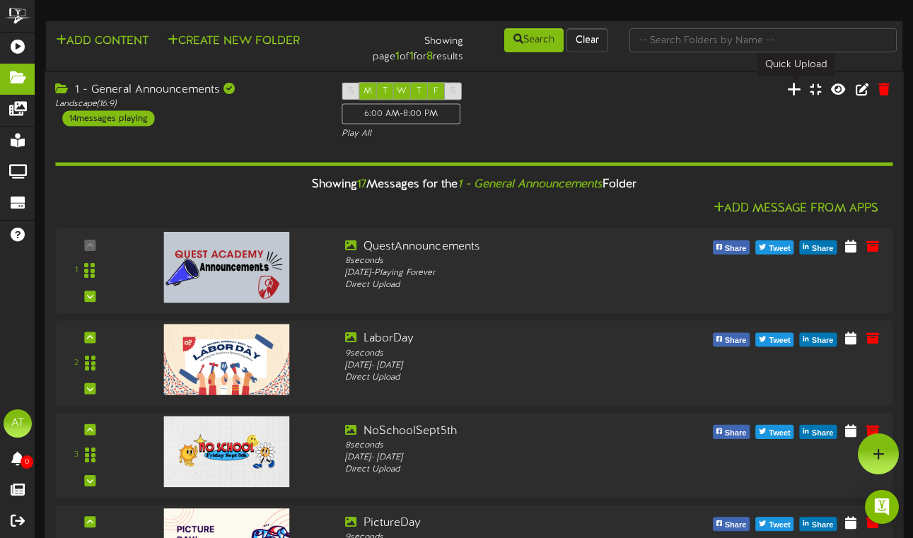
click at [800, 87] on icon at bounding box center [794, 89] width 14 height 16
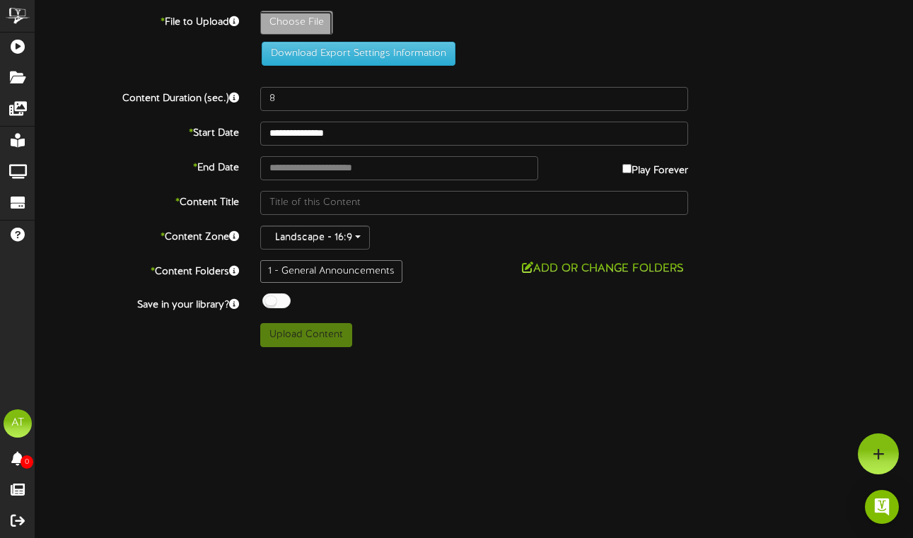
type input "**********"
type input "Weare"
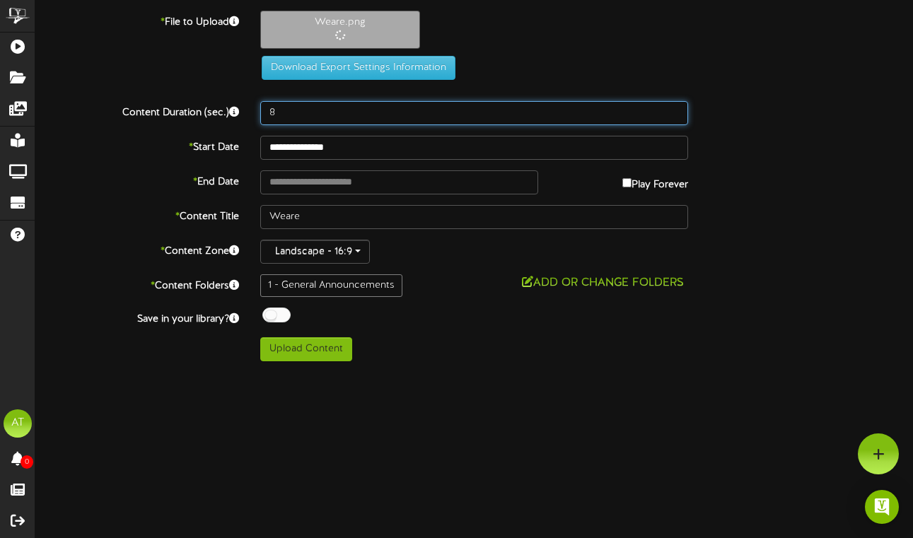
click at [298, 119] on input "8" at bounding box center [474, 113] width 428 height 24
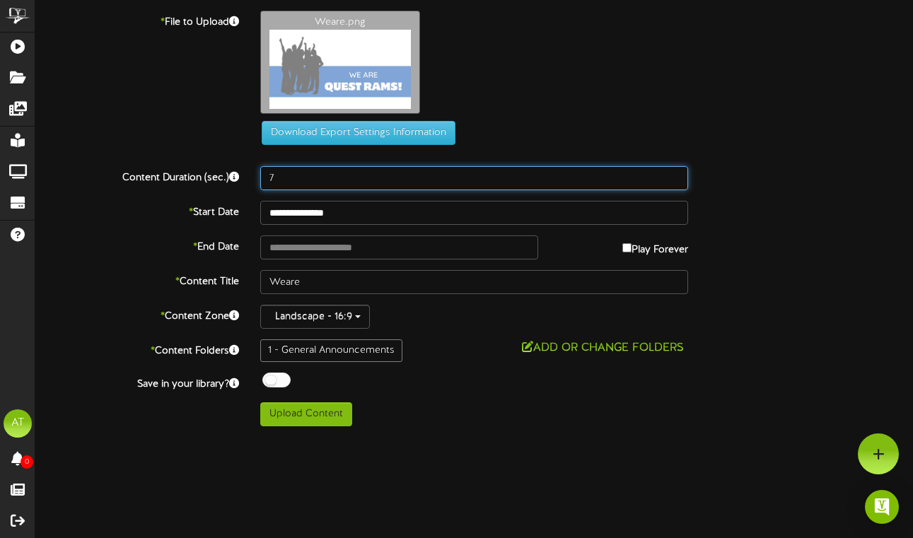
type input "7"
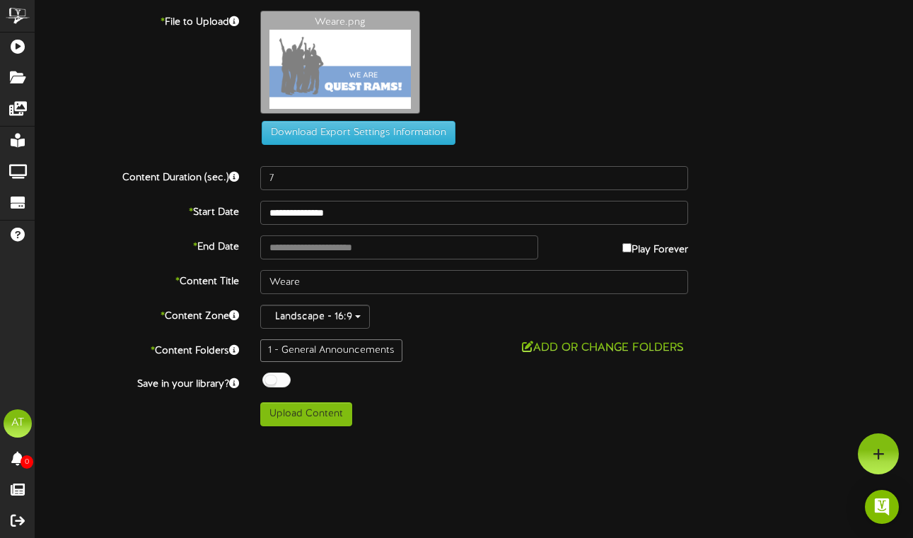
click at [460, 436] on div "ChannelValet Playlists Folders Messages My Library Groups Devices Help AT [PERS…" at bounding box center [456, 218] width 913 height 437
click at [309, 421] on button "Upload Content" at bounding box center [306, 414] width 92 height 24
type input "**********"
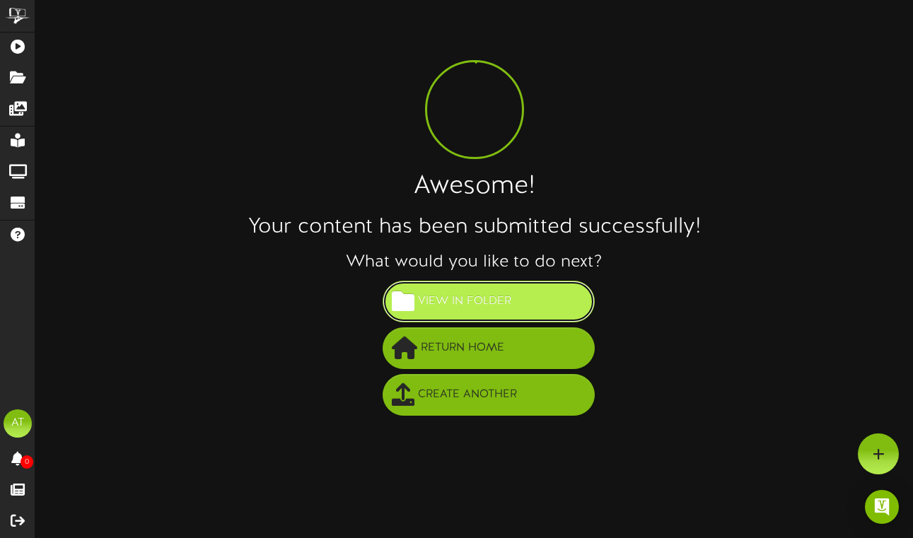
click at [427, 317] on button "View in Folder" at bounding box center [488, 302] width 212 height 42
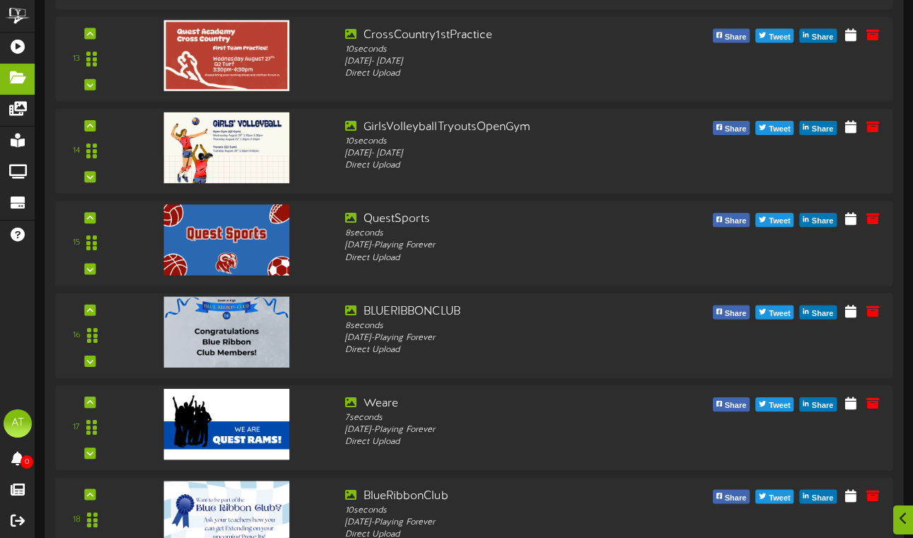
scroll to position [1361, 0]
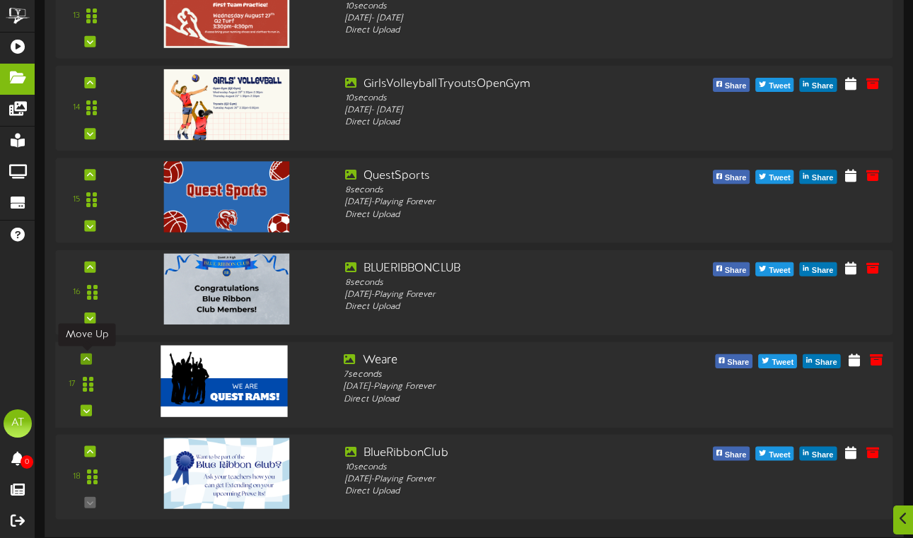
click at [88, 361] on icon at bounding box center [86, 358] width 6 height 7
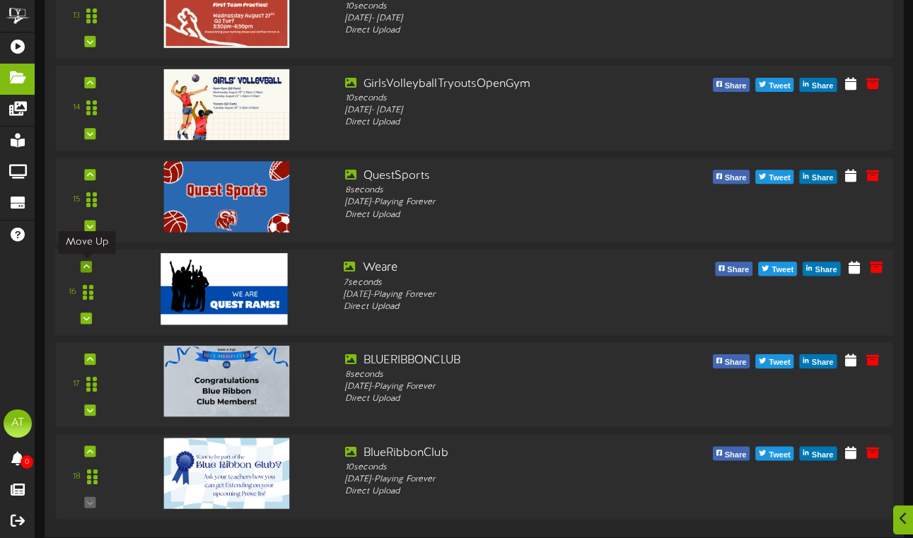
click at [89, 263] on icon at bounding box center [86, 266] width 6 height 7
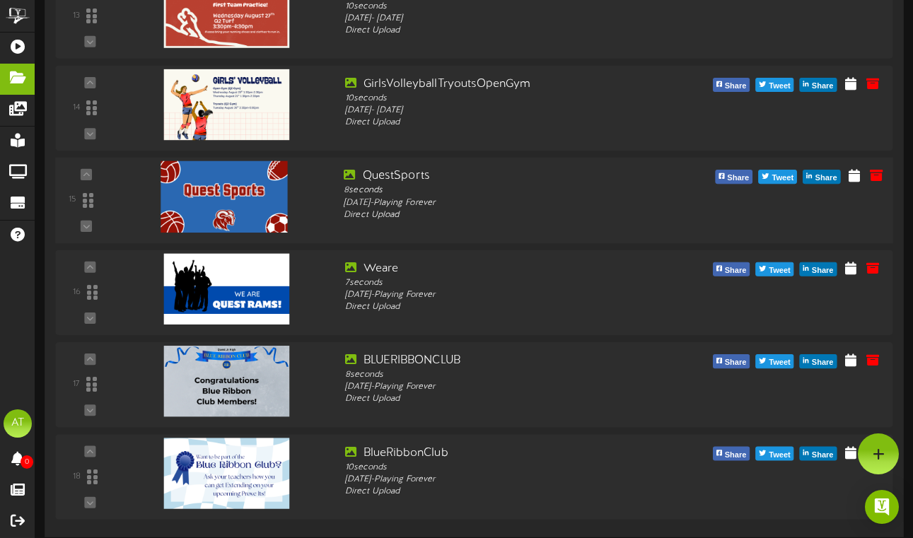
scroll to position [1322, 0]
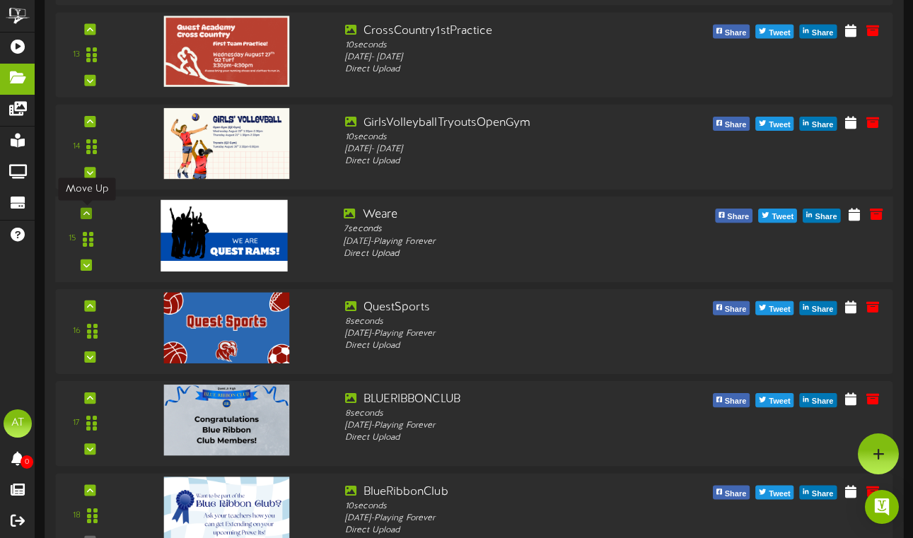
click at [86, 216] on icon at bounding box center [86, 213] width 6 height 7
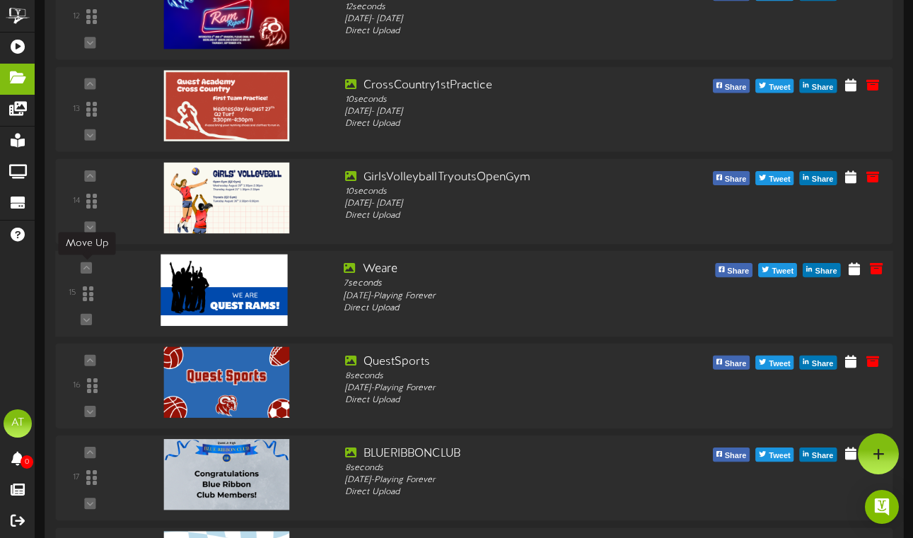
scroll to position [1231, 0]
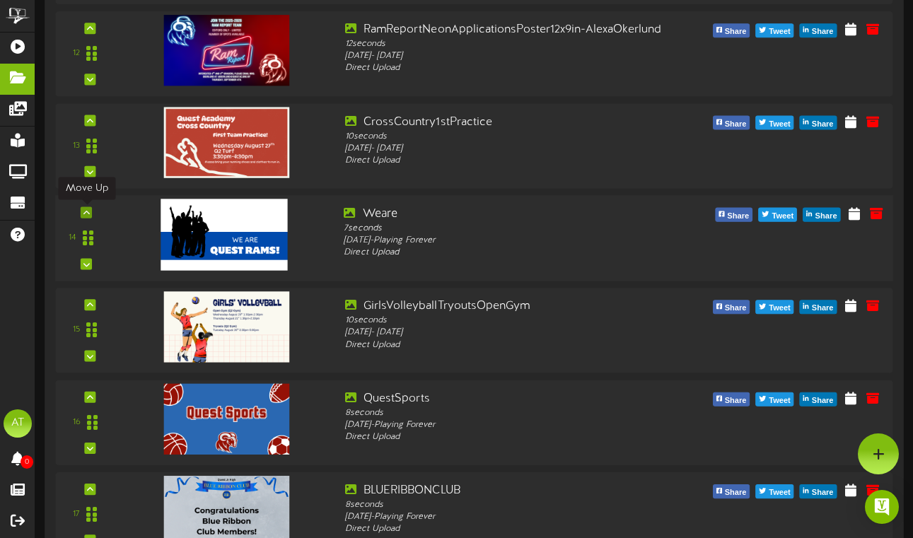
click at [86, 211] on icon at bounding box center [86, 212] width 6 height 7
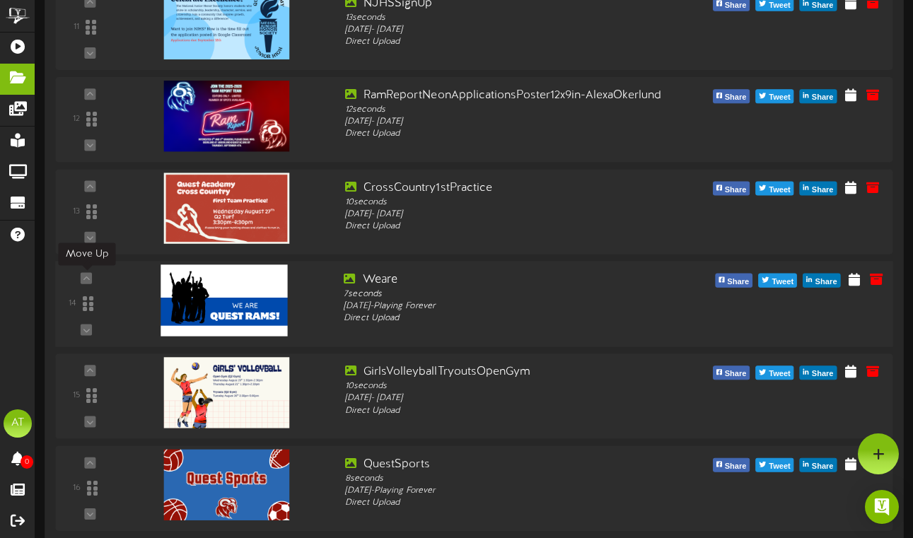
scroll to position [1164, 0]
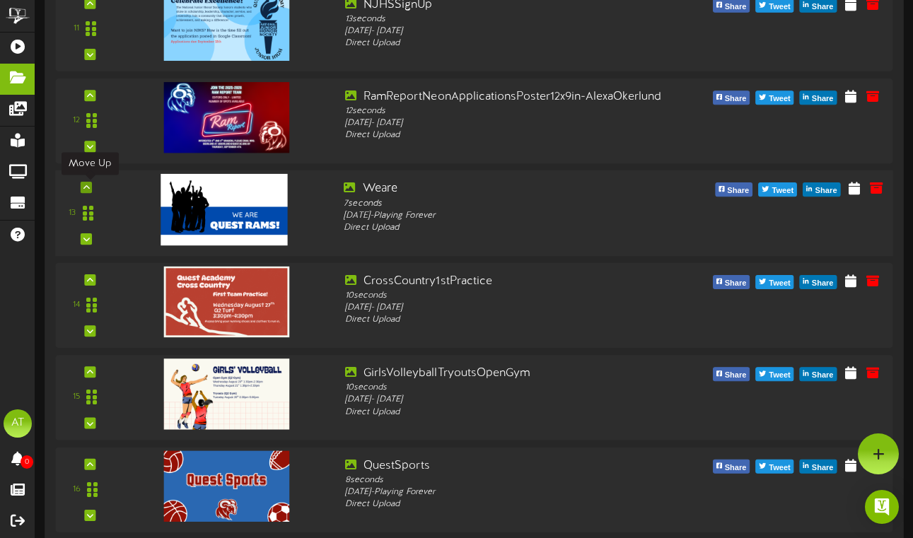
click at [90, 189] on div at bounding box center [86, 187] width 11 height 11
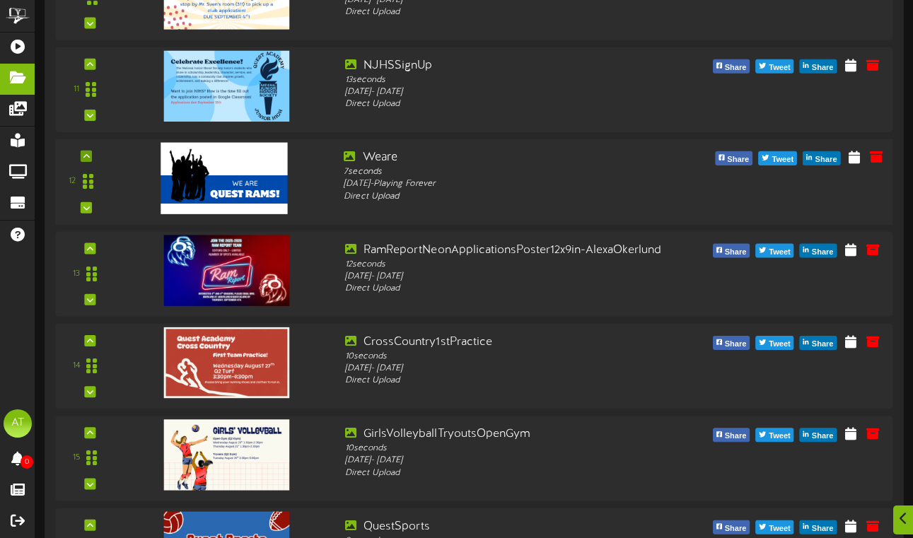
click at [86, 158] on icon at bounding box center [86, 156] width 6 height 7
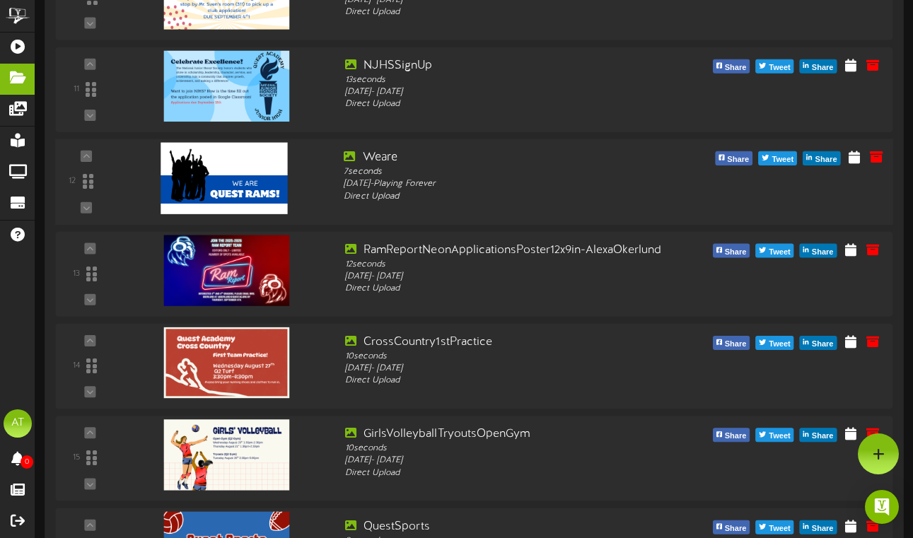
scroll to position [998, 0]
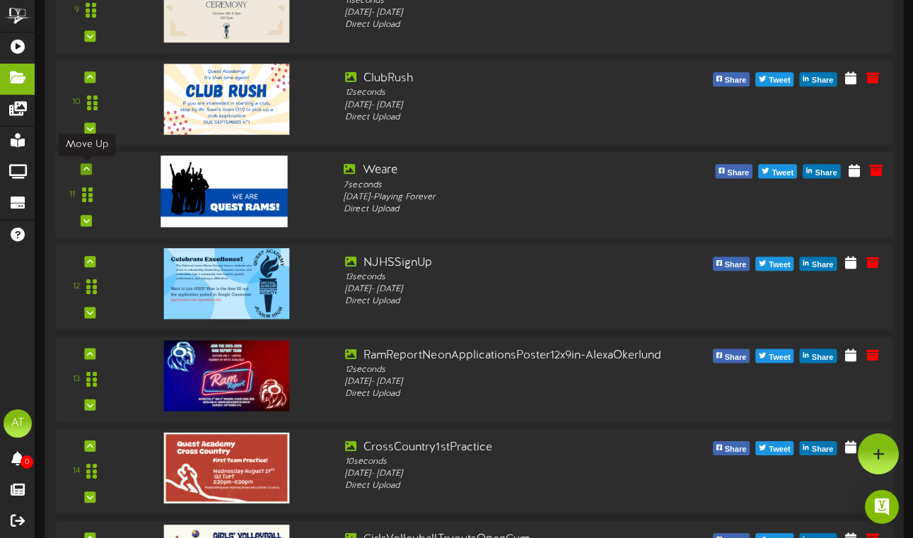
click at [87, 166] on icon at bounding box center [86, 168] width 6 height 7
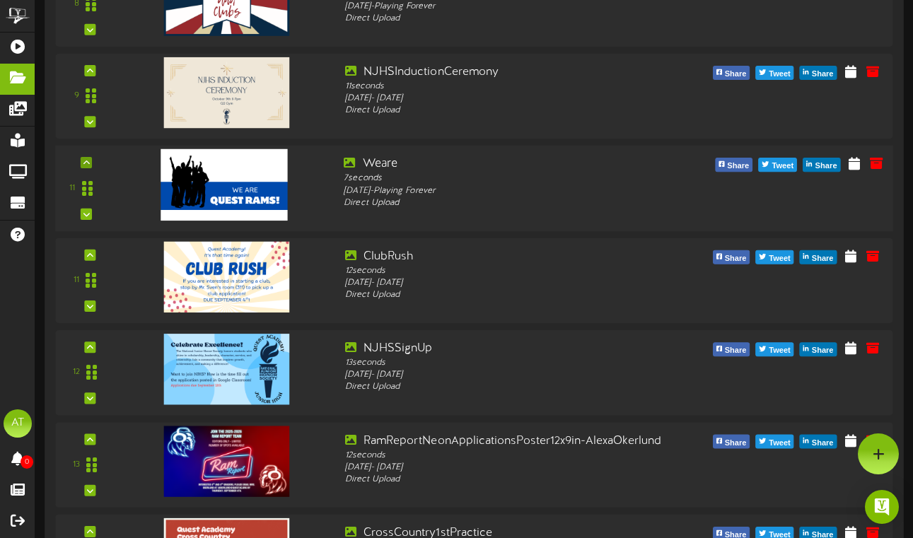
click at [88, 159] on icon at bounding box center [86, 162] width 6 height 7
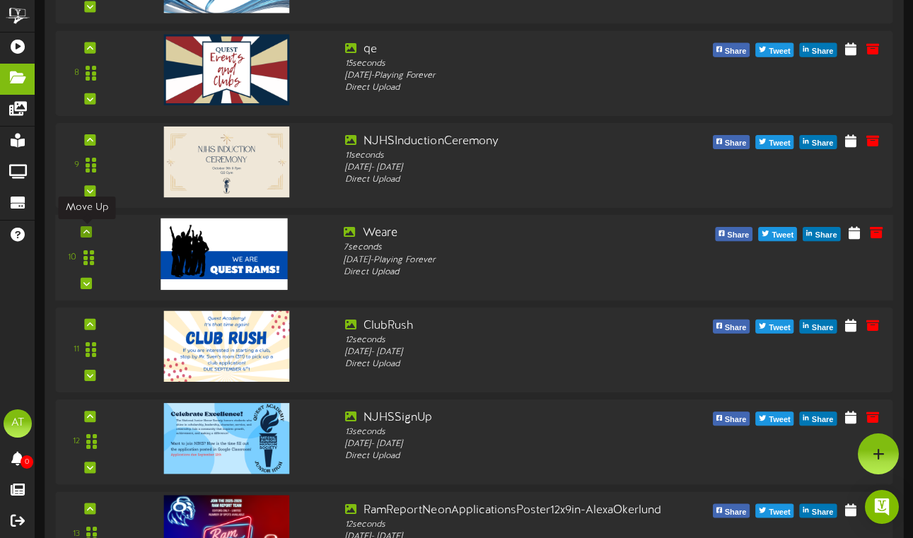
scroll to position [840, 0]
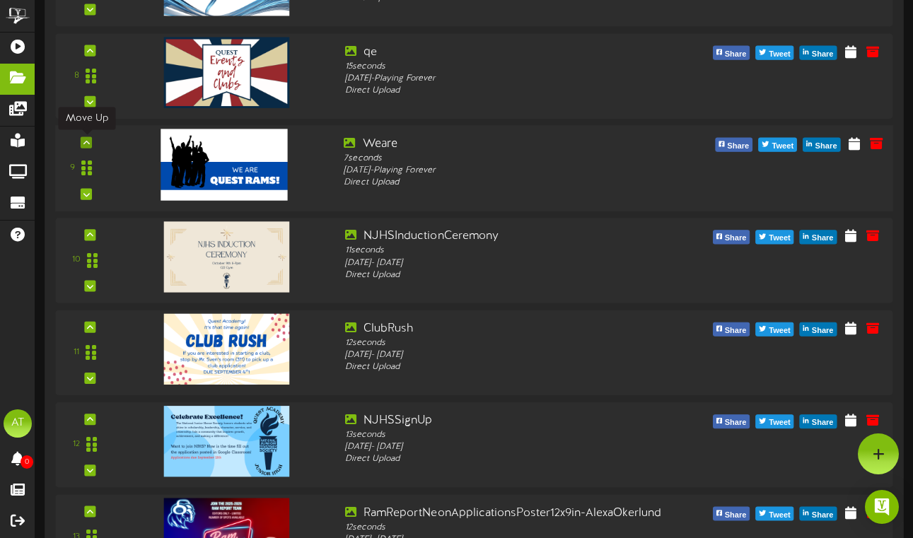
click at [90, 144] on div at bounding box center [86, 141] width 11 height 11
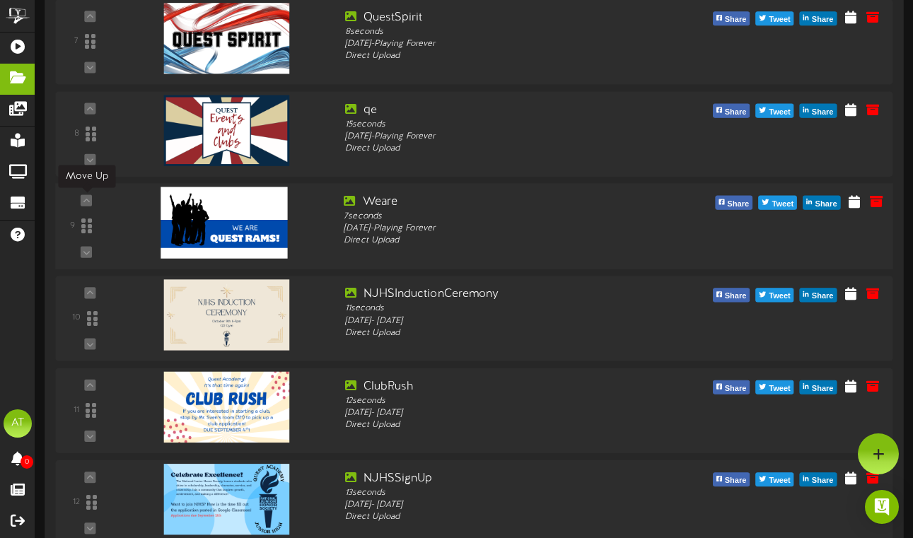
scroll to position [764, 0]
